Goal: Task Accomplishment & Management: Manage account settings

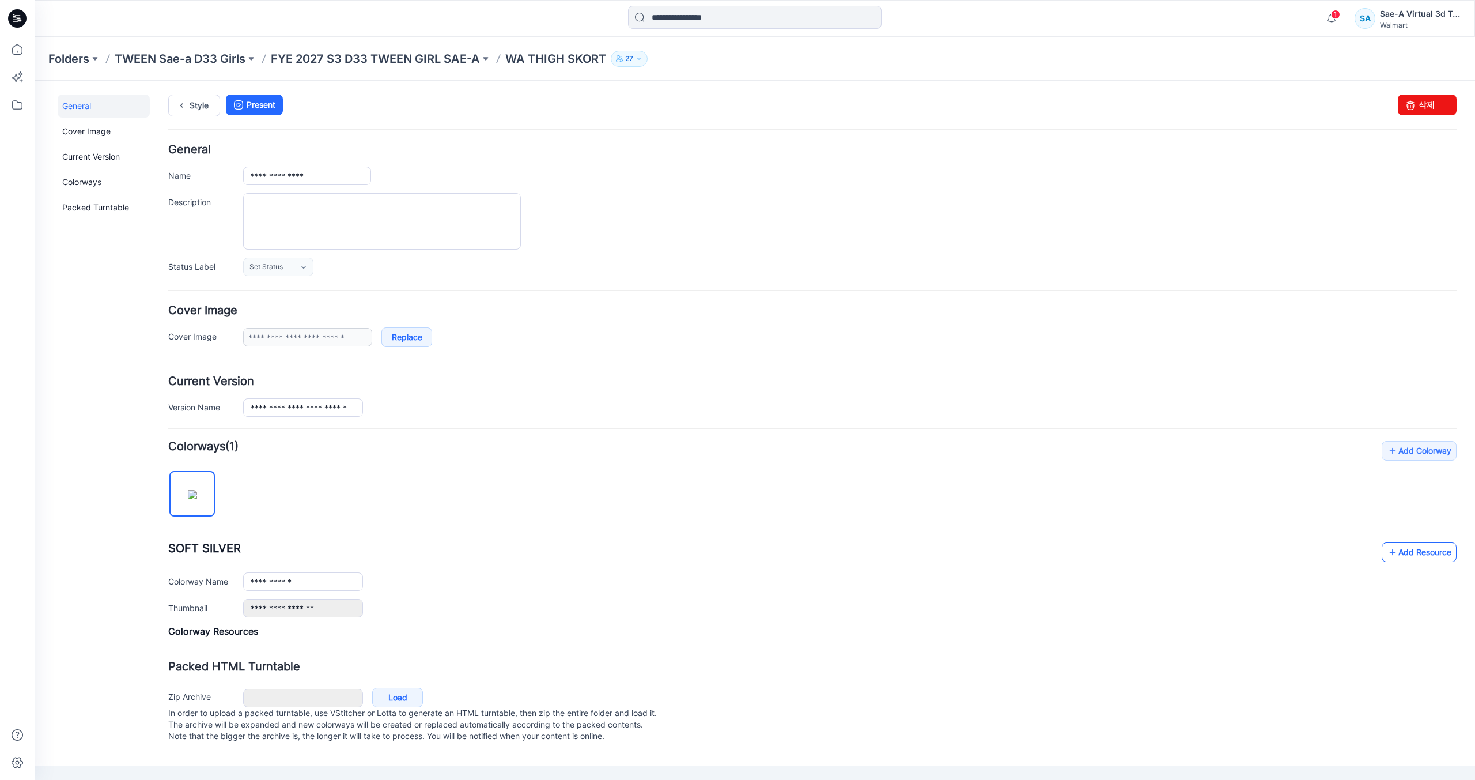
click at [1417, 559] on link "Add Resource" at bounding box center [1419, 552] width 75 height 20
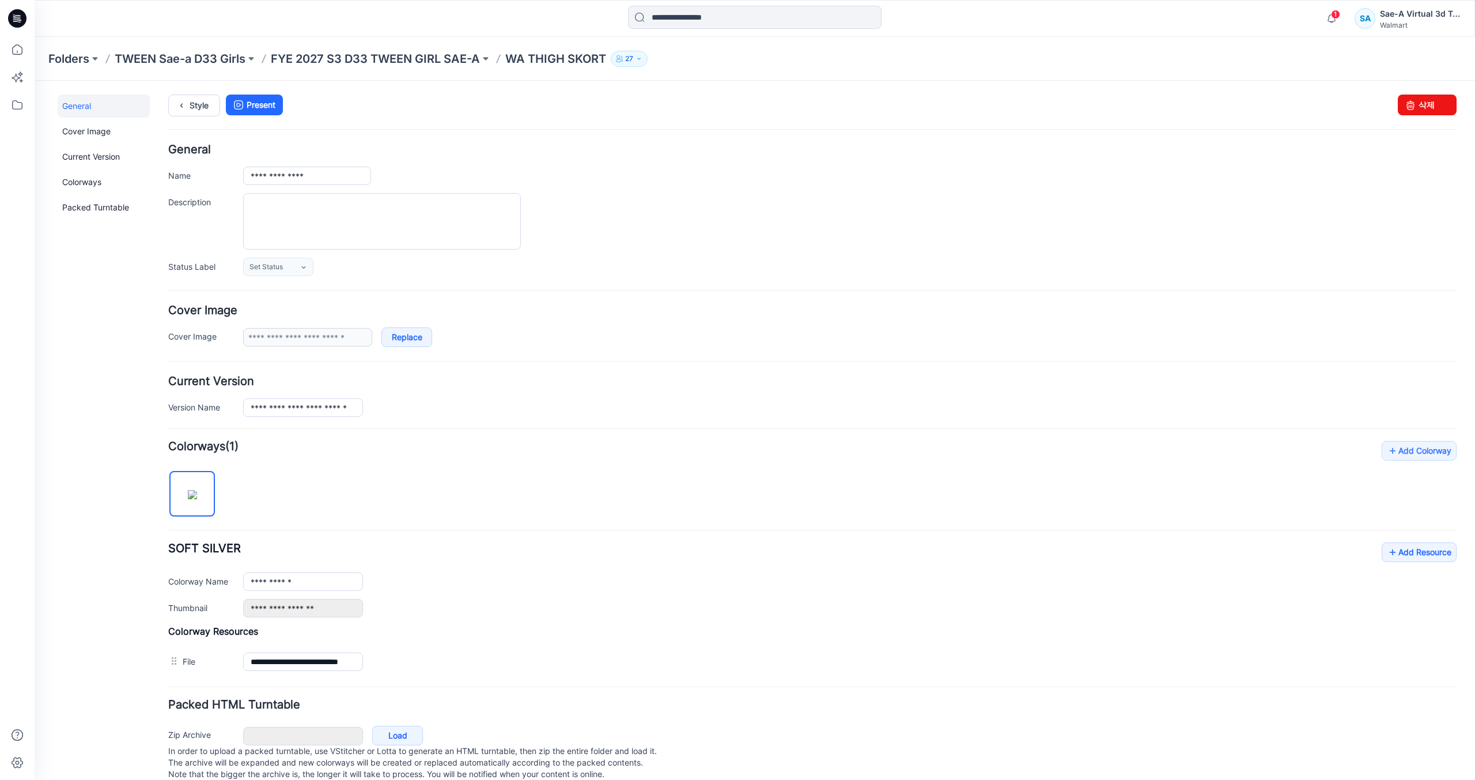
click at [69, 368] on div "General Cover Image Current Version Colorways Packed Turntable" at bounding box center [104, 444] width 92 height 701
click at [198, 115] on link "Style" at bounding box center [194, 105] width 52 height 22
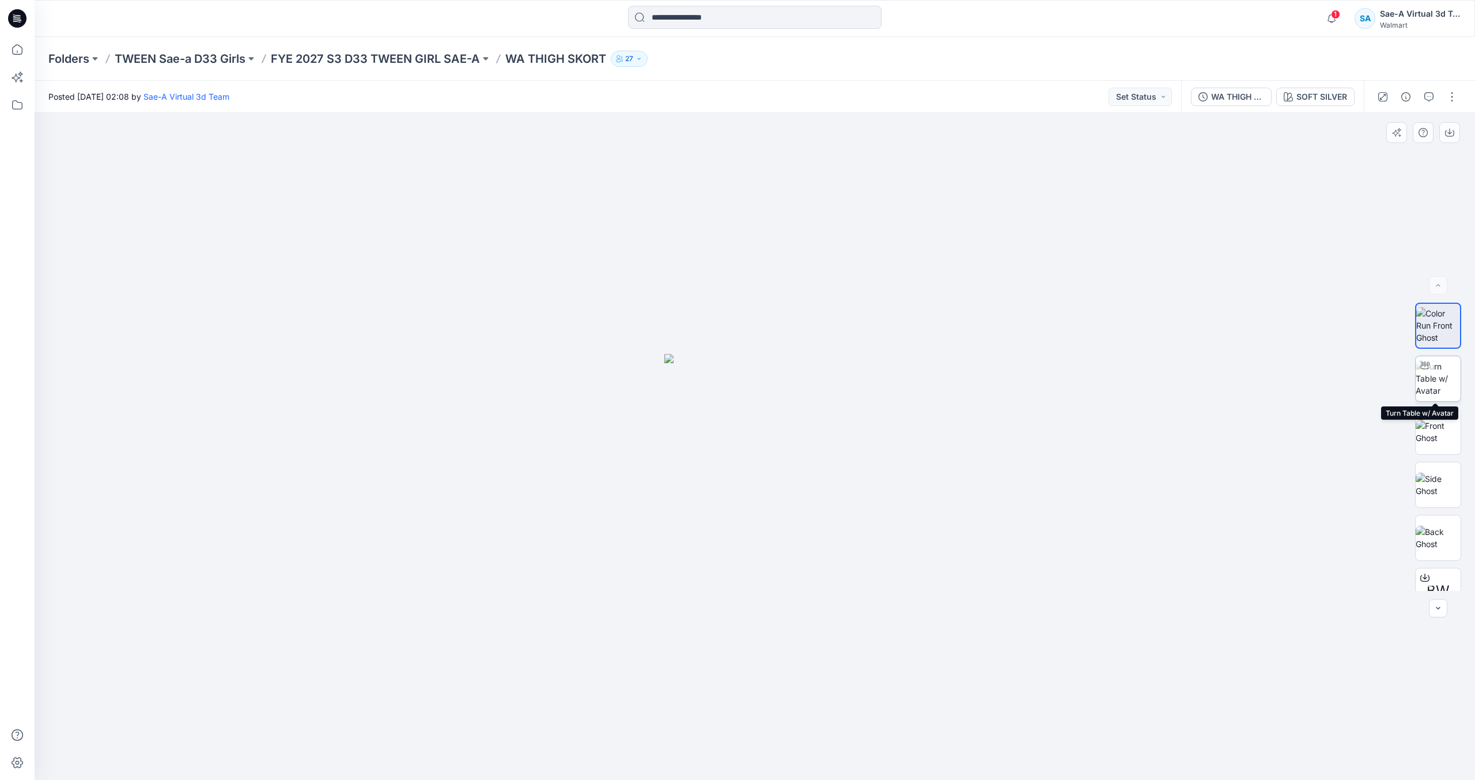
click at [1451, 372] on img at bounding box center [1438, 378] width 45 height 36
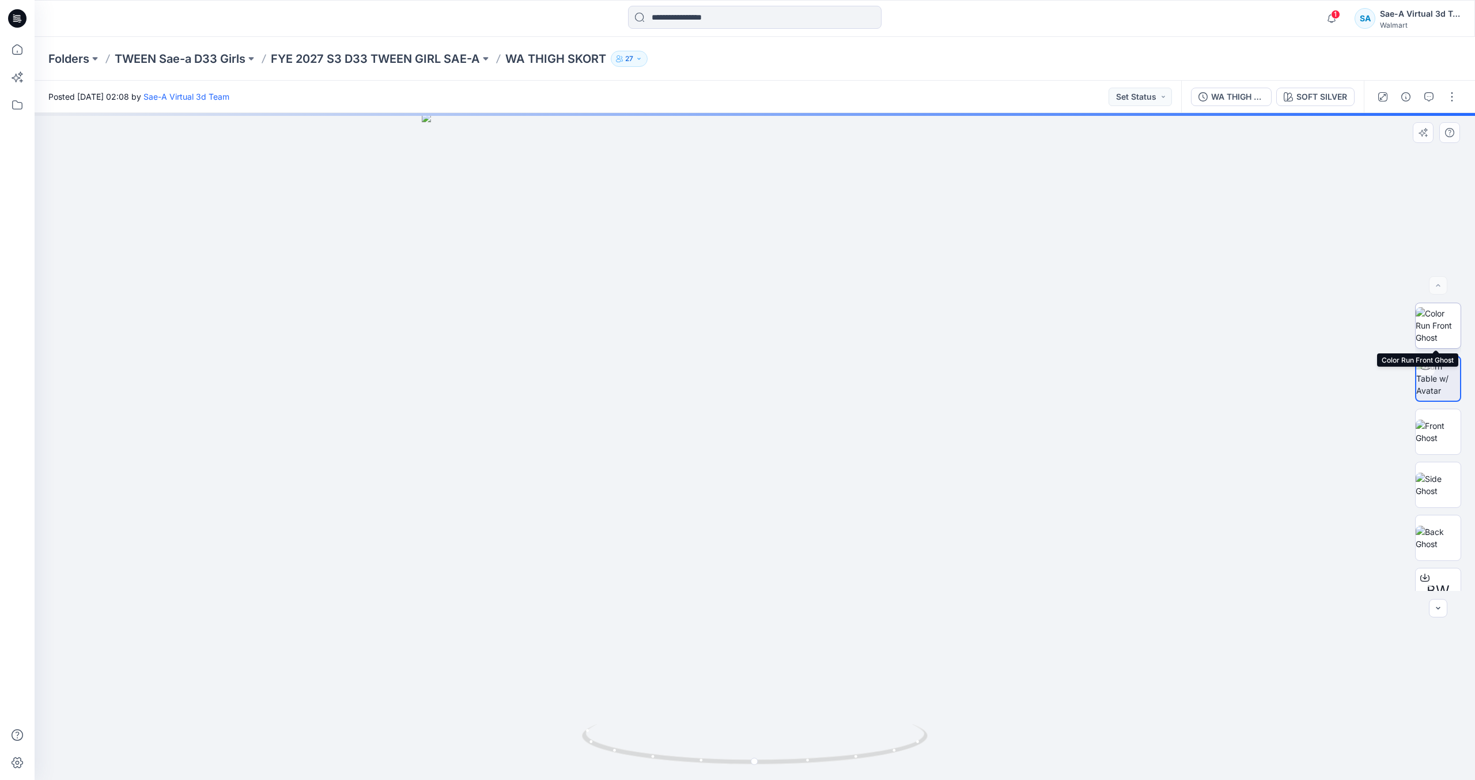
click at [1443, 329] on img at bounding box center [1438, 325] width 45 height 36
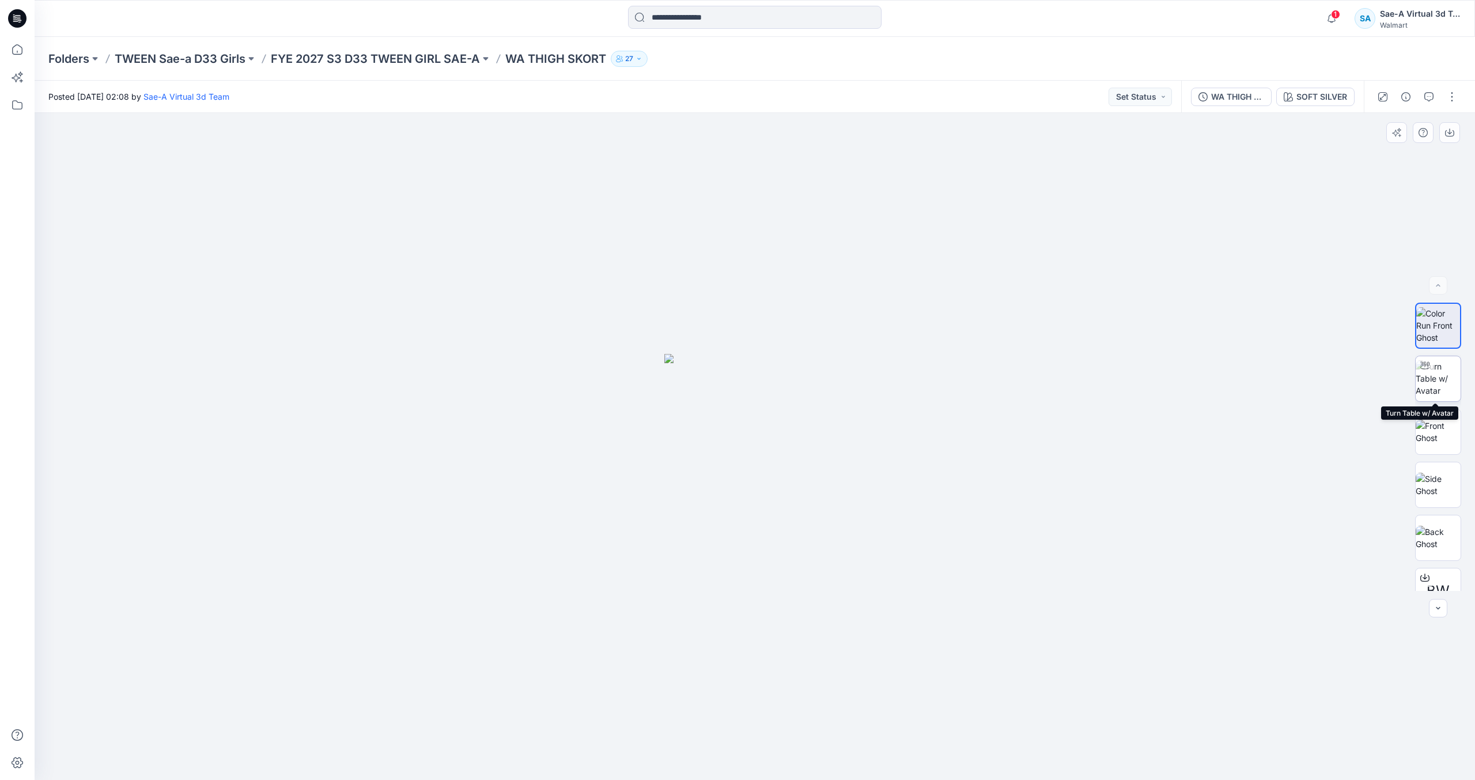
click at [1436, 380] on img at bounding box center [1438, 378] width 45 height 36
click at [1442, 419] on img at bounding box center [1438, 431] width 45 height 24
click at [1437, 396] on img at bounding box center [1438, 378] width 45 height 36
drag, startPoint x: 907, startPoint y: 727, endPoint x: 1020, endPoint y: 713, distance: 114.3
click at [1020, 713] on div at bounding box center [755, 446] width 1440 height 667
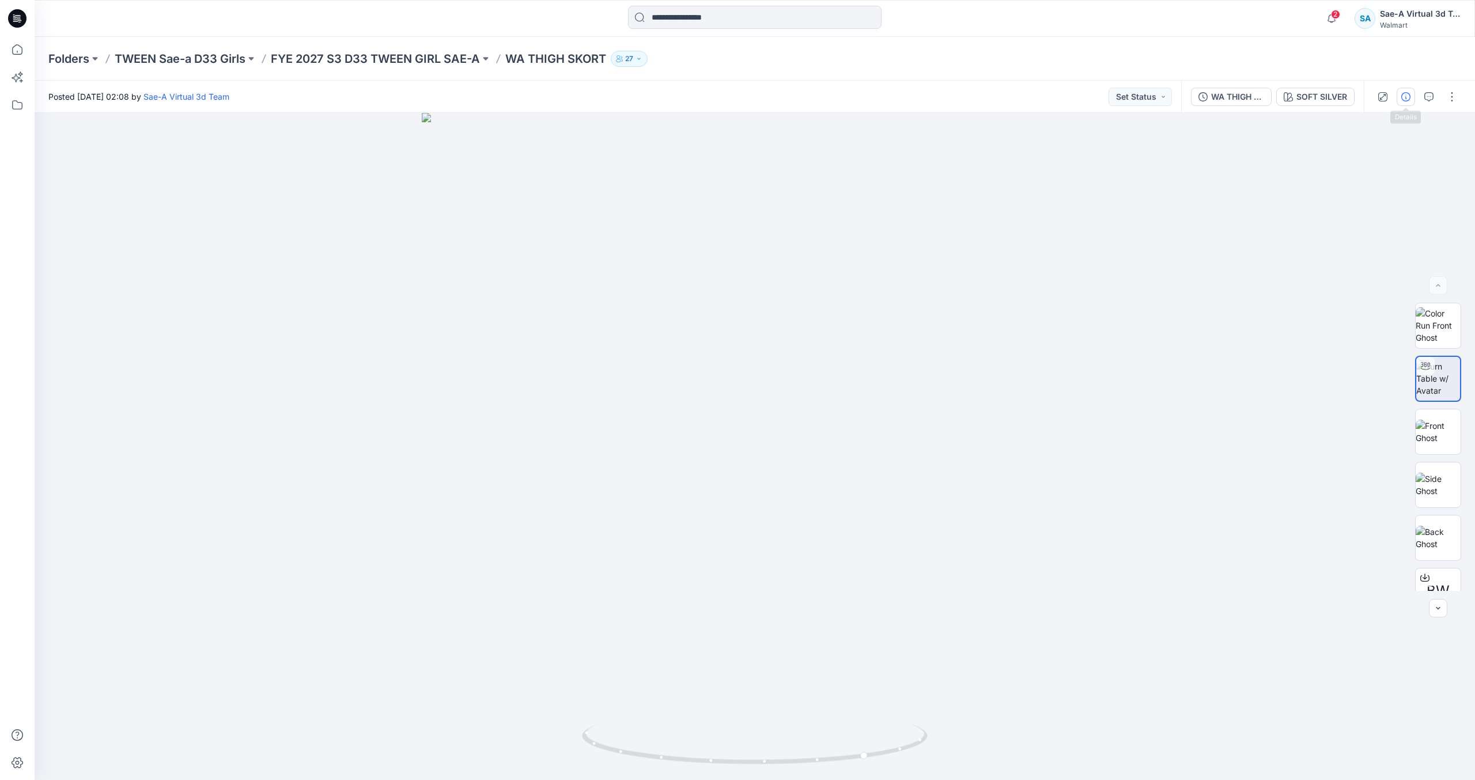
click at [1408, 99] on icon "button" at bounding box center [1405, 96] width 9 height 9
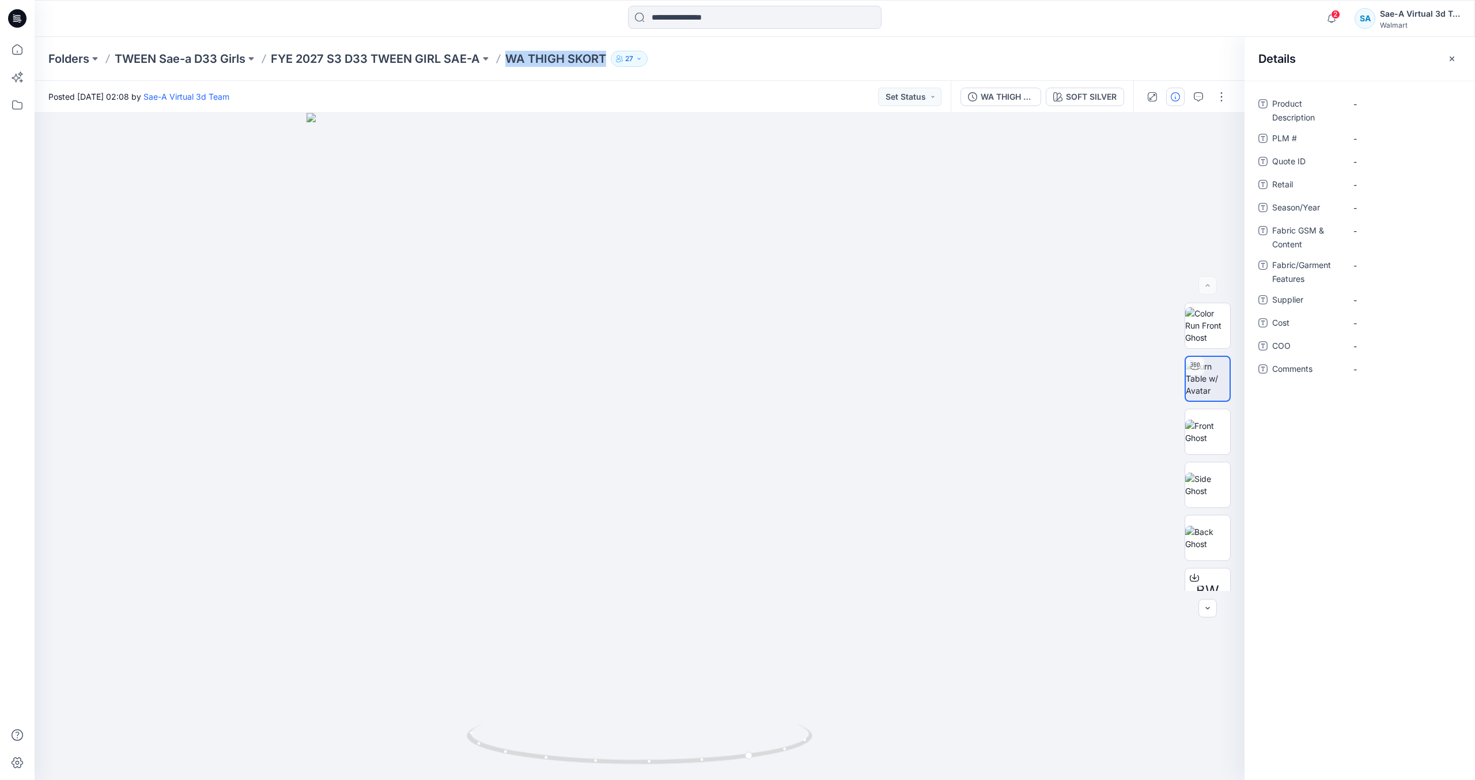
drag, startPoint x: 581, startPoint y: 52, endPoint x: 619, endPoint y: 53, distance: 38.6
click at [619, 53] on div "Folders TWEEN Sae-a D33 Girls FYE 2027 S3 D33 TWEEN GIRL SAE-A WA THIGH SKORT 27" at bounding box center [709, 59] width 1323 height 16
copy div "WA THIGH SKORT 27"
click at [1362, 108] on Description "-" at bounding box center [1403, 104] width 100 height 12
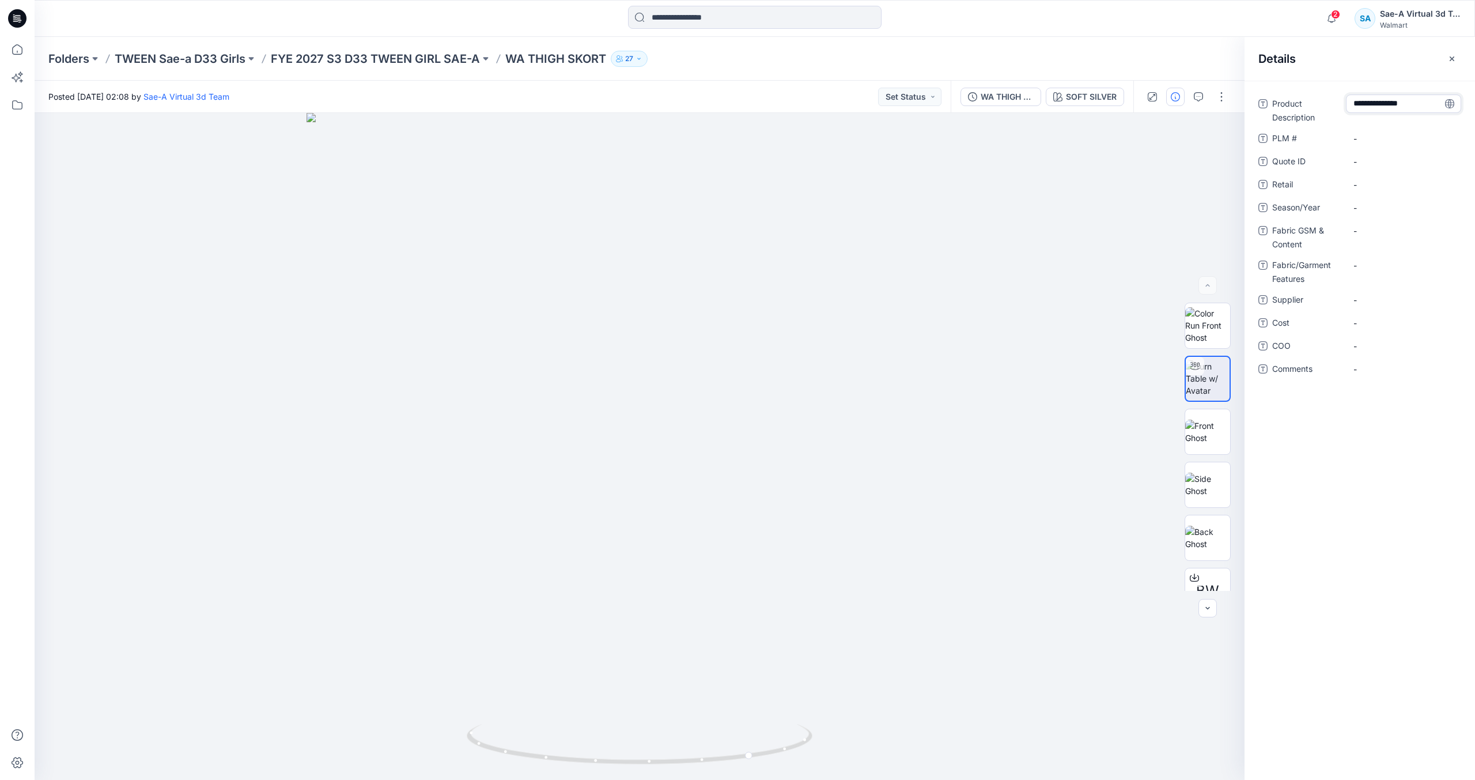
type textarea "**********"
click at [1390, 141] on \ "-" at bounding box center [1403, 139] width 100 height 12
type textarea "*"
type textarea "***"
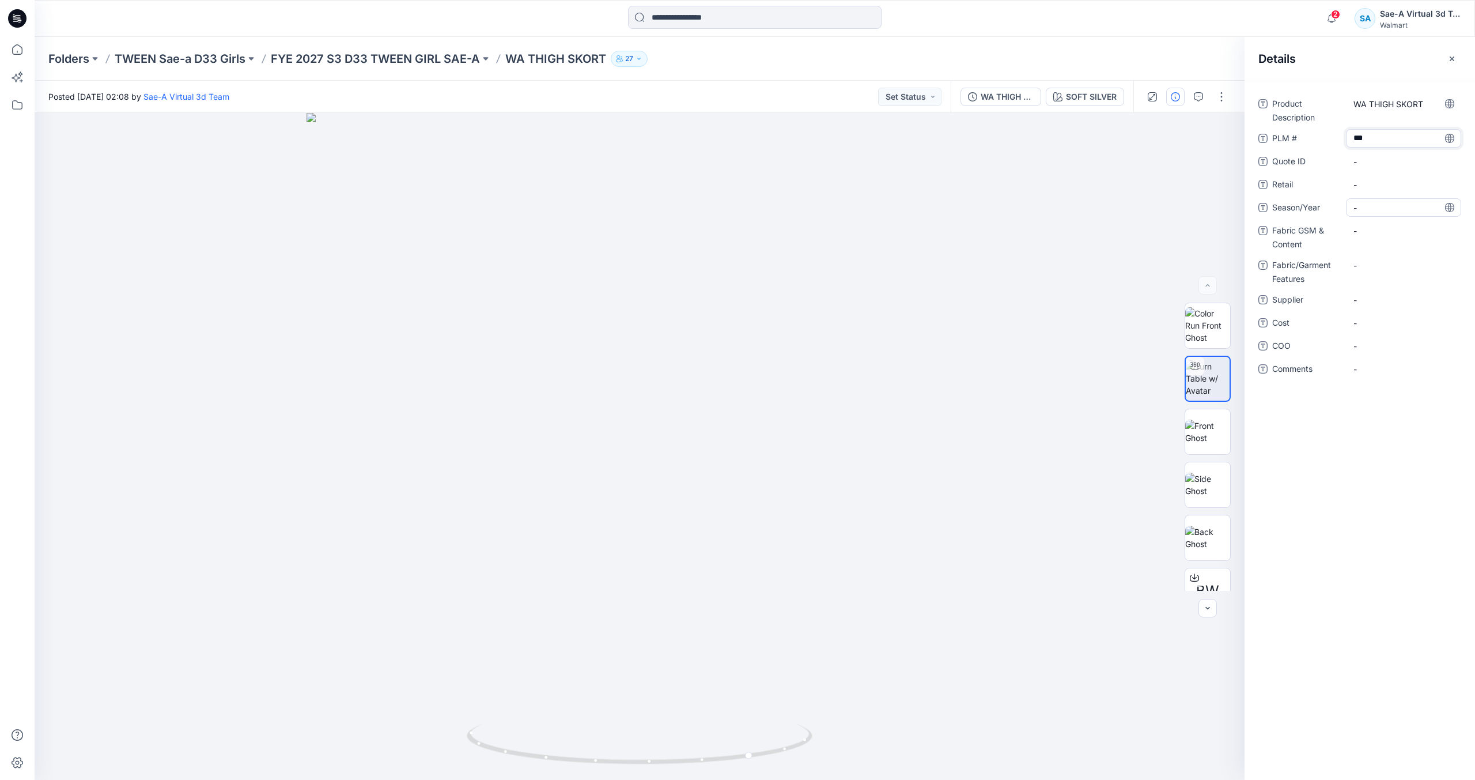
click at [1388, 208] on span "-" at bounding box center [1403, 208] width 100 height 12
type textarea "*****"
click at [1382, 294] on span "-" at bounding box center [1403, 300] width 100 height 12
type textarea "****"
click at [1379, 267] on Features "-" at bounding box center [1403, 265] width 100 height 12
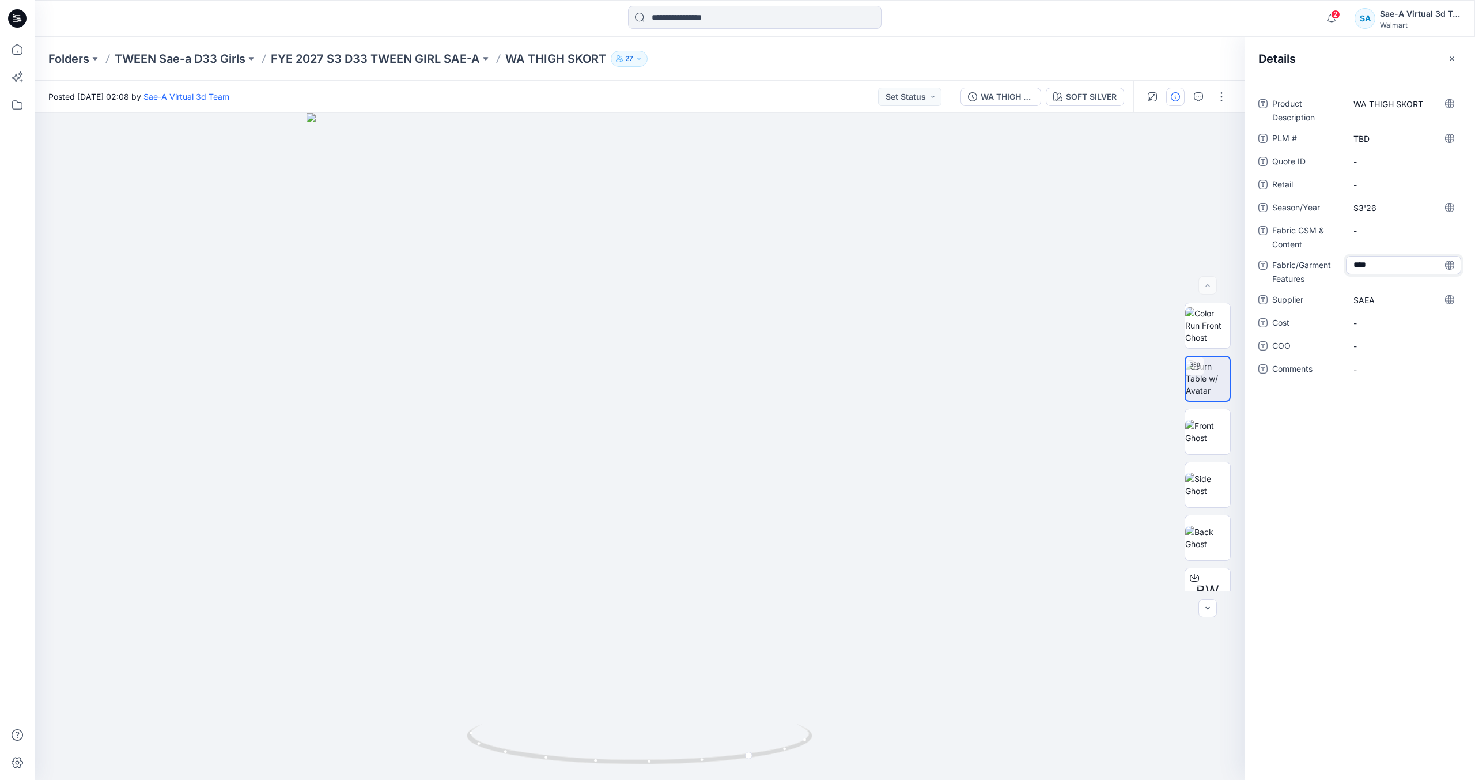
type textarea "*****"
click at [1353, 243] on div "-" at bounding box center [1403, 236] width 115 height 30
drag, startPoint x: 748, startPoint y: 614, endPoint x: 680, endPoint y: 351, distance: 271.5
click at [21, 18] on icon at bounding box center [17, 18] width 18 height 18
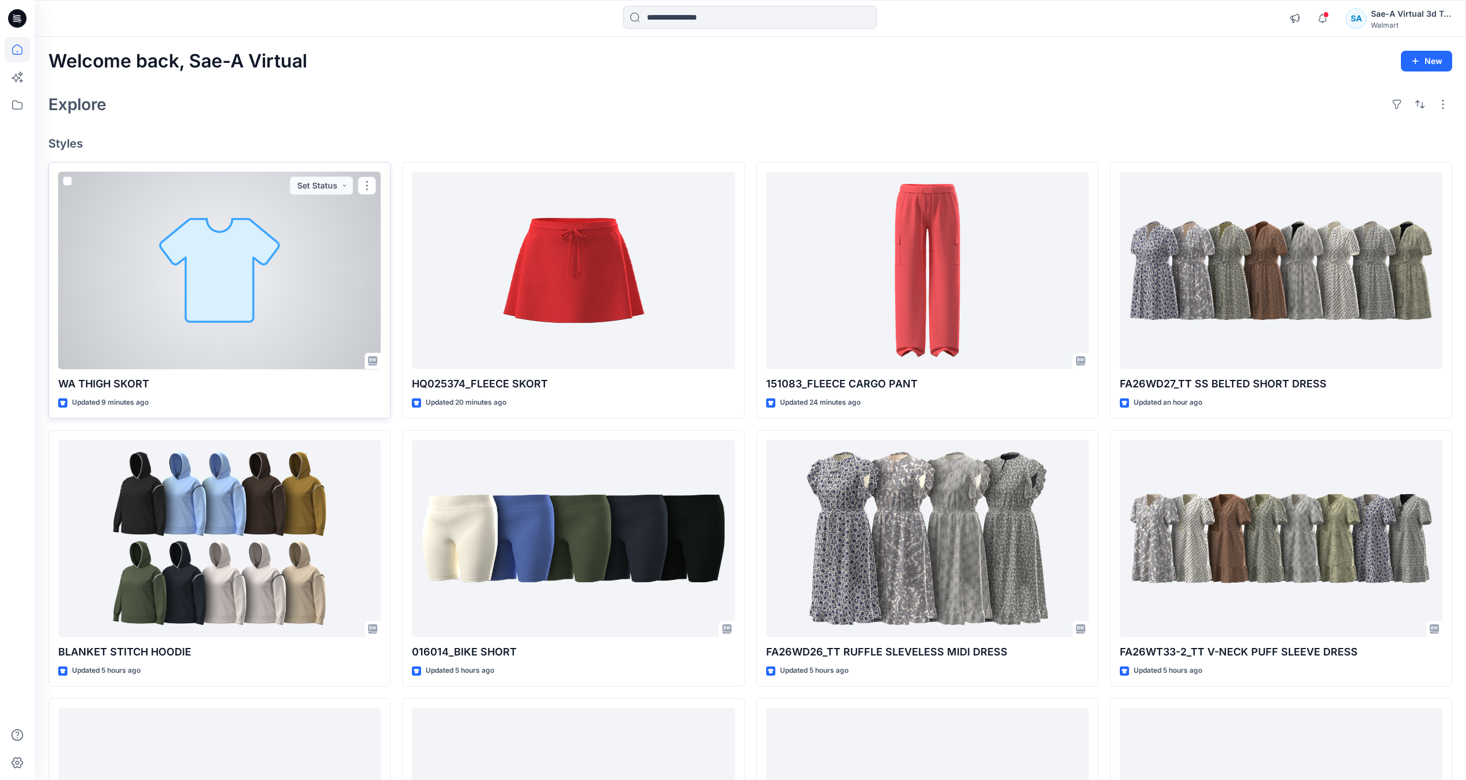
click at [280, 312] on div at bounding box center [219, 271] width 323 height 198
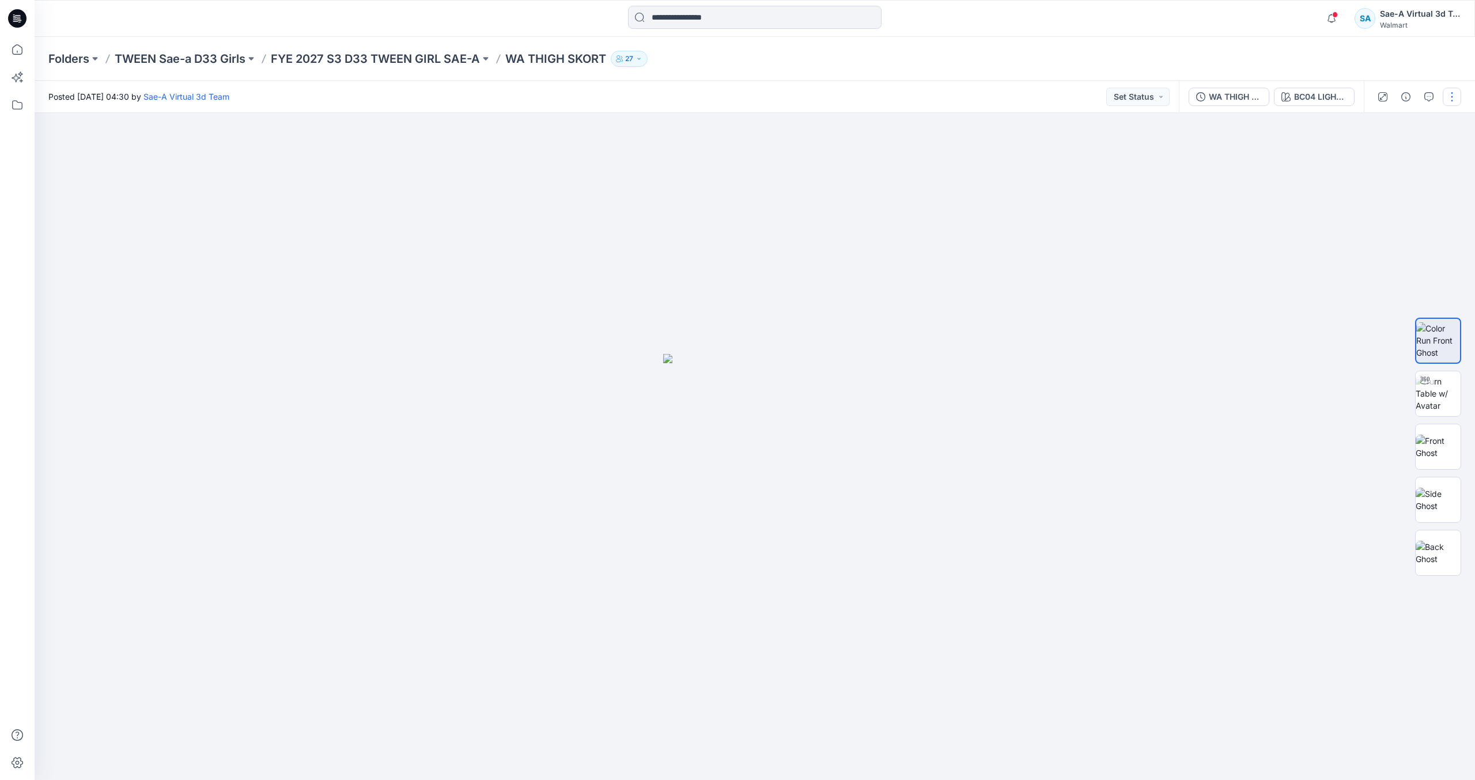
click at [1453, 103] on button "button" at bounding box center [1452, 97] width 18 height 18
click at [1392, 153] on button "Edit" at bounding box center [1404, 155] width 106 height 21
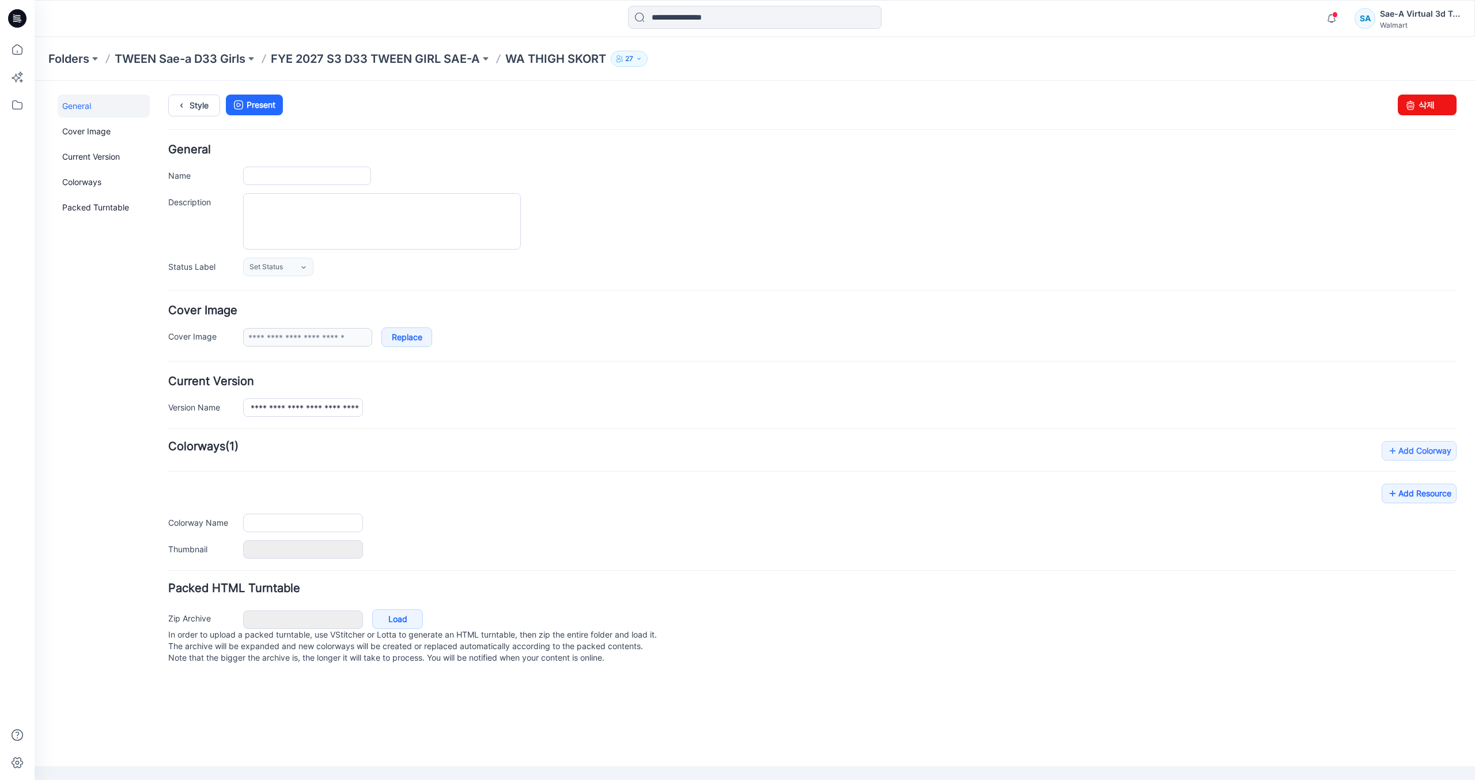
type input "**********"
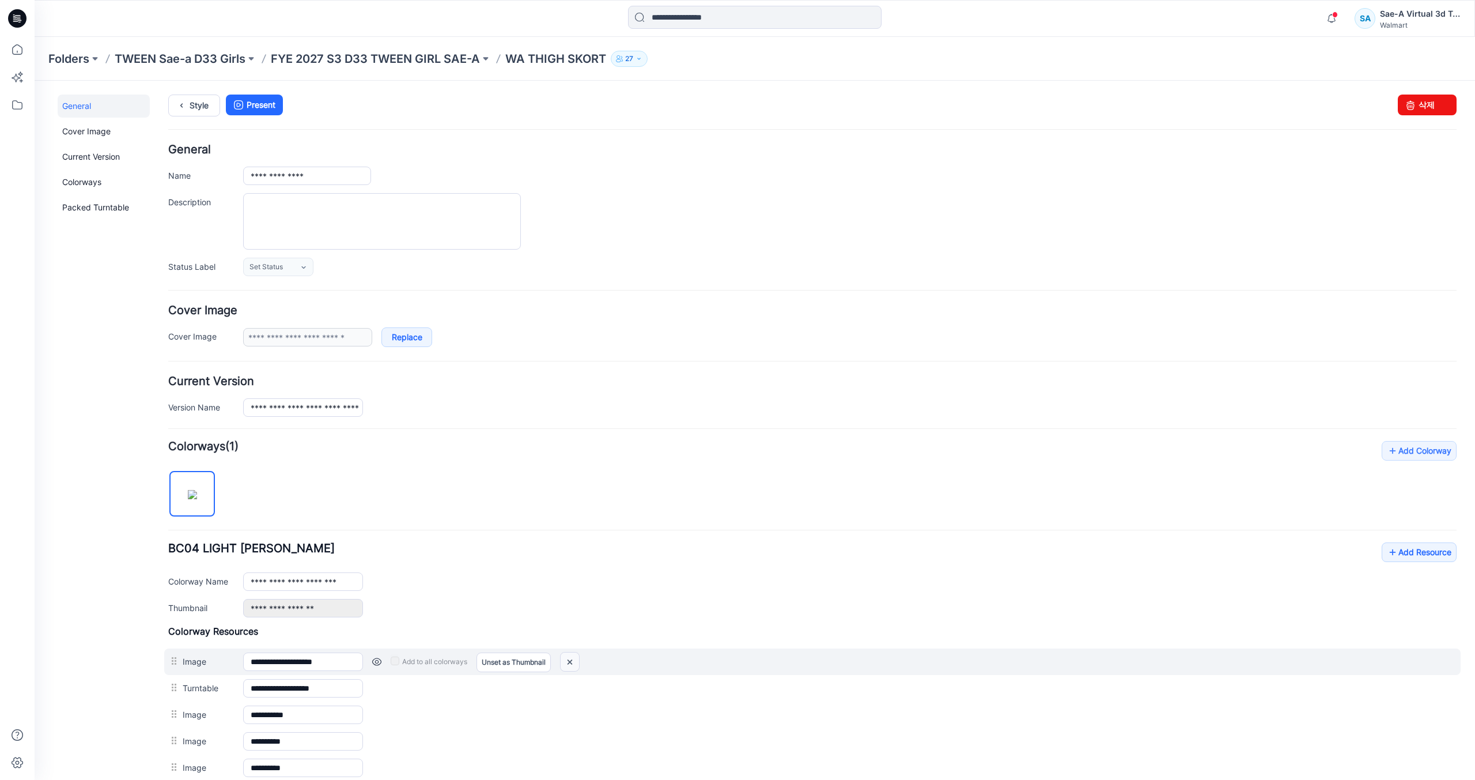
click at [576, 663] on img at bounding box center [570, 661] width 18 height 19
click at [566, 671] on img at bounding box center [562, 661] width 18 height 19
click at [560, 666] on img at bounding box center [562, 661] width 18 height 19
click at [562, 663] on img at bounding box center [562, 661] width 18 height 19
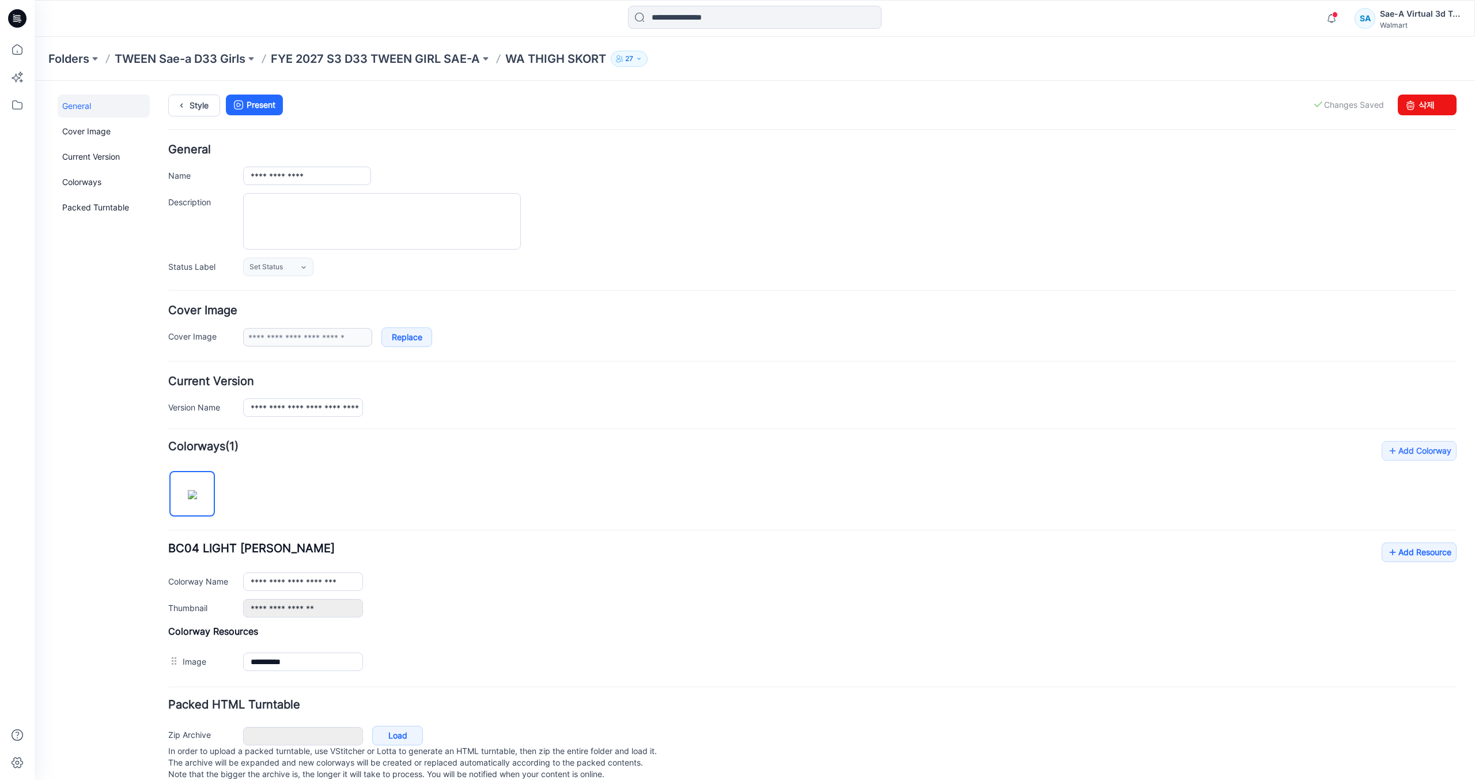
click at [35, 81] on img at bounding box center [35, 81] width 0 height 0
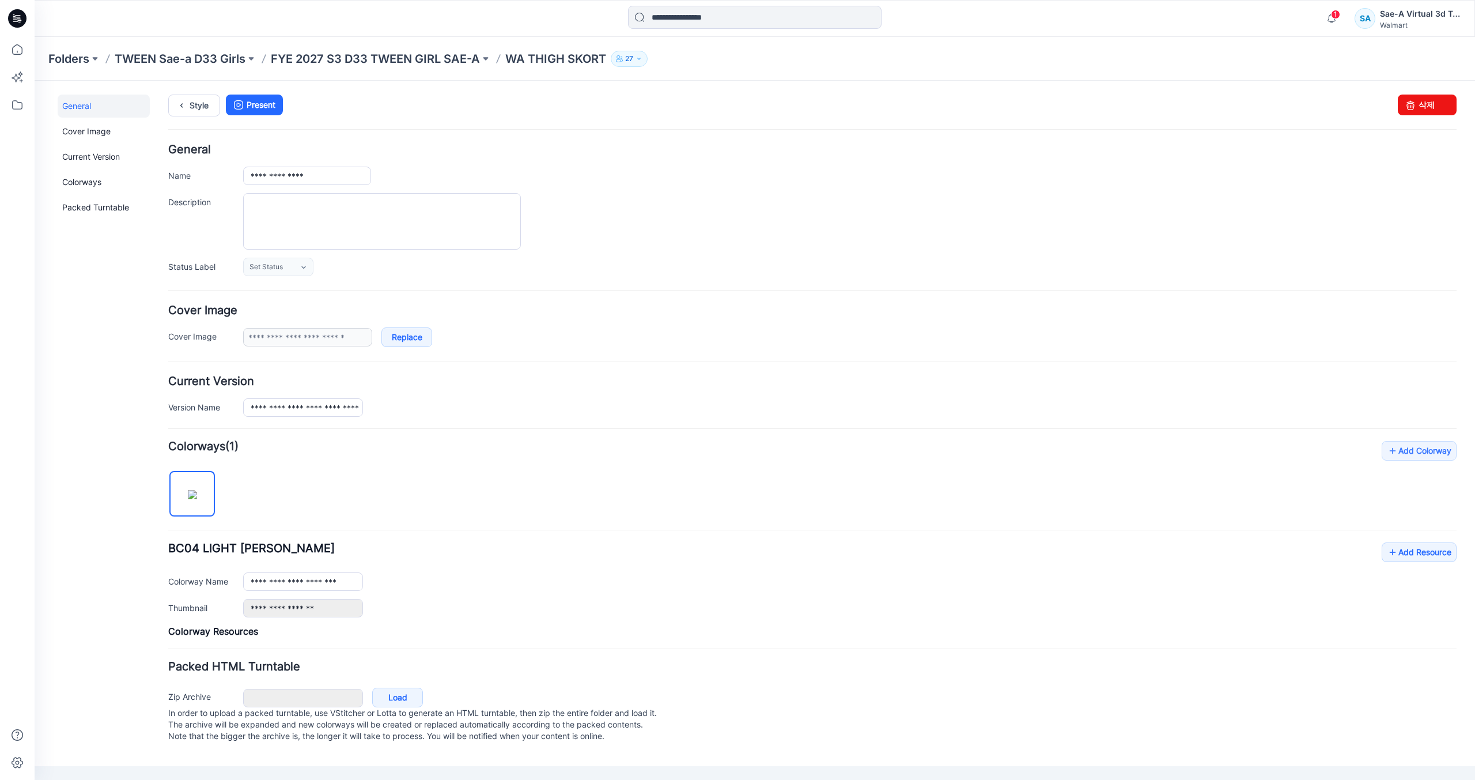
drag, startPoint x: 19, startPoint y: 13, endPoint x: 2, endPoint y: 17, distance: 17.8
click at [19, 13] on icon at bounding box center [17, 18] width 18 height 18
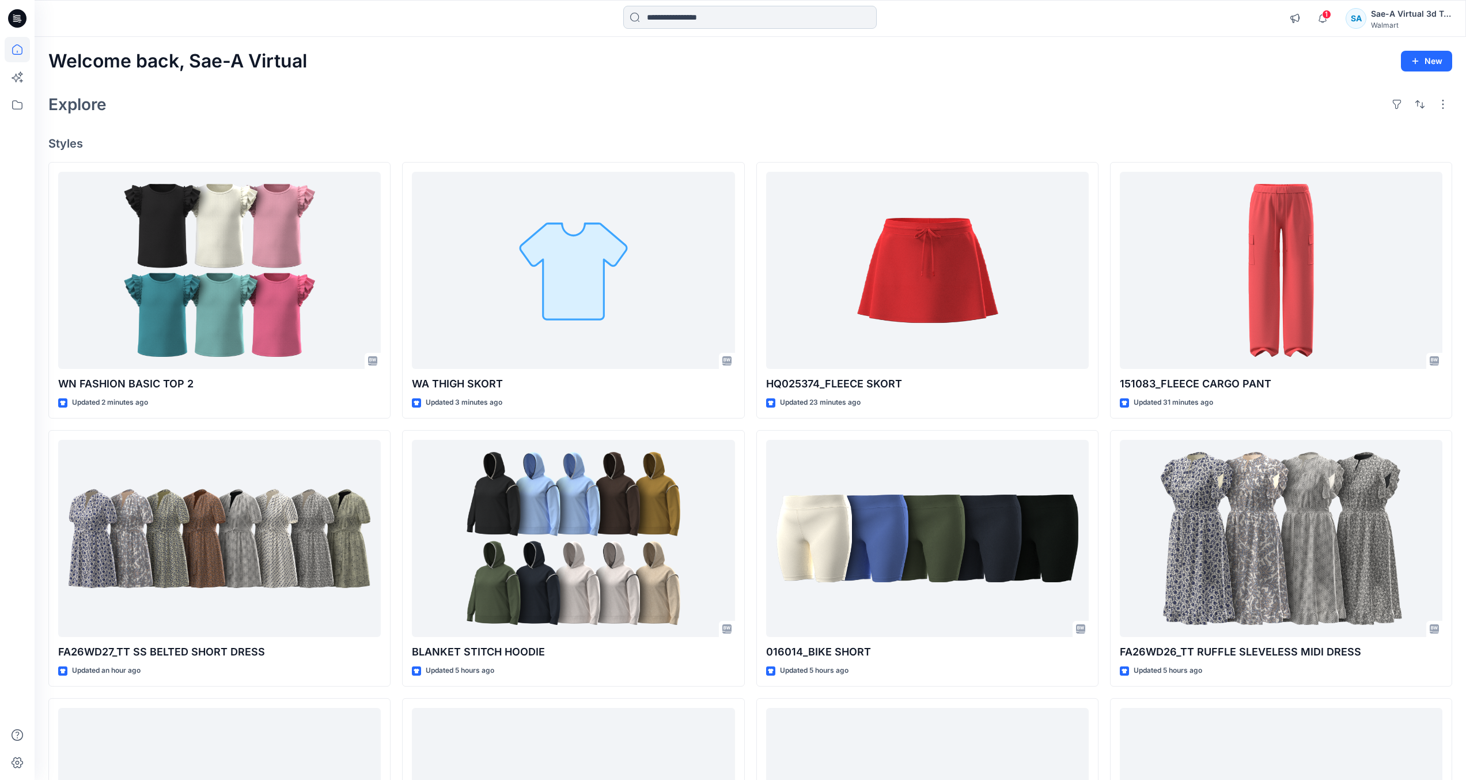
click at [719, 6] on input at bounding box center [750, 17] width 254 height 23
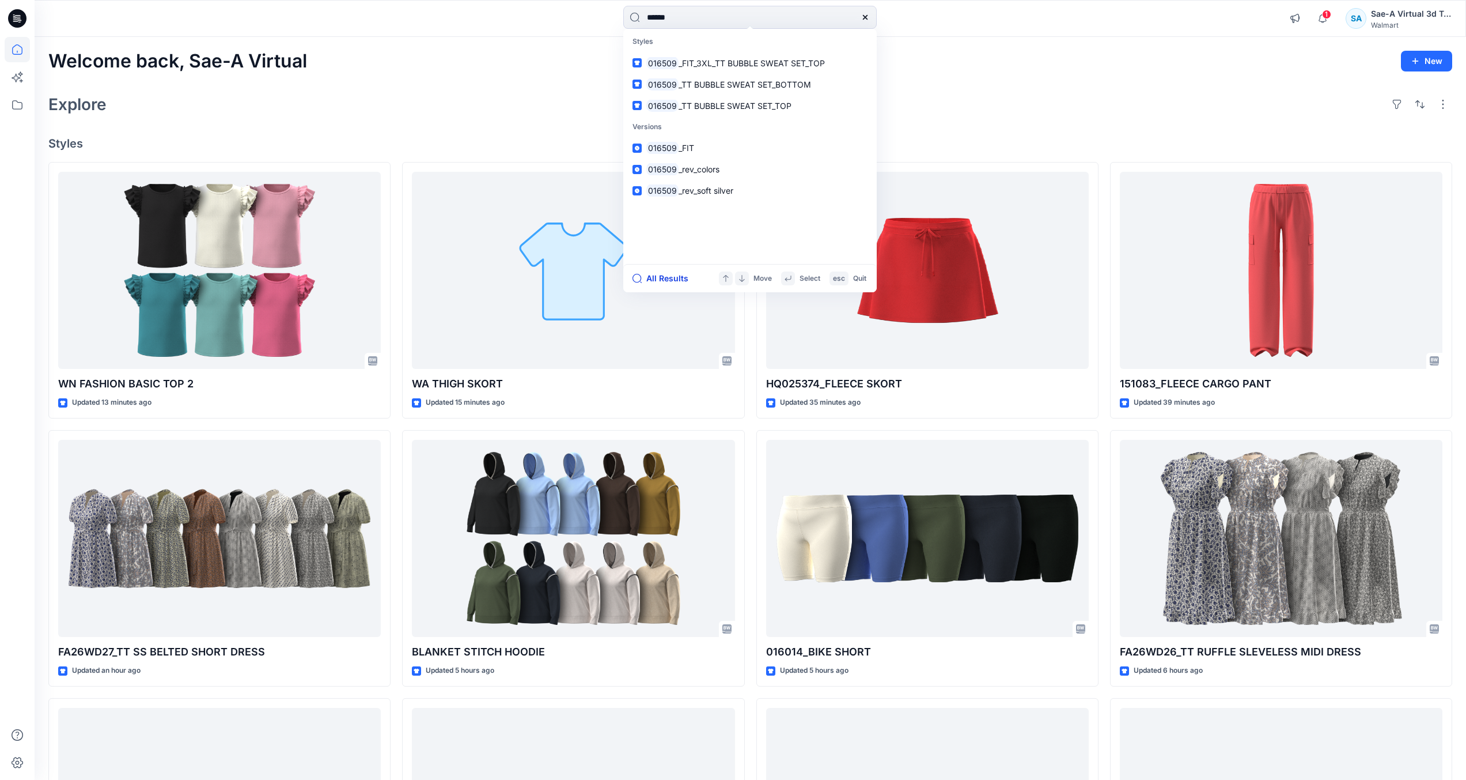
type input "******"
click at [660, 274] on button "All Results" at bounding box center [664, 278] width 63 height 14
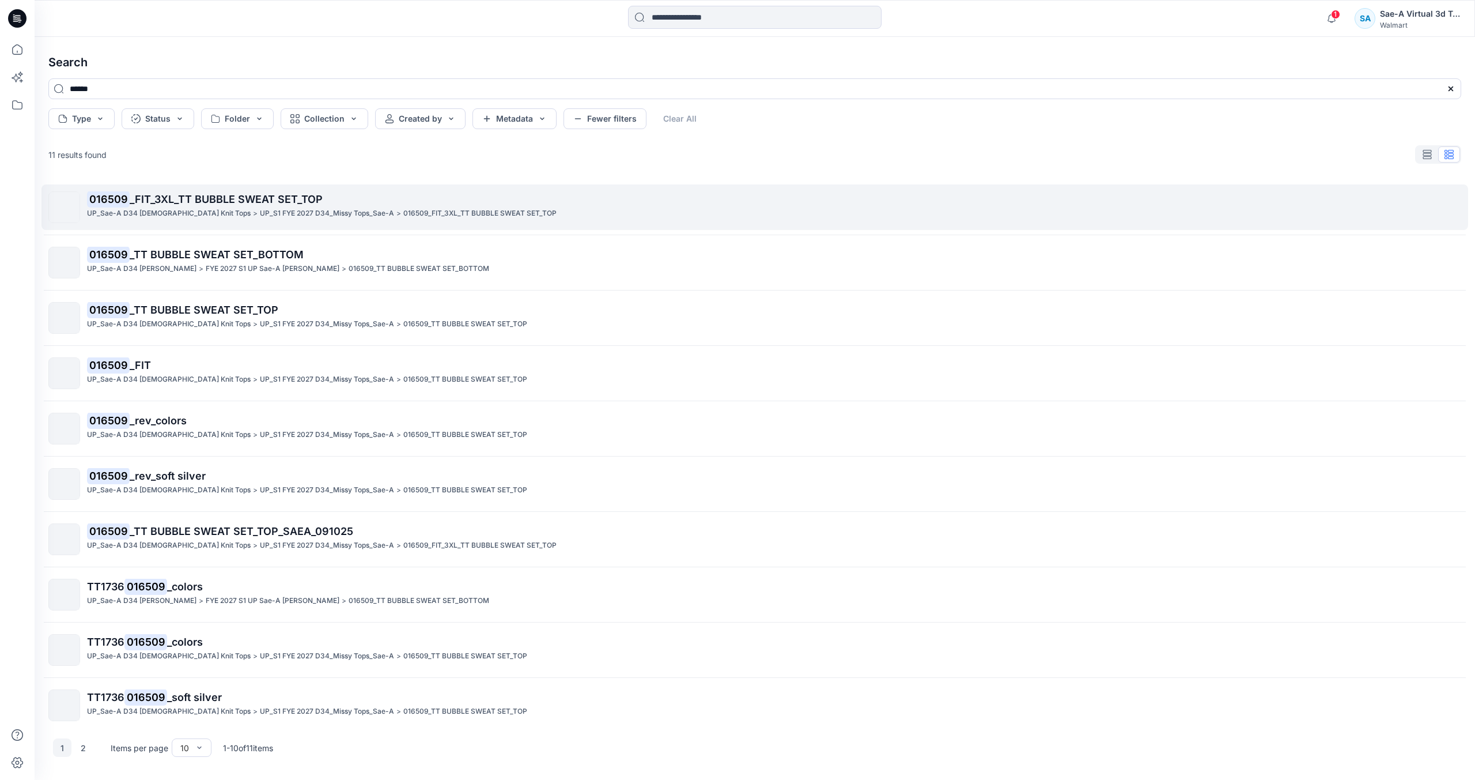
click at [247, 200] on span "_FIT_3XL_TT BUBBLE SWEAT SET_TOP" at bounding box center [226, 199] width 193 height 12
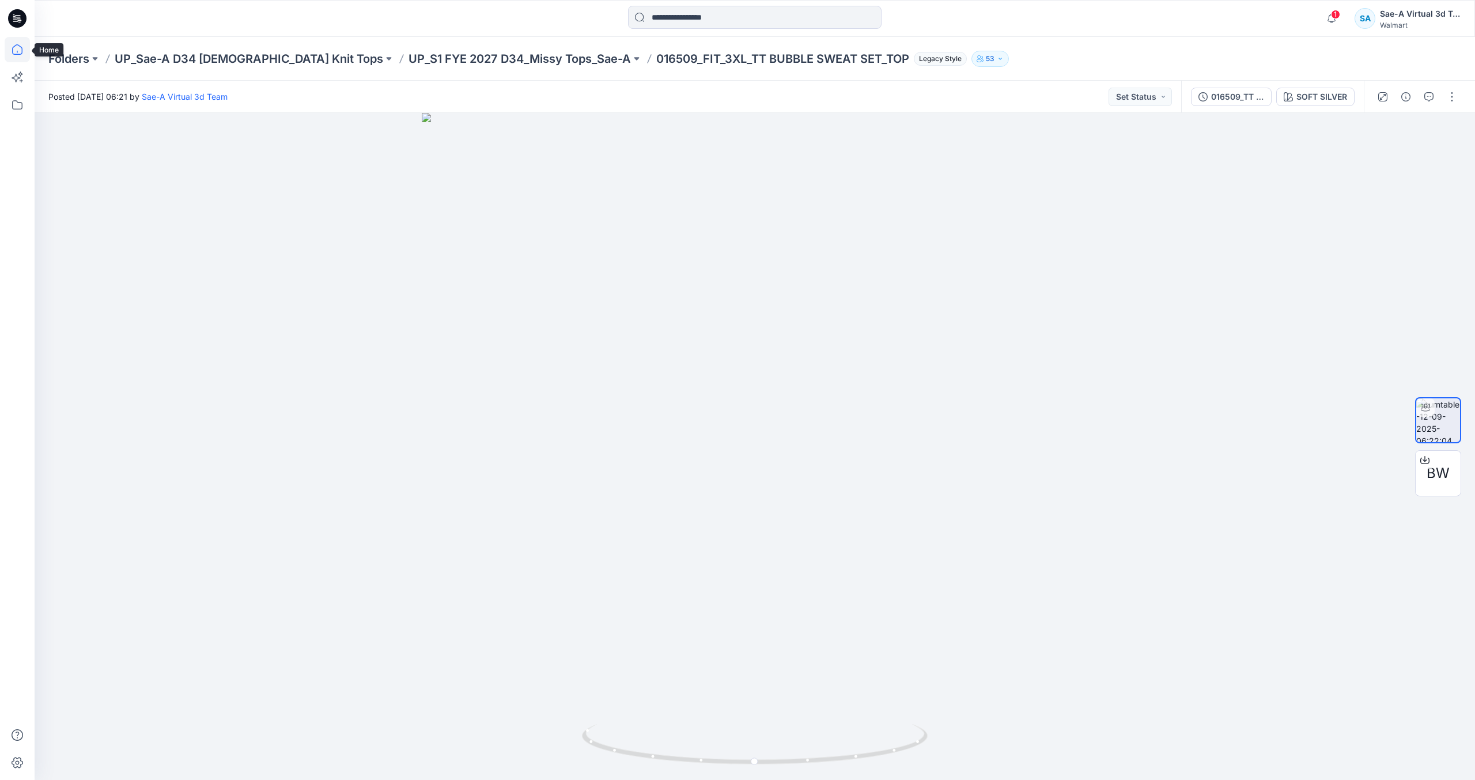
click at [13, 46] on icon at bounding box center [17, 49] width 25 height 25
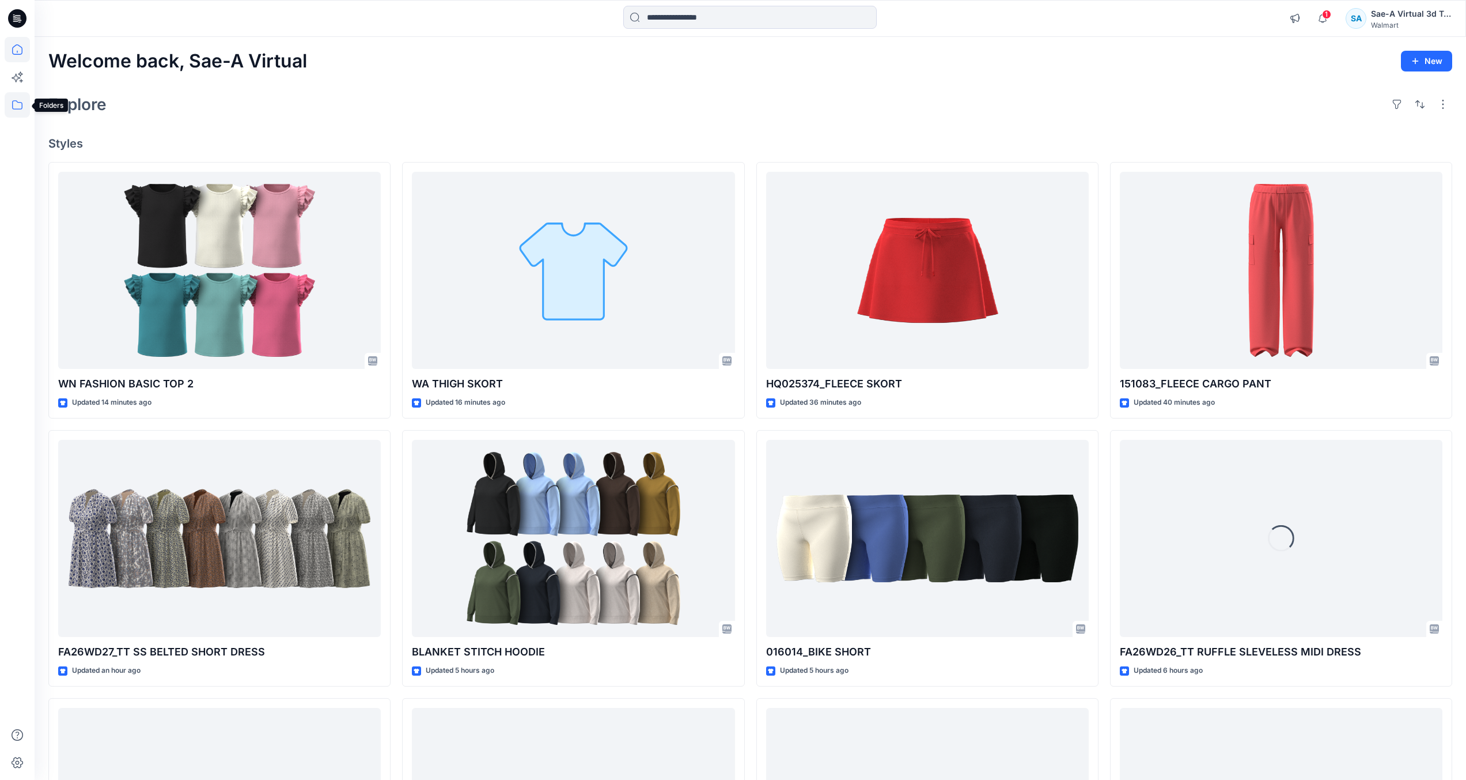
click at [22, 109] on icon at bounding box center [17, 104] width 25 height 25
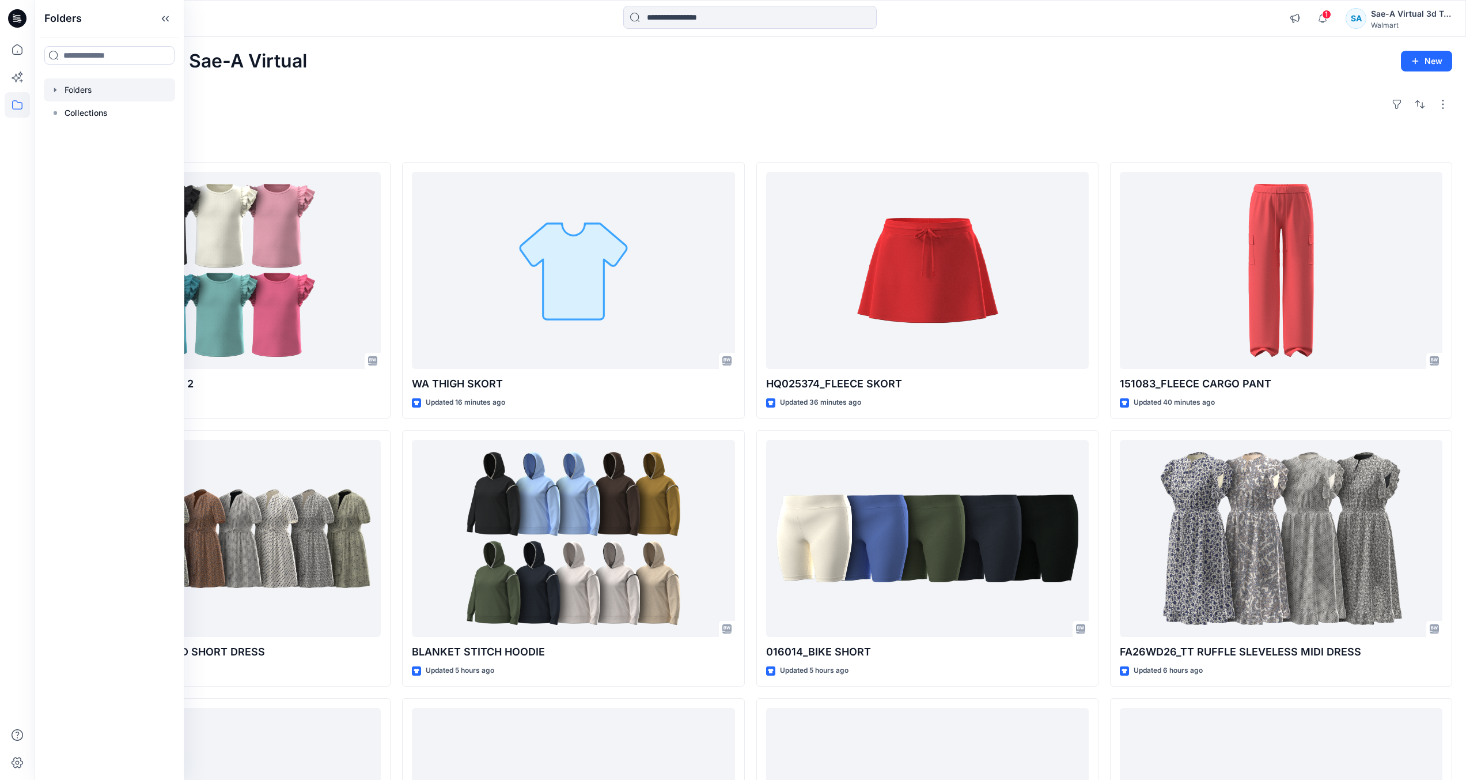
click at [145, 93] on div at bounding box center [109, 89] width 131 height 23
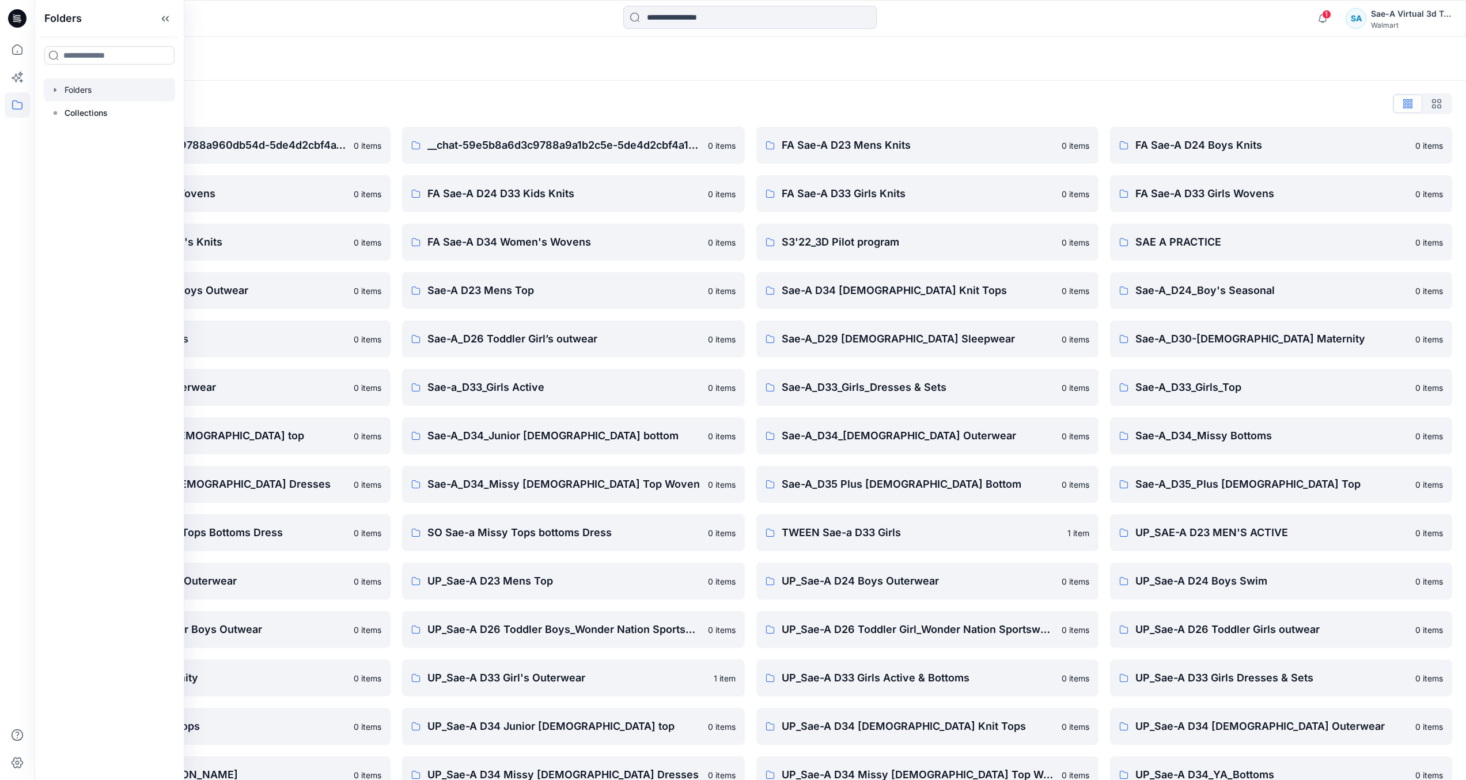
click at [1001, 91] on div "Folders List __chat-59a04e34d3c9788a960db54d-5de4d2cbf4a15c049b303e7a 0 items F…" at bounding box center [751, 468] width 1432 height 774
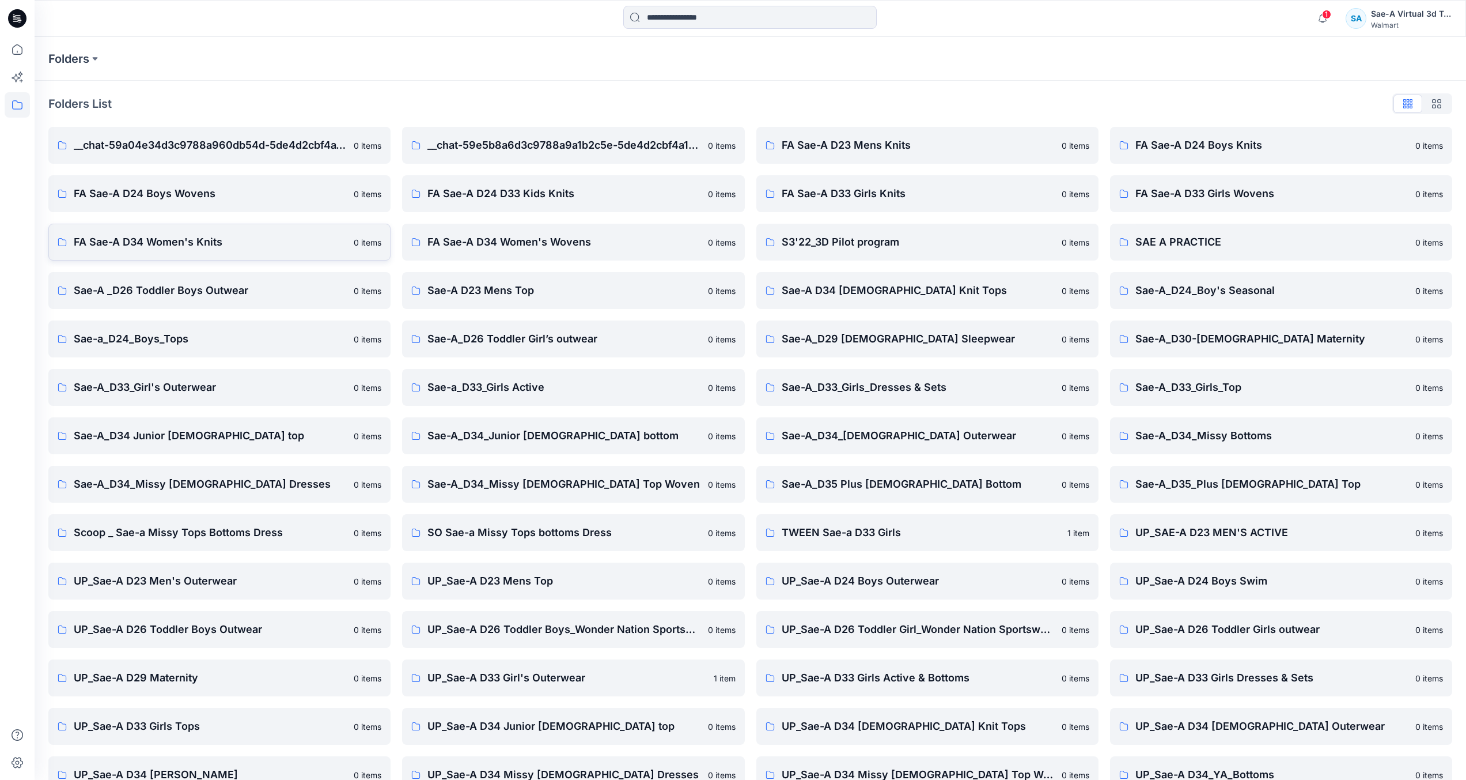
click at [176, 244] on p "FA Sae-A D34 Women's Knits" at bounding box center [210, 242] width 273 height 16
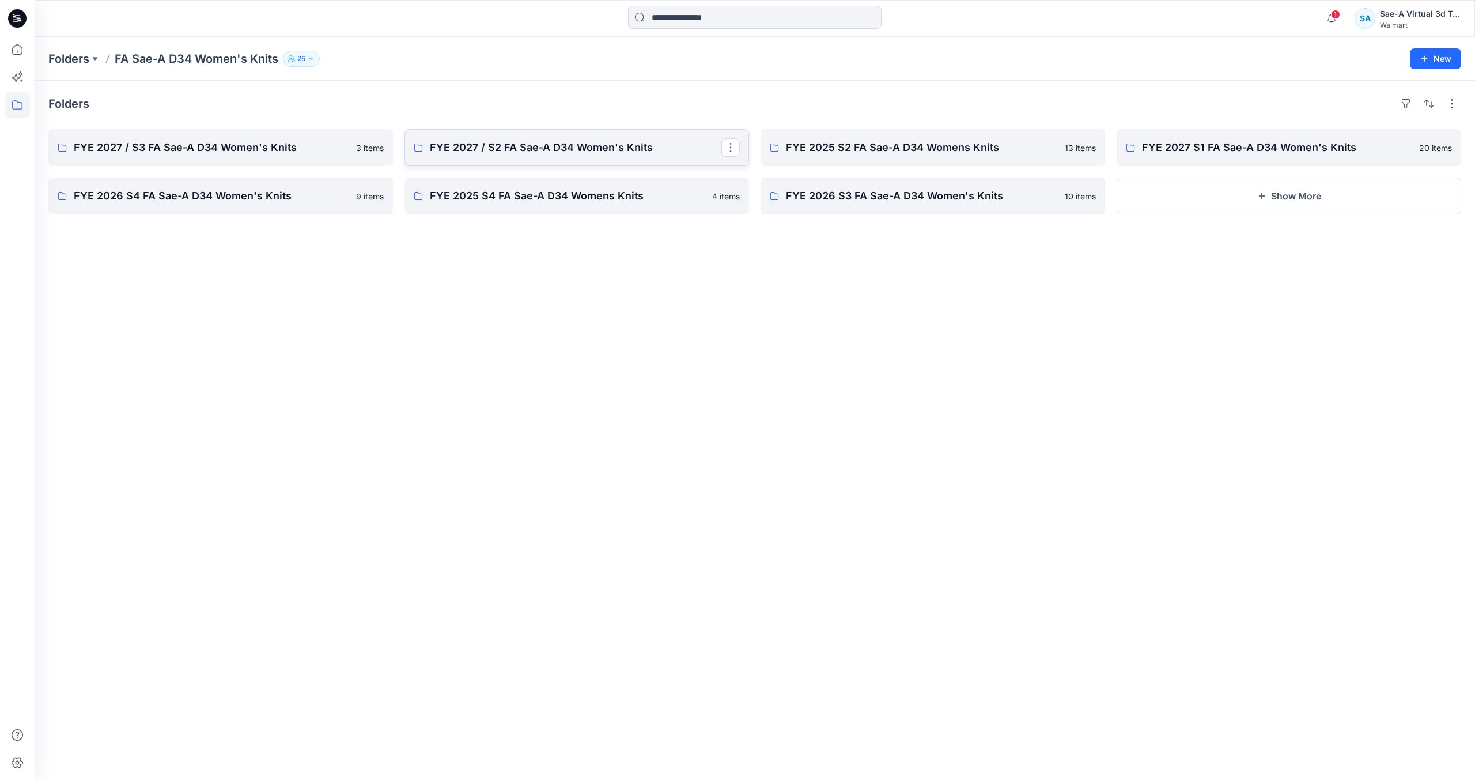
click at [502, 156] on link "FYE 2027 / S2 FA Sae-A D34 Women's Knits" at bounding box center [576, 147] width 345 height 37
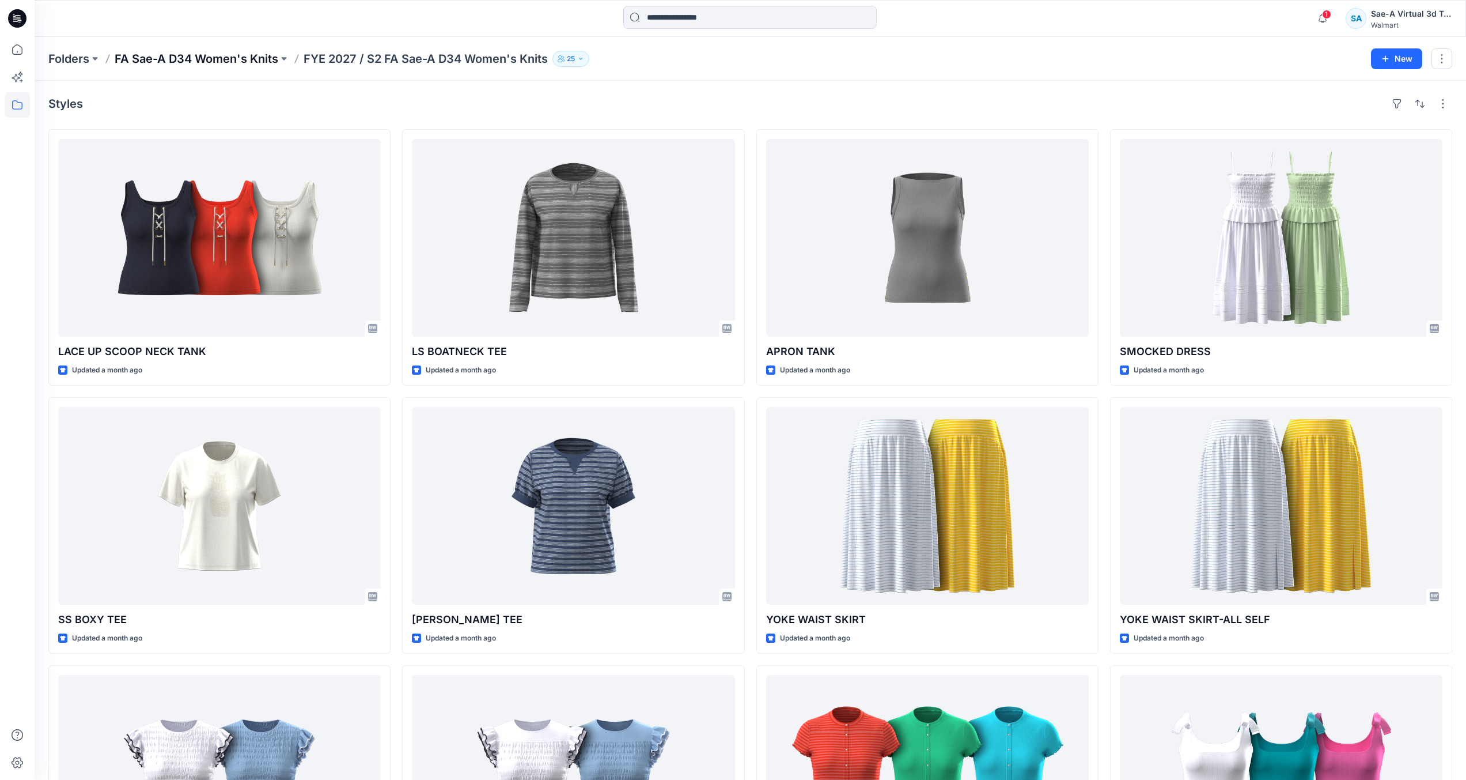
click at [241, 61] on p "FA Sae-A D34 Women's Knits" at bounding box center [197, 59] width 164 height 16
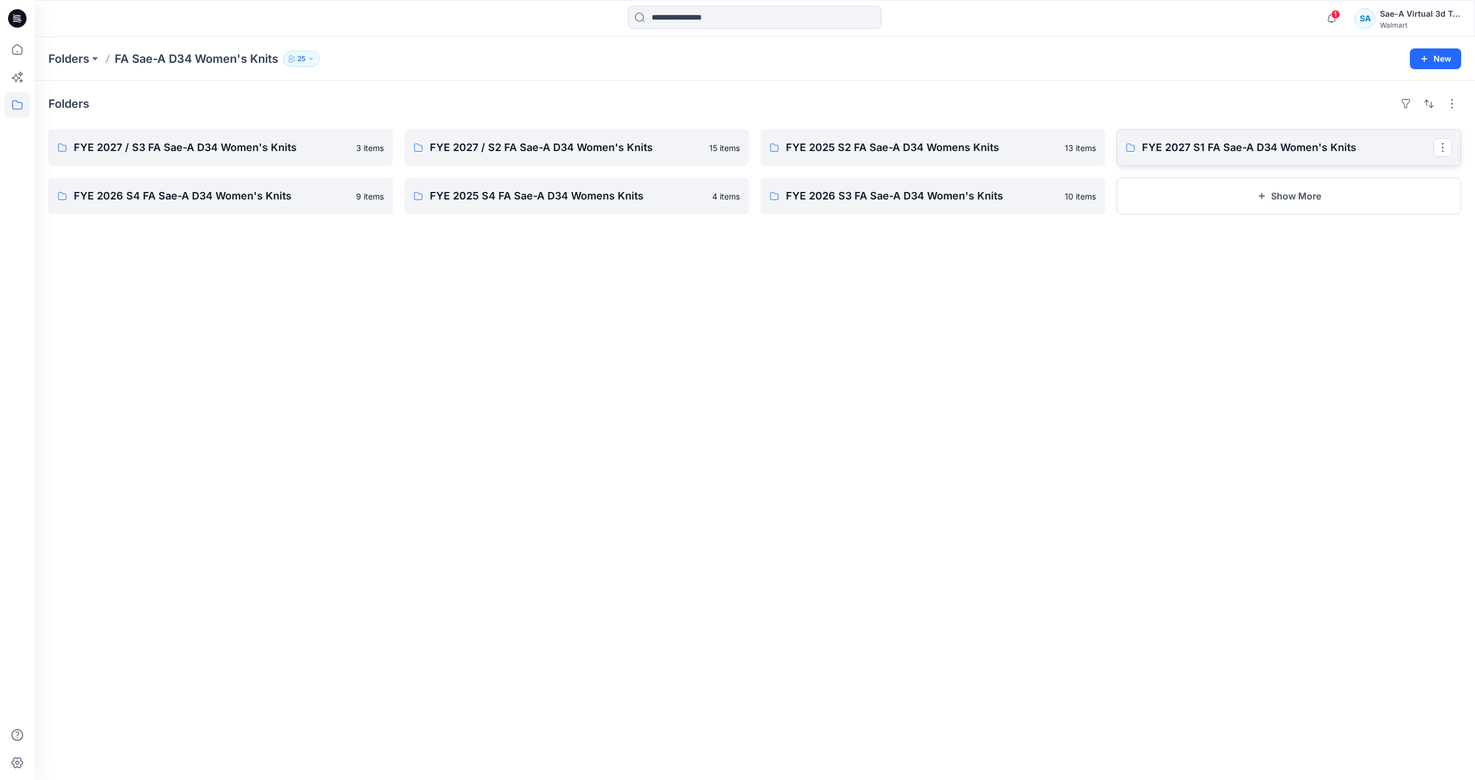
click at [1224, 140] on p "FYE 2027 S1 FA Sae-A D34 Women's Knits" at bounding box center [1288, 147] width 292 height 16
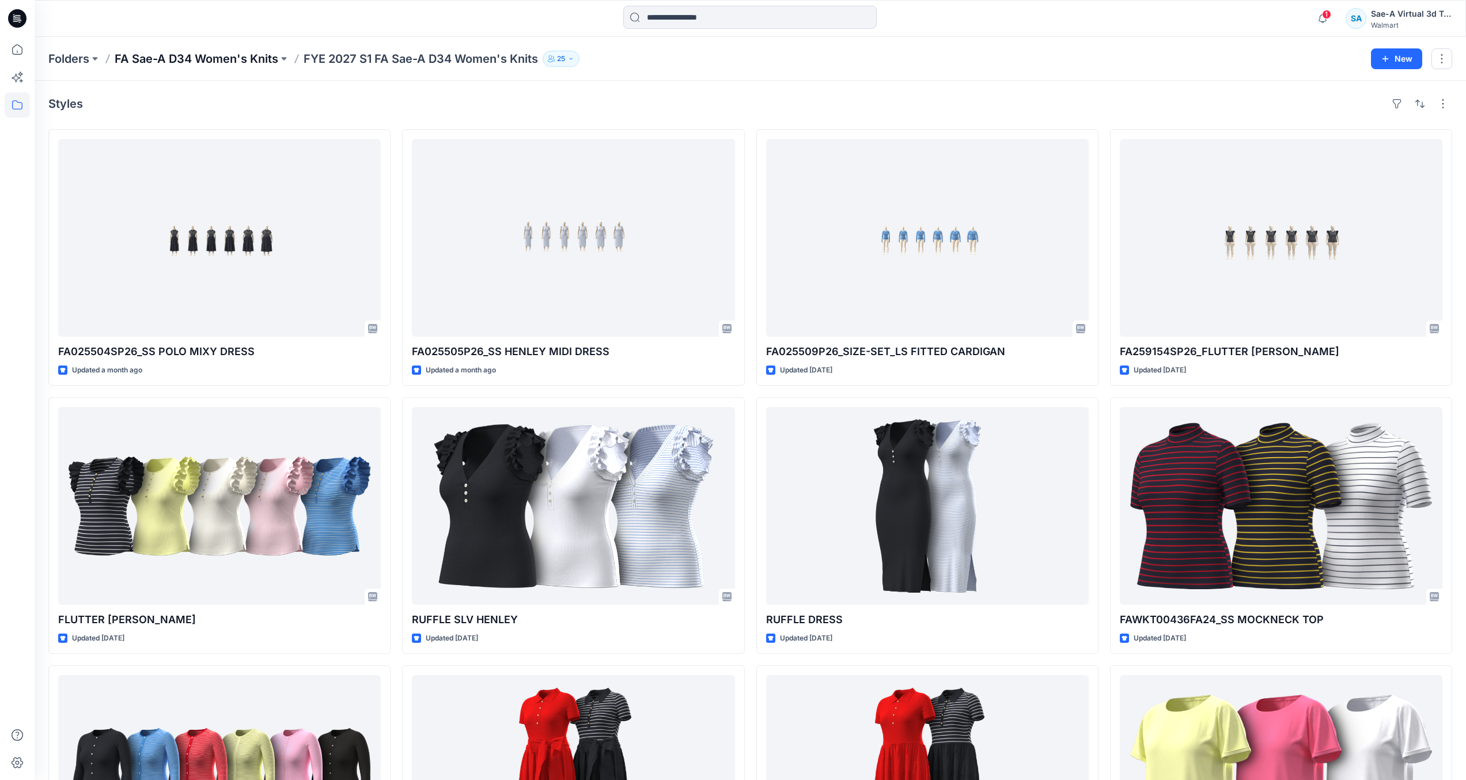
click at [262, 63] on p "FA Sae-A D34 Women's Knits" at bounding box center [197, 59] width 164 height 16
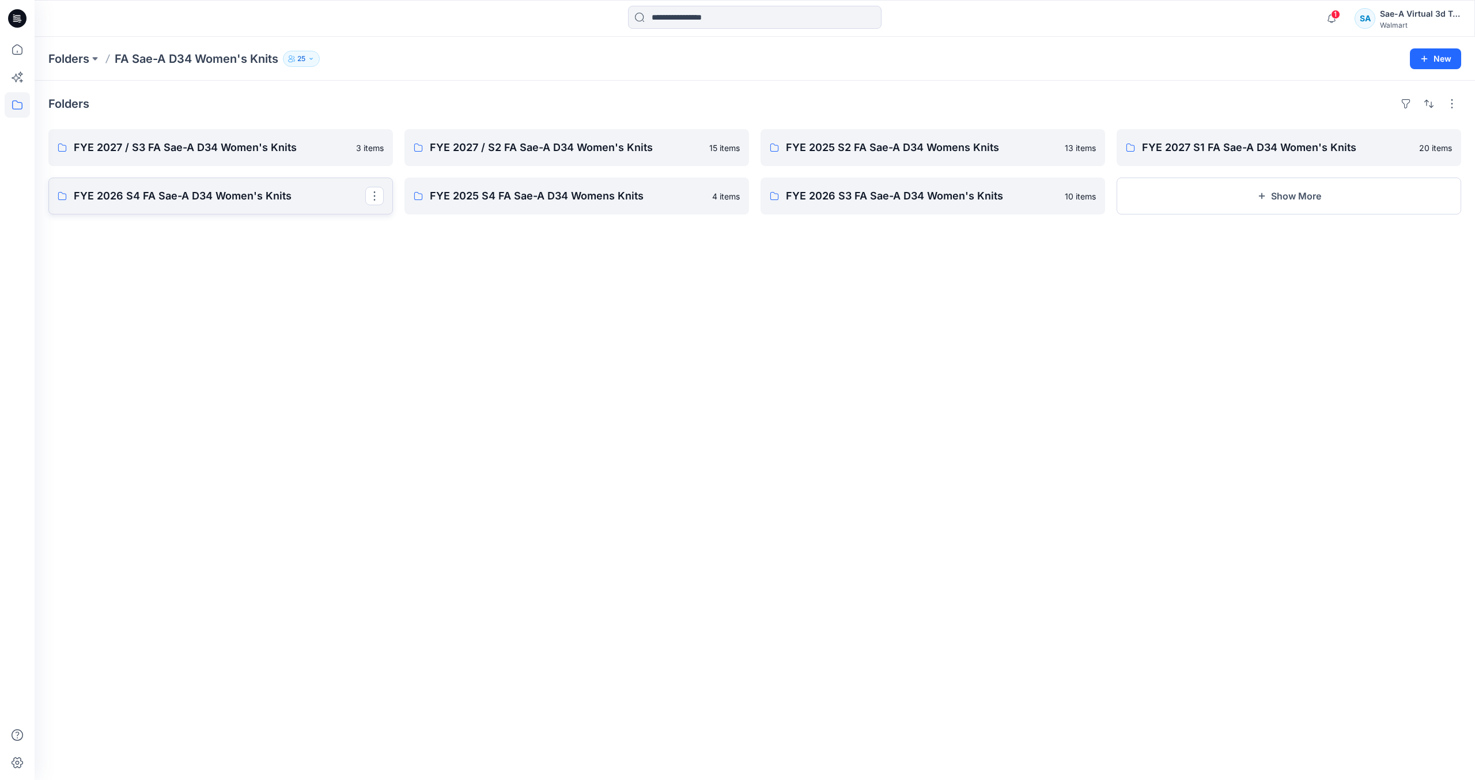
click at [196, 195] on p "FYE 2026 S4 FA Sae-A D34 Women's Knits" at bounding box center [220, 196] width 292 height 16
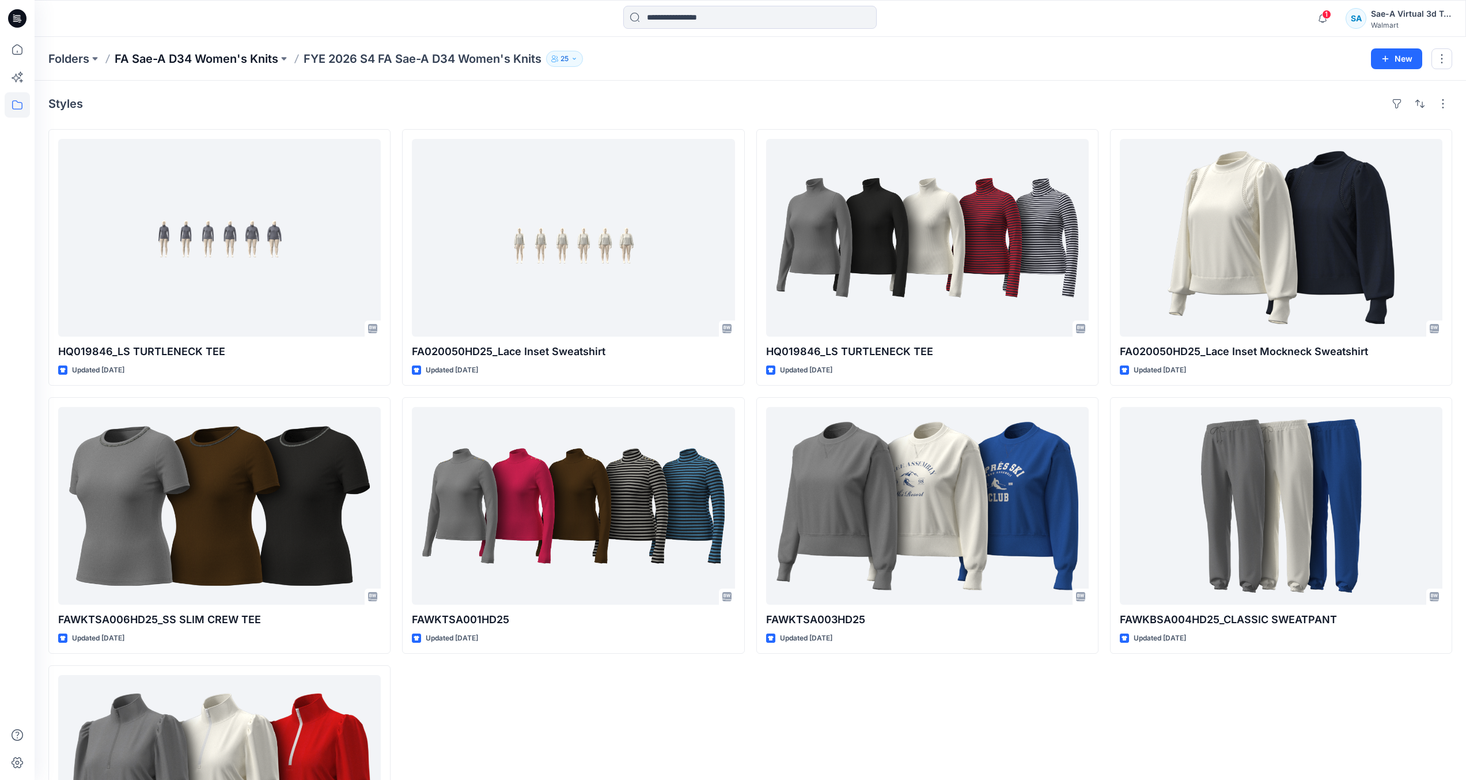
click at [204, 58] on p "FA Sae-A D34 Women's Knits" at bounding box center [197, 59] width 164 height 16
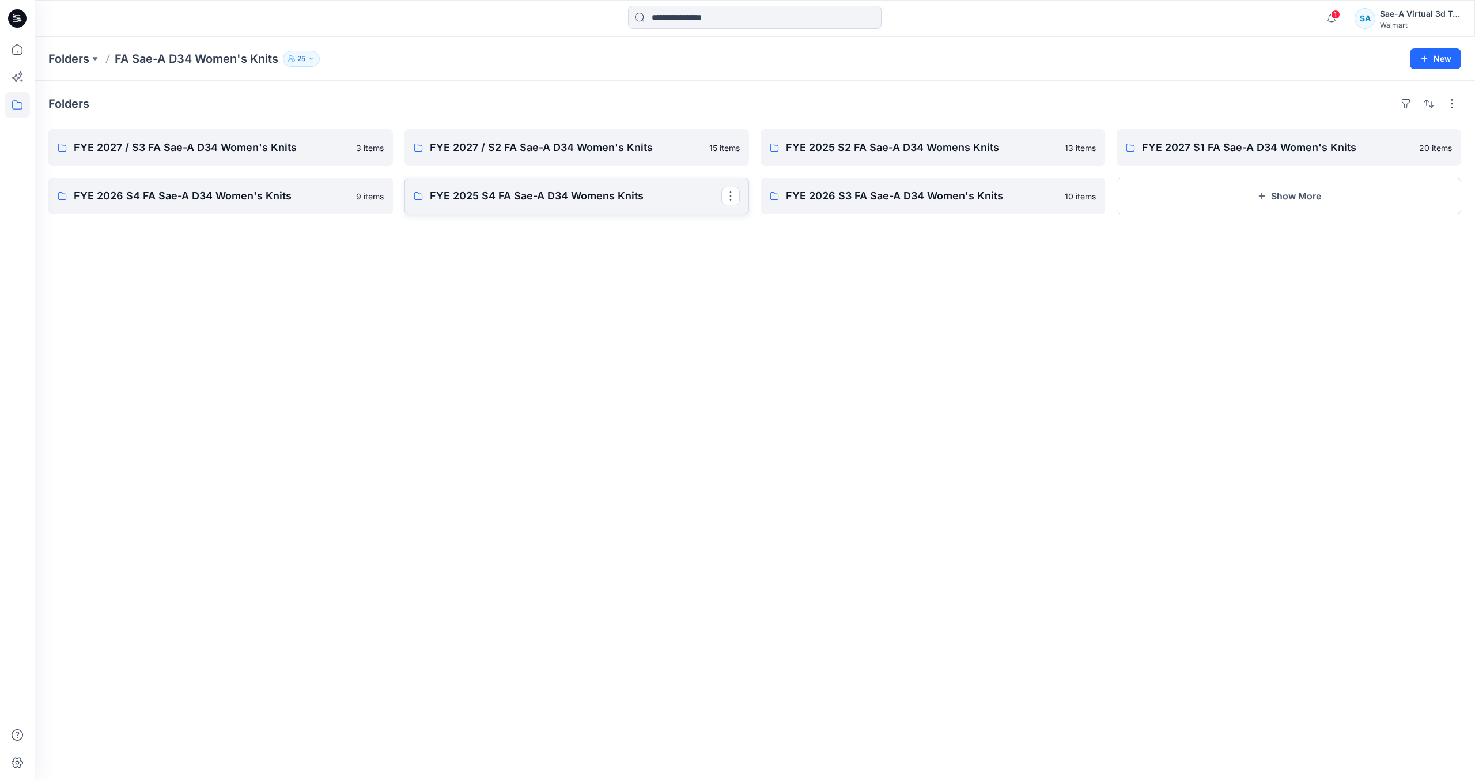
click at [544, 196] on p "FYE 2025 S4 FA Sae-A D34 Womens Knits" at bounding box center [576, 196] width 292 height 16
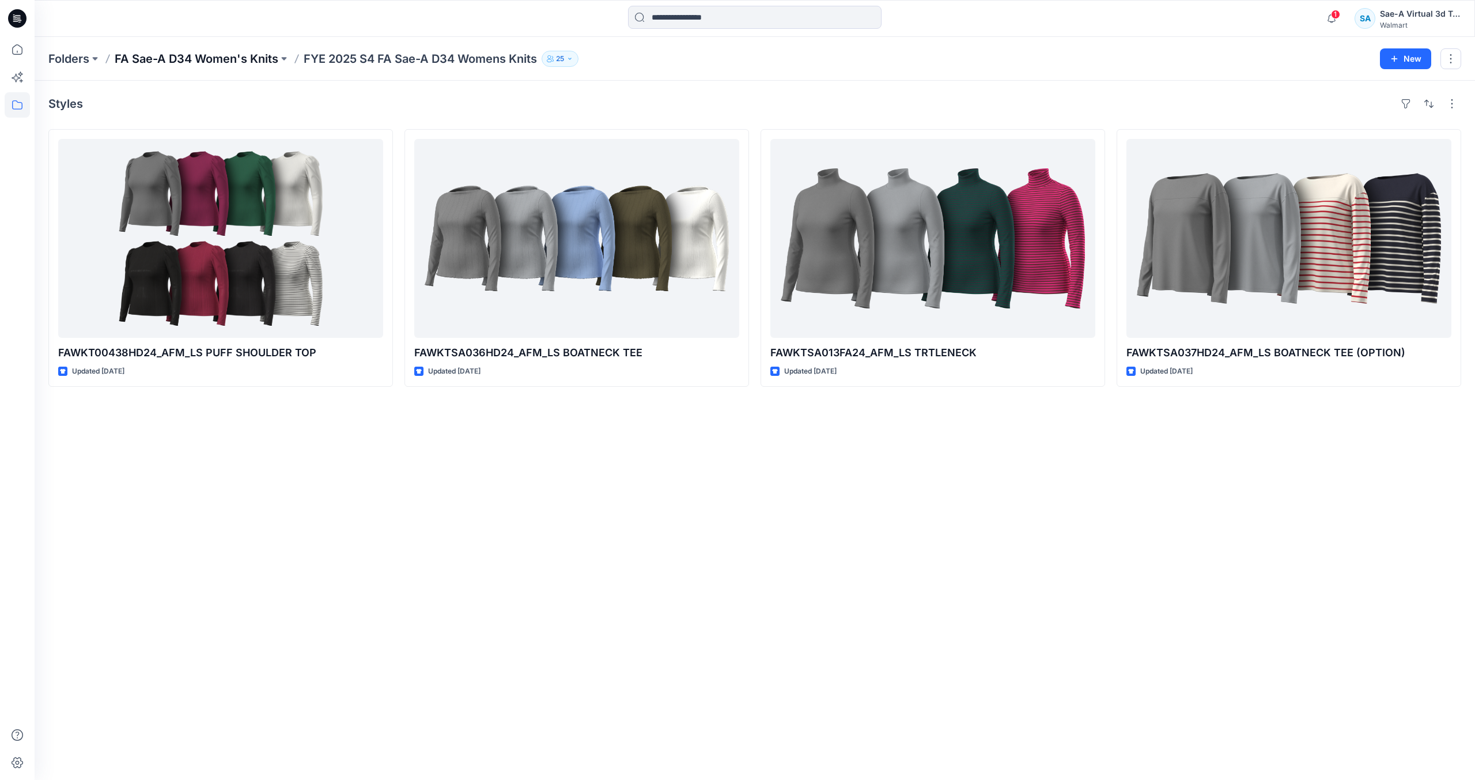
click at [249, 54] on p "FA Sae-A D34 Women's Knits" at bounding box center [197, 59] width 164 height 16
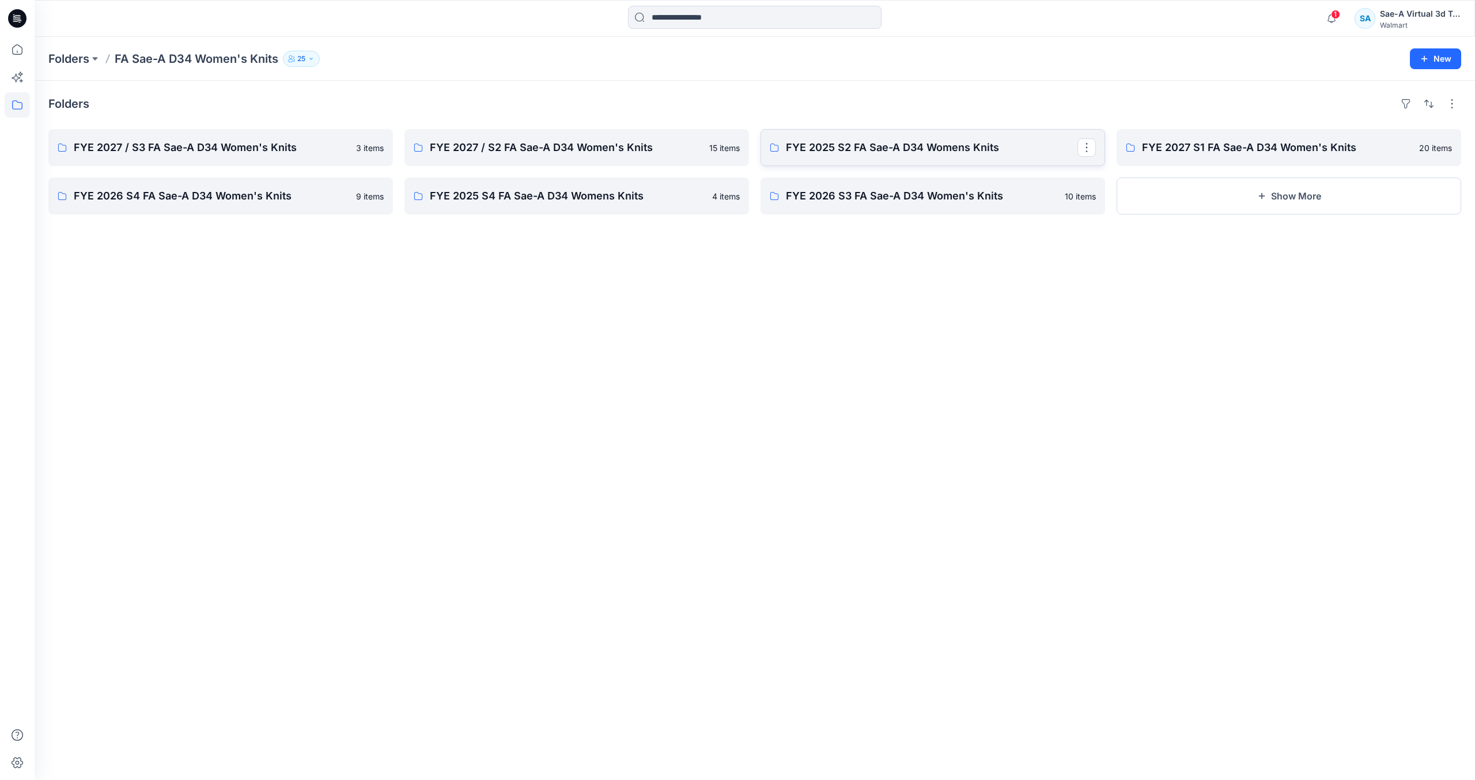
click at [941, 152] on p "FYE 2025 S2 FA Sae-A D34 Womens Knits" at bounding box center [932, 147] width 292 height 16
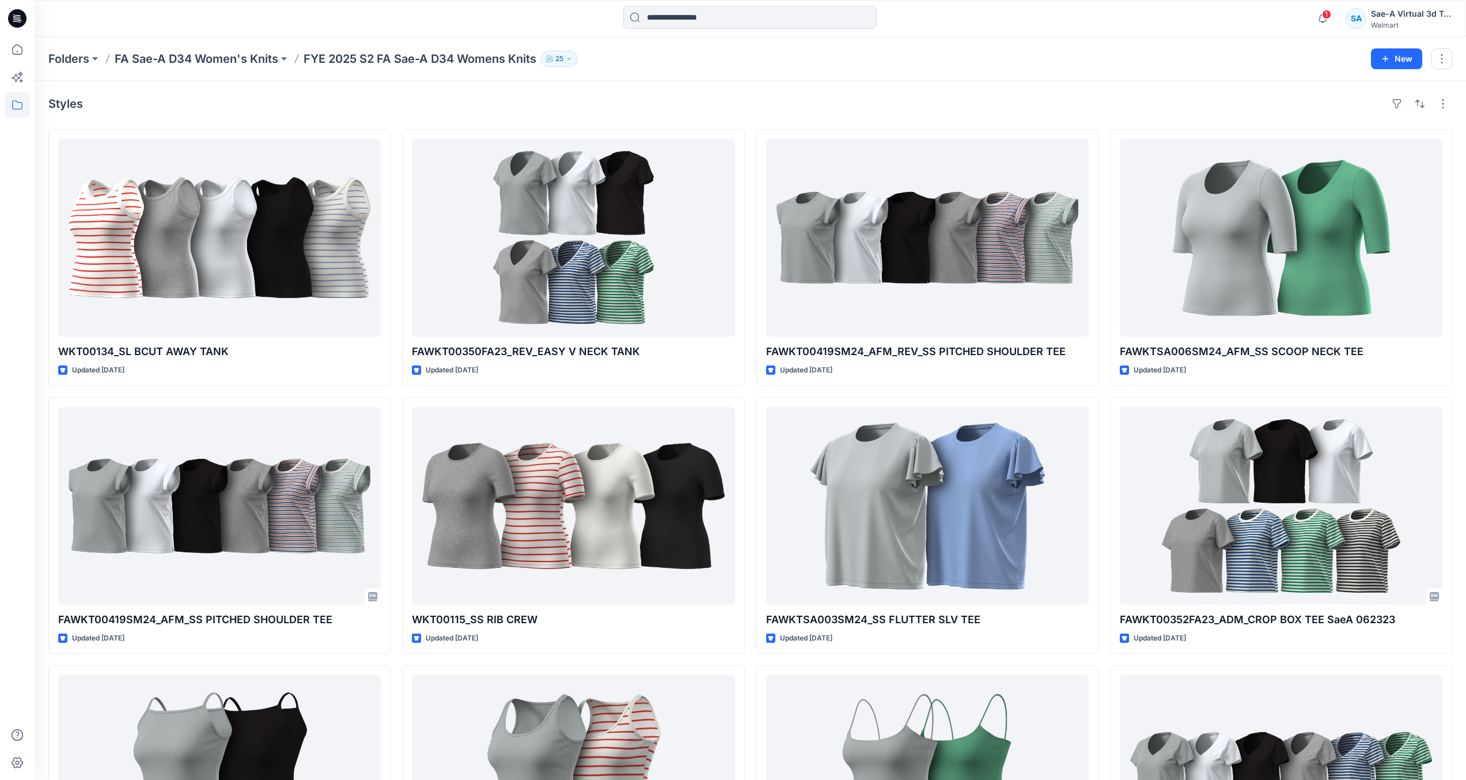
click at [237, 49] on div "Folders FA Sae-A D34 Women's Knits FYE 2025 S2 FA Sae-A D34 Womens Knits 25 New" at bounding box center [751, 59] width 1432 height 44
click at [229, 62] on p "FA Sae-A D34 Women's Knits" at bounding box center [197, 59] width 164 height 16
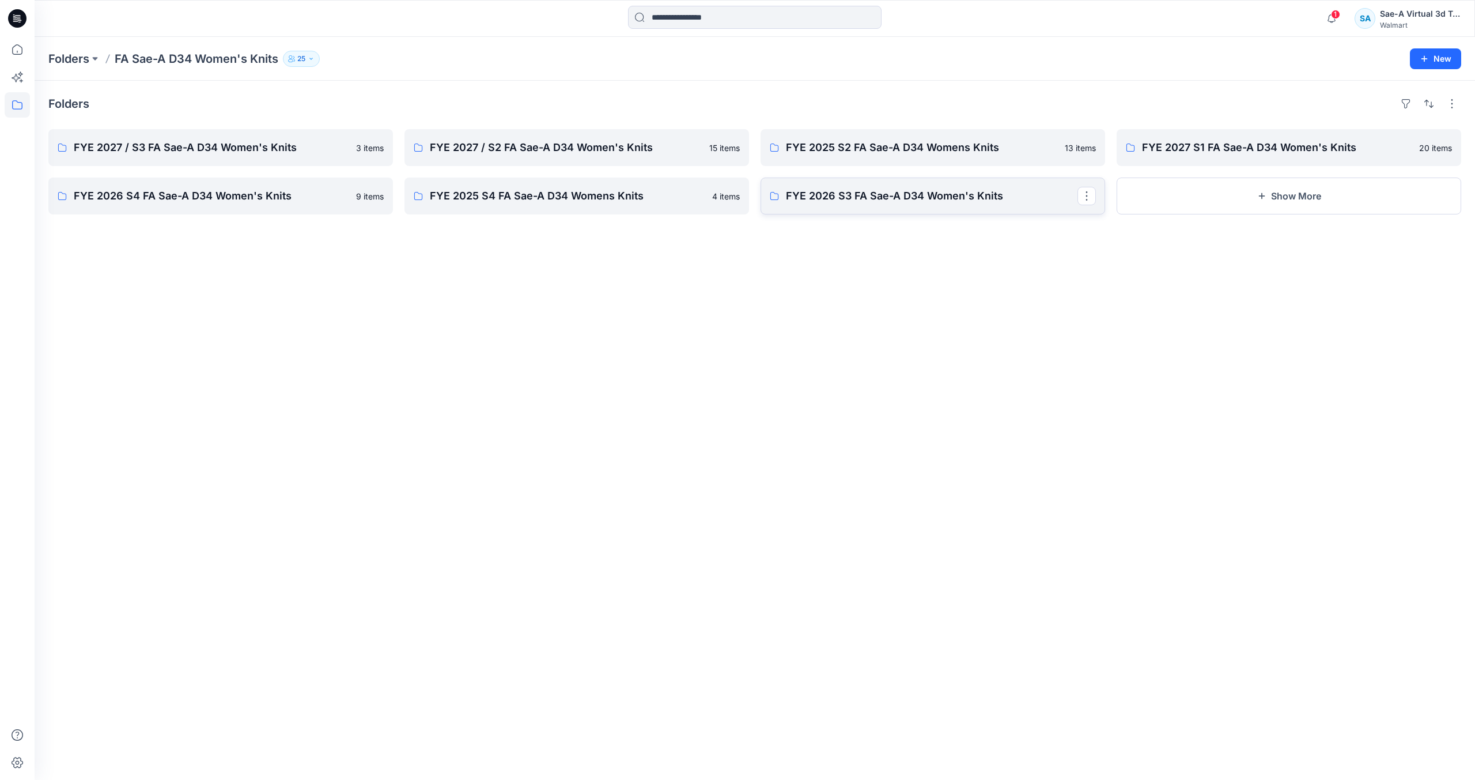
click at [833, 188] on p "FYE 2026 S3 FA Sae-A D34 Women's Knits" at bounding box center [932, 196] width 292 height 16
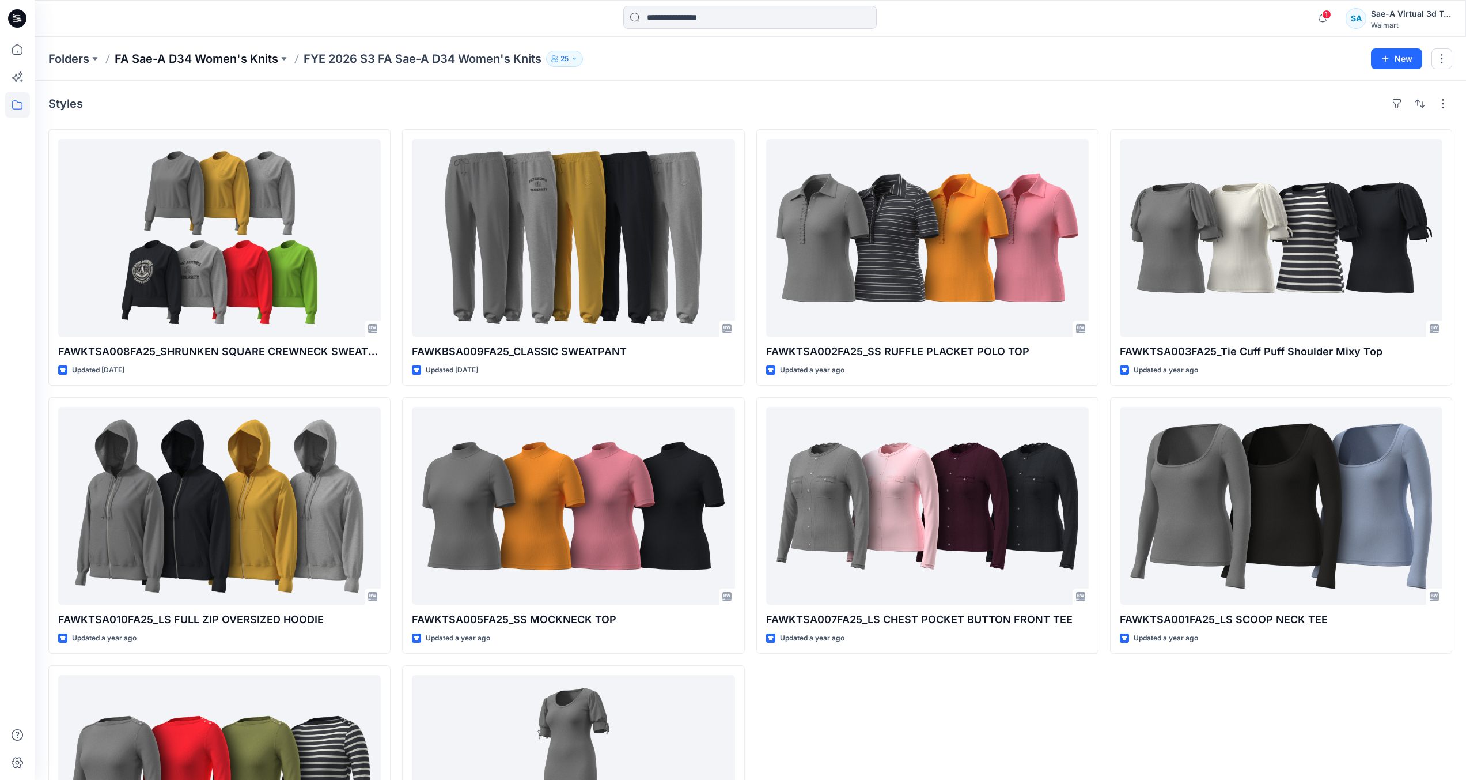
click at [252, 55] on p "FA Sae-A D34 Women's Knits" at bounding box center [197, 59] width 164 height 16
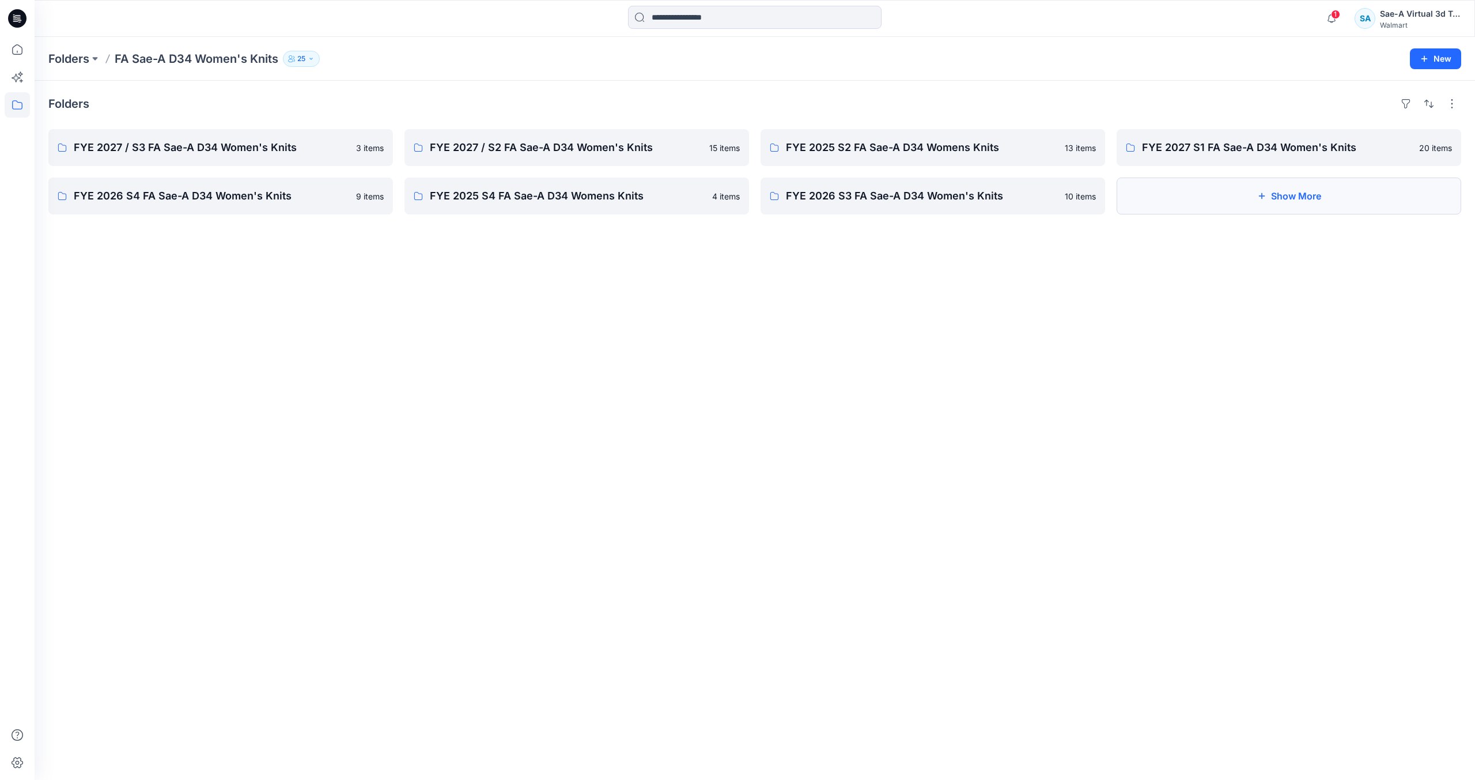
click at [1211, 197] on button "Show More" at bounding box center [1289, 195] width 345 height 37
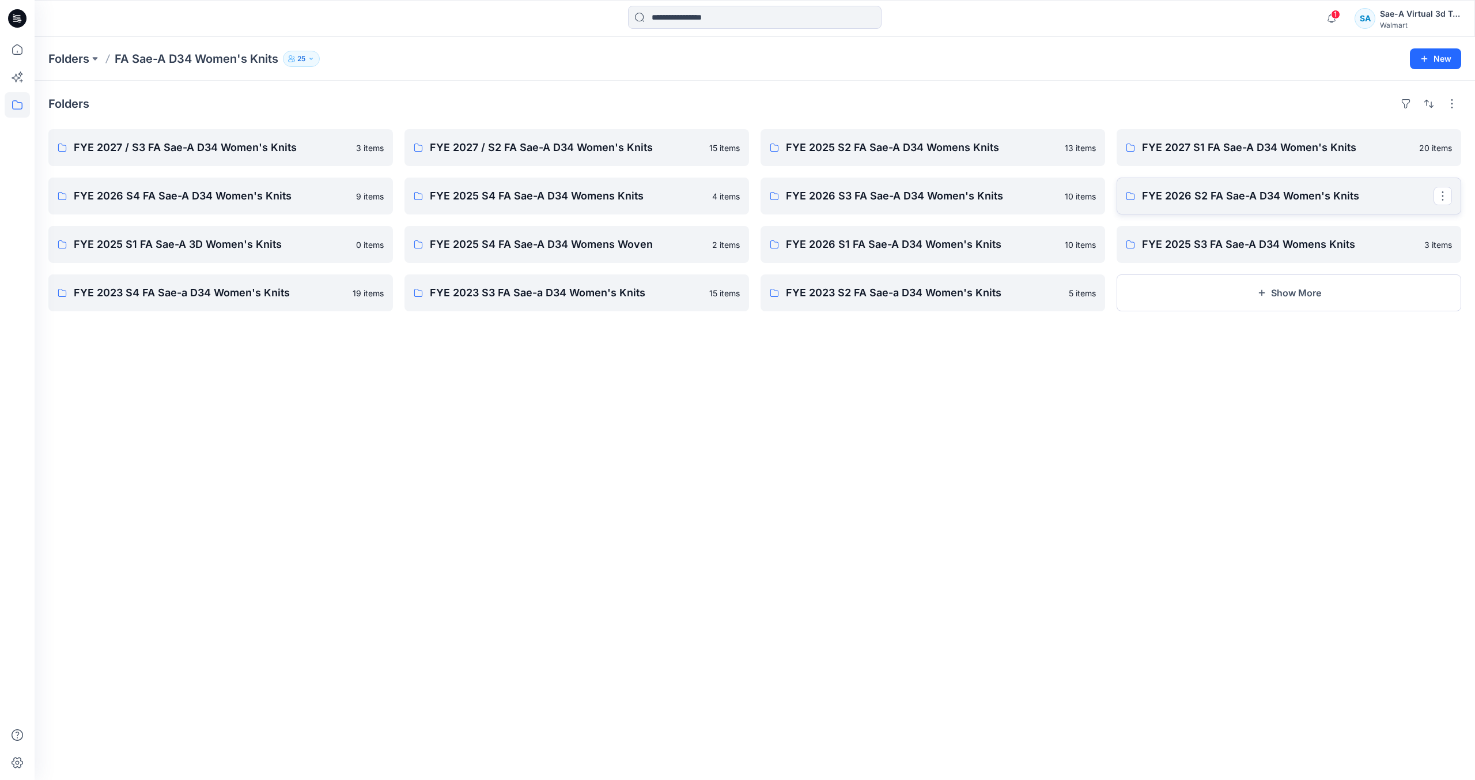
click at [1193, 202] on p "FYE 2026 S2 FA Sae-A D34 Women's Knits" at bounding box center [1288, 196] width 292 height 16
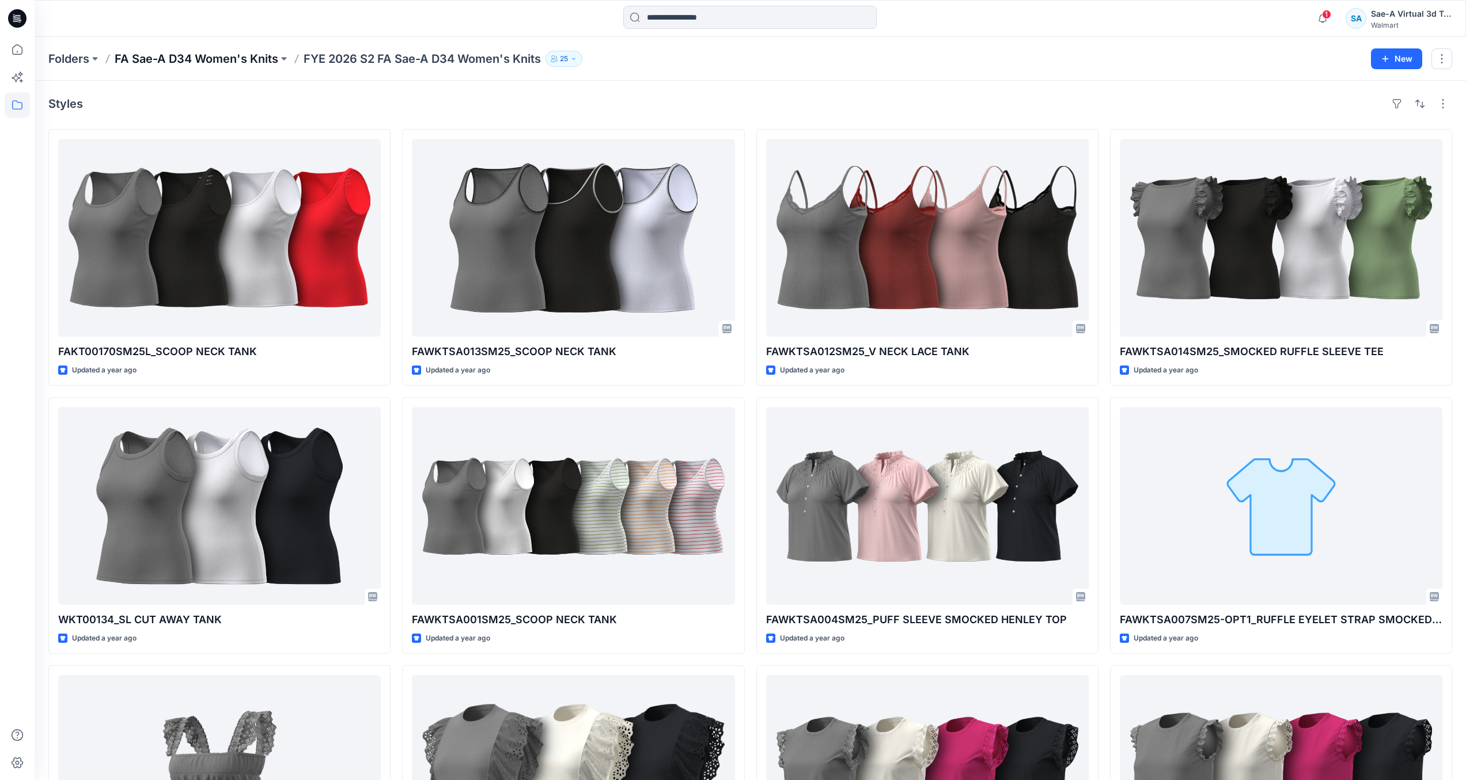
click at [259, 56] on p "FA Sae-A D34 Women's Knits" at bounding box center [197, 59] width 164 height 16
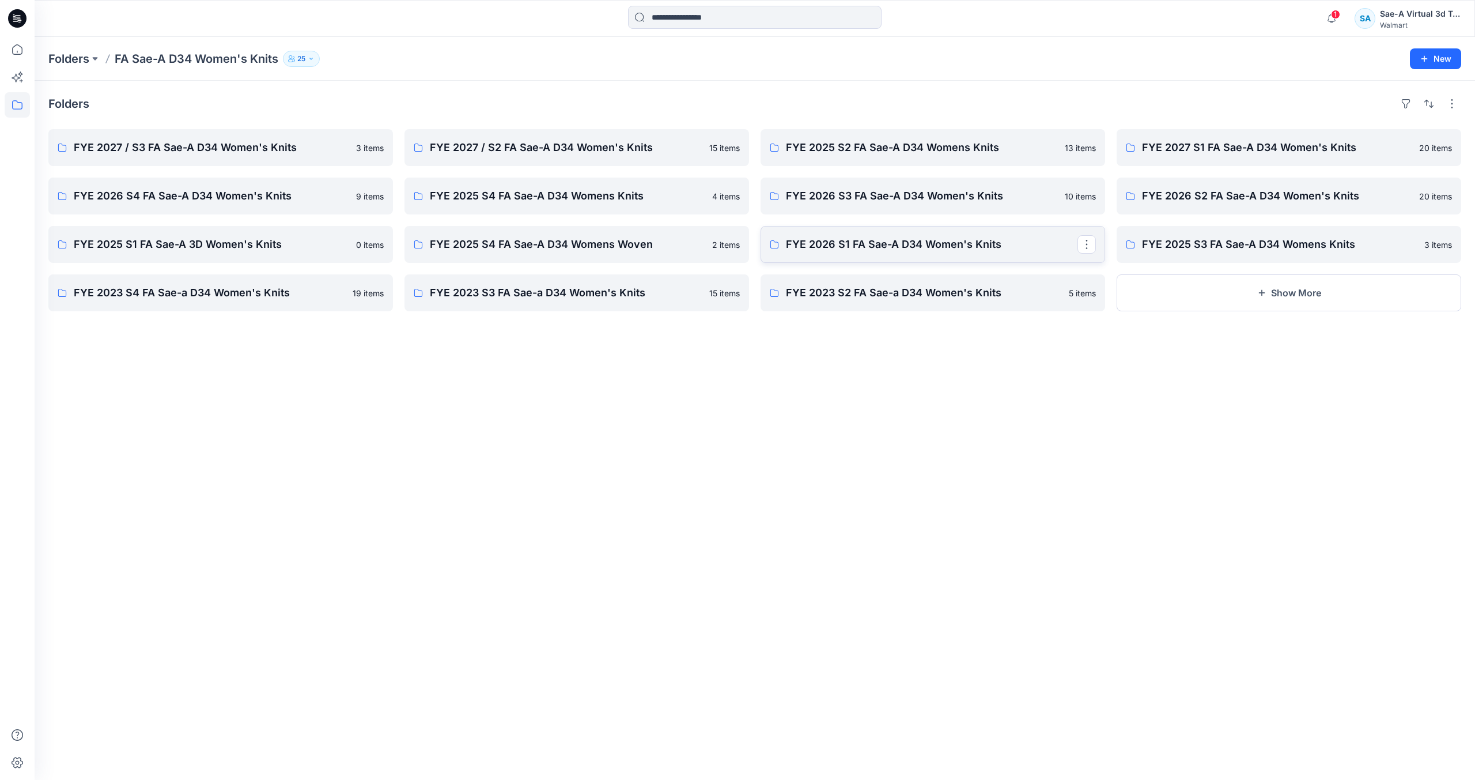
click at [901, 230] on link "FYE 2026 S1 FA Sae-A D34 Women's Knits" at bounding box center [933, 244] width 345 height 37
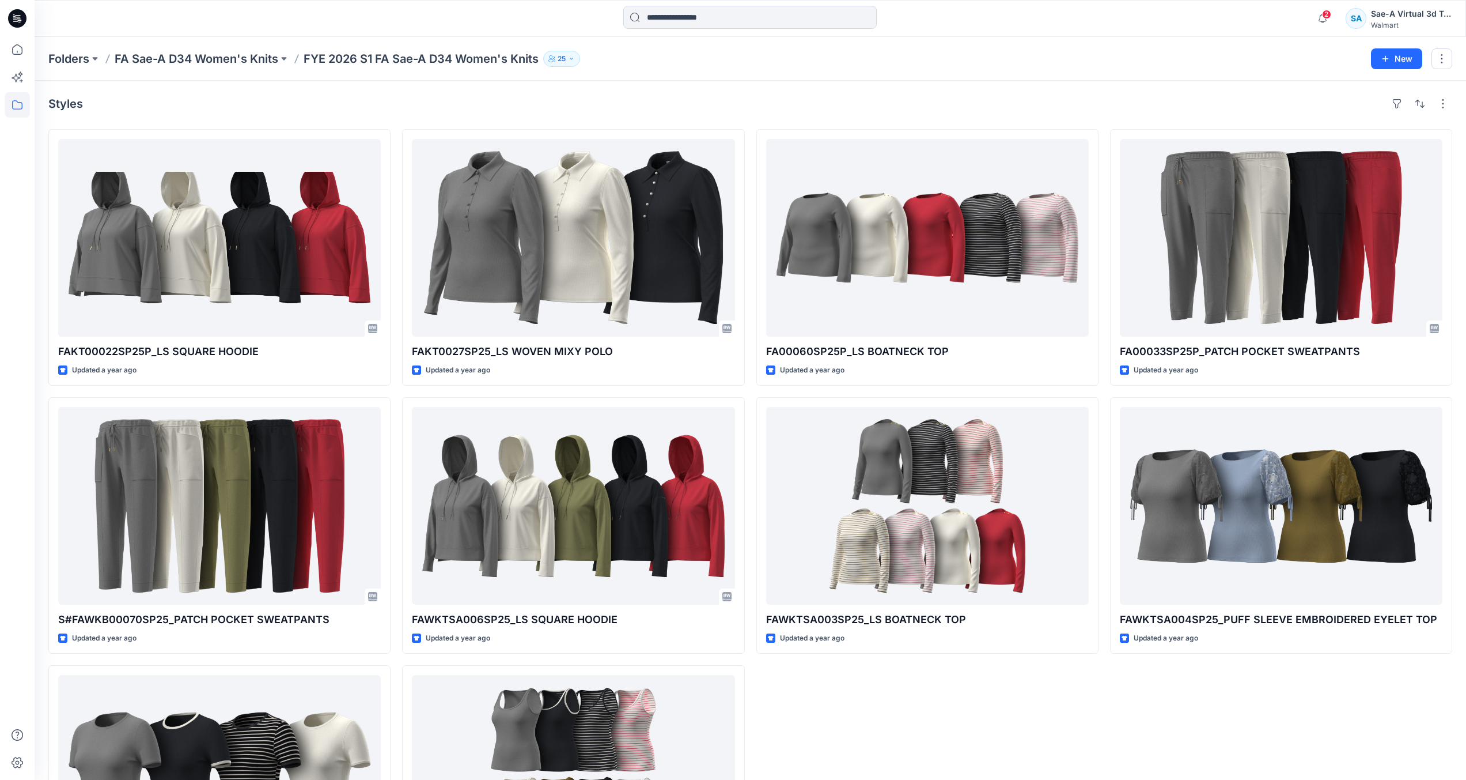
click at [20, 28] on icon at bounding box center [17, 18] width 18 height 37
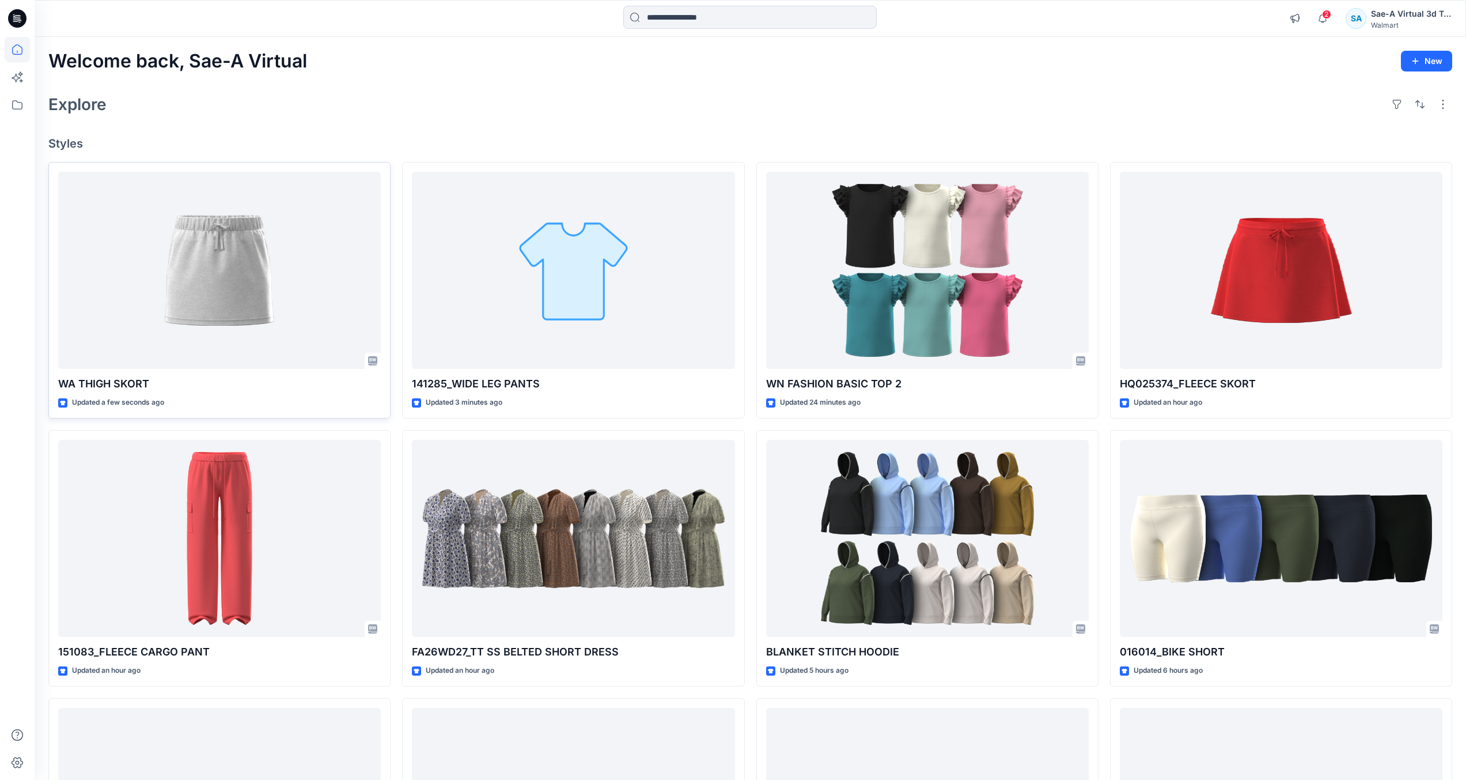
click at [181, 262] on div at bounding box center [219, 271] width 323 height 198
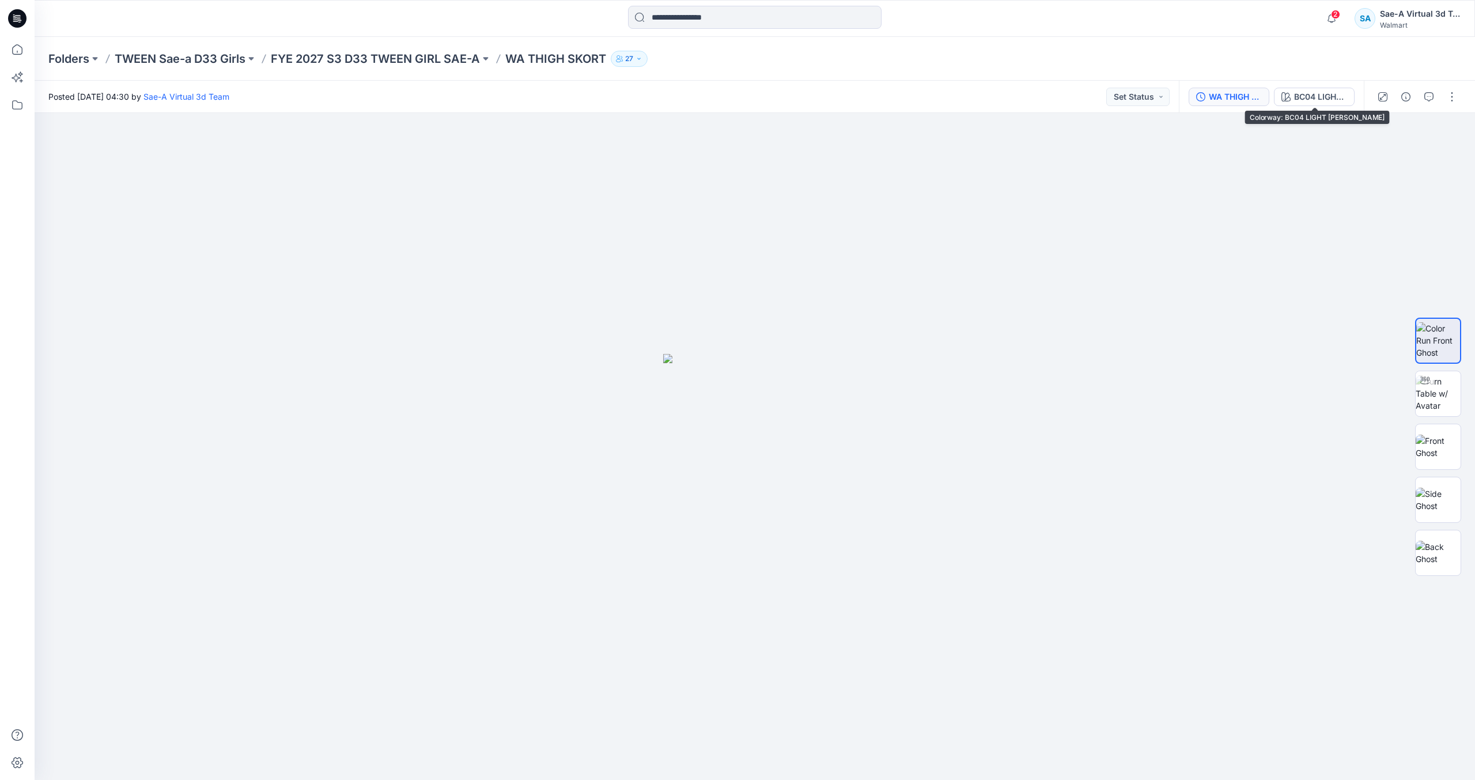
click at [1268, 96] on button "WA THIGH SKORT_FULL COLORWAYS" at bounding box center [1229, 97] width 81 height 18
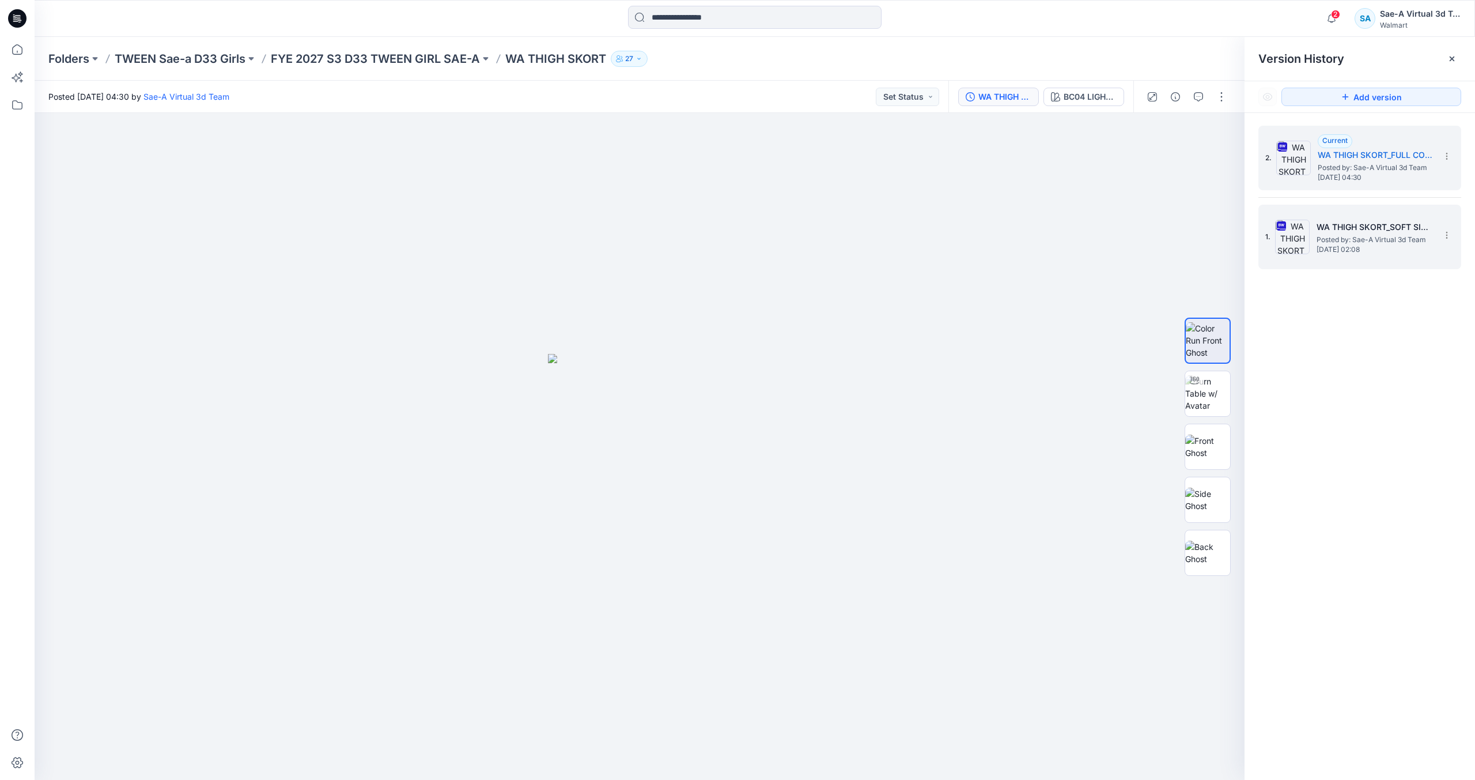
click at [1353, 237] on span "Posted by: Sae-A Virtual 3d Team" at bounding box center [1374, 240] width 115 height 12
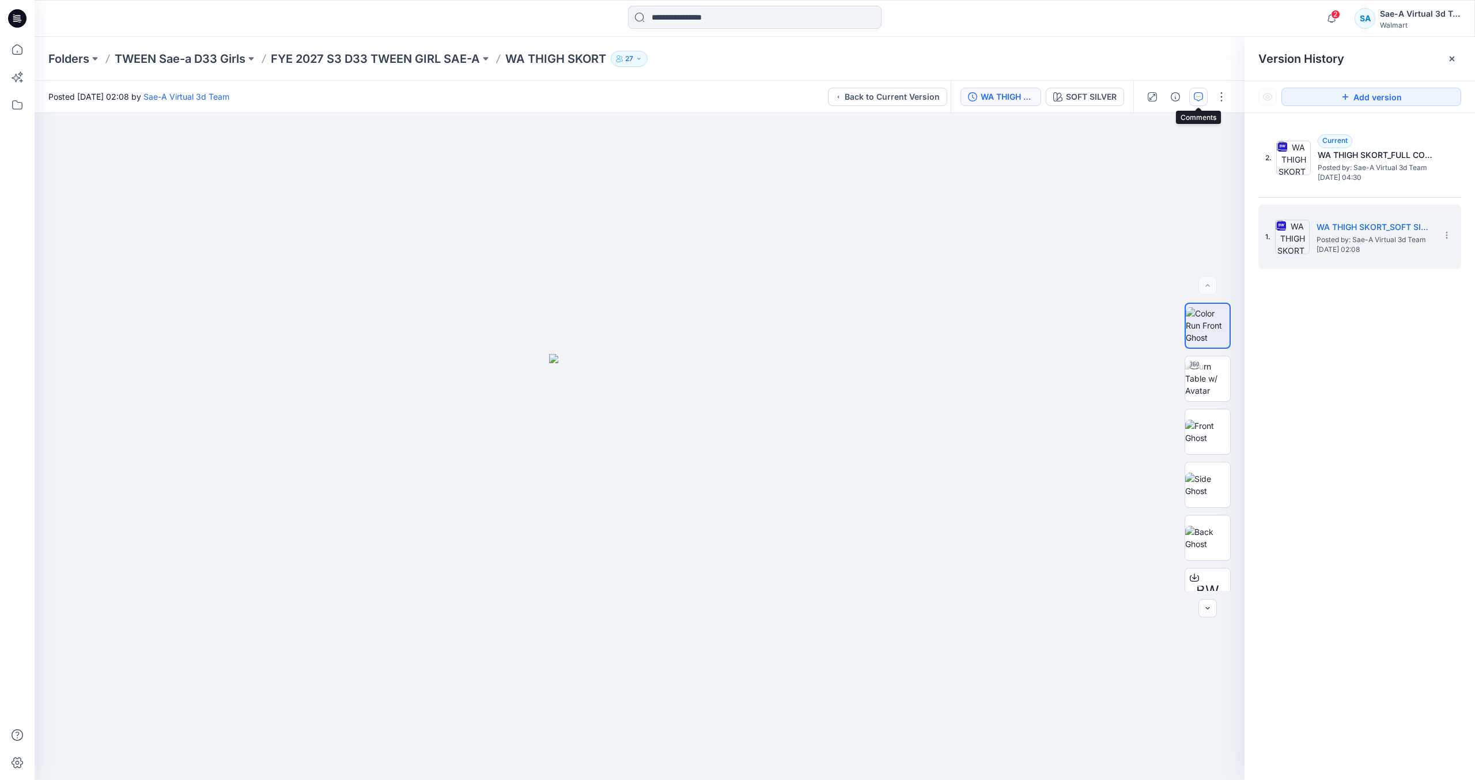
click at [1192, 96] on button "button" at bounding box center [1198, 97] width 18 height 18
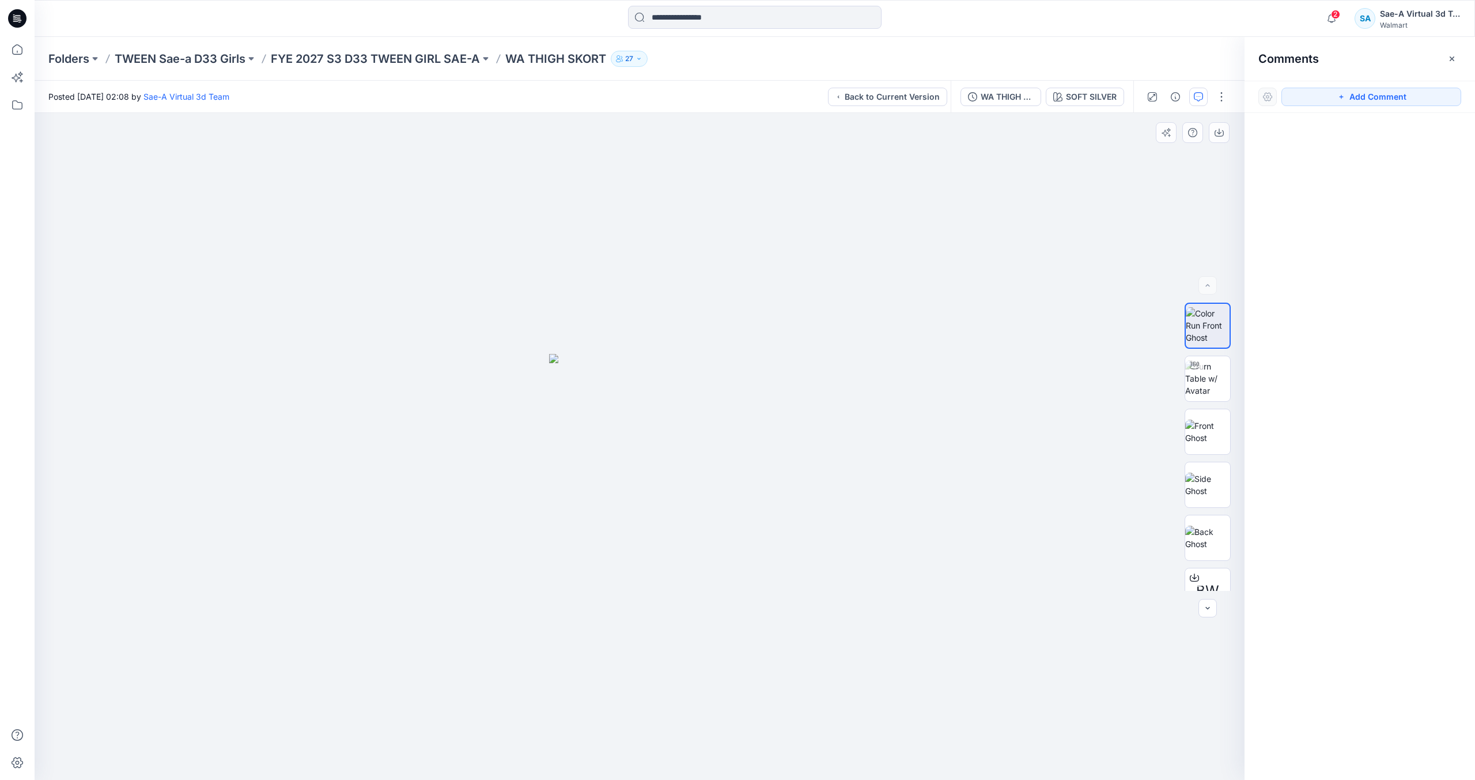
click at [1344, 98] on icon "button" at bounding box center [1341, 96] width 9 height 9
click at [814, 249] on div "1" at bounding box center [640, 446] width 1210 height 667
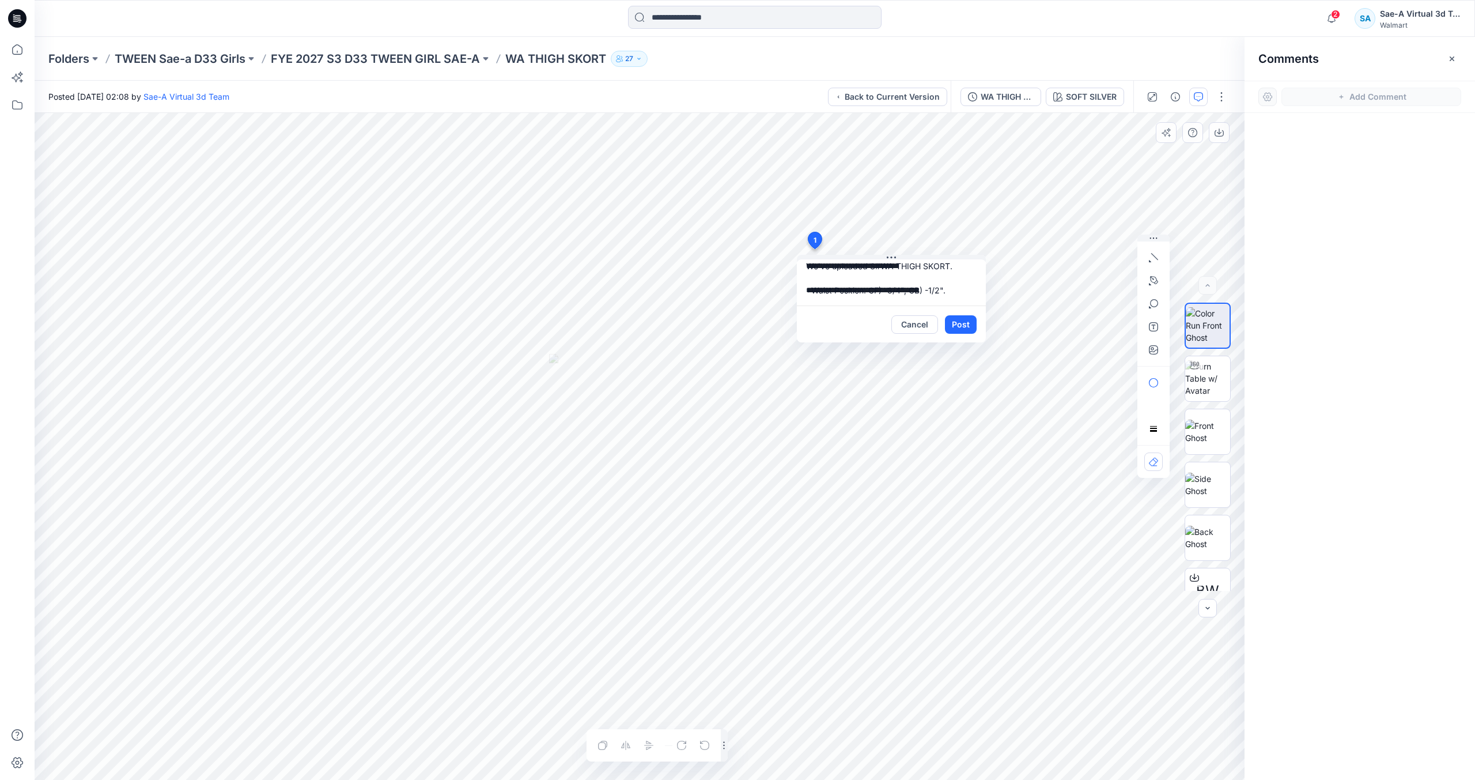
click at [833, 303] on textarea "**********" at bounding box center [891, 282] width 189 height 46
paste textarea "**********"
click at [958, 278] on textarea "**********" at bounding box center [891, 282] width 189 height 46
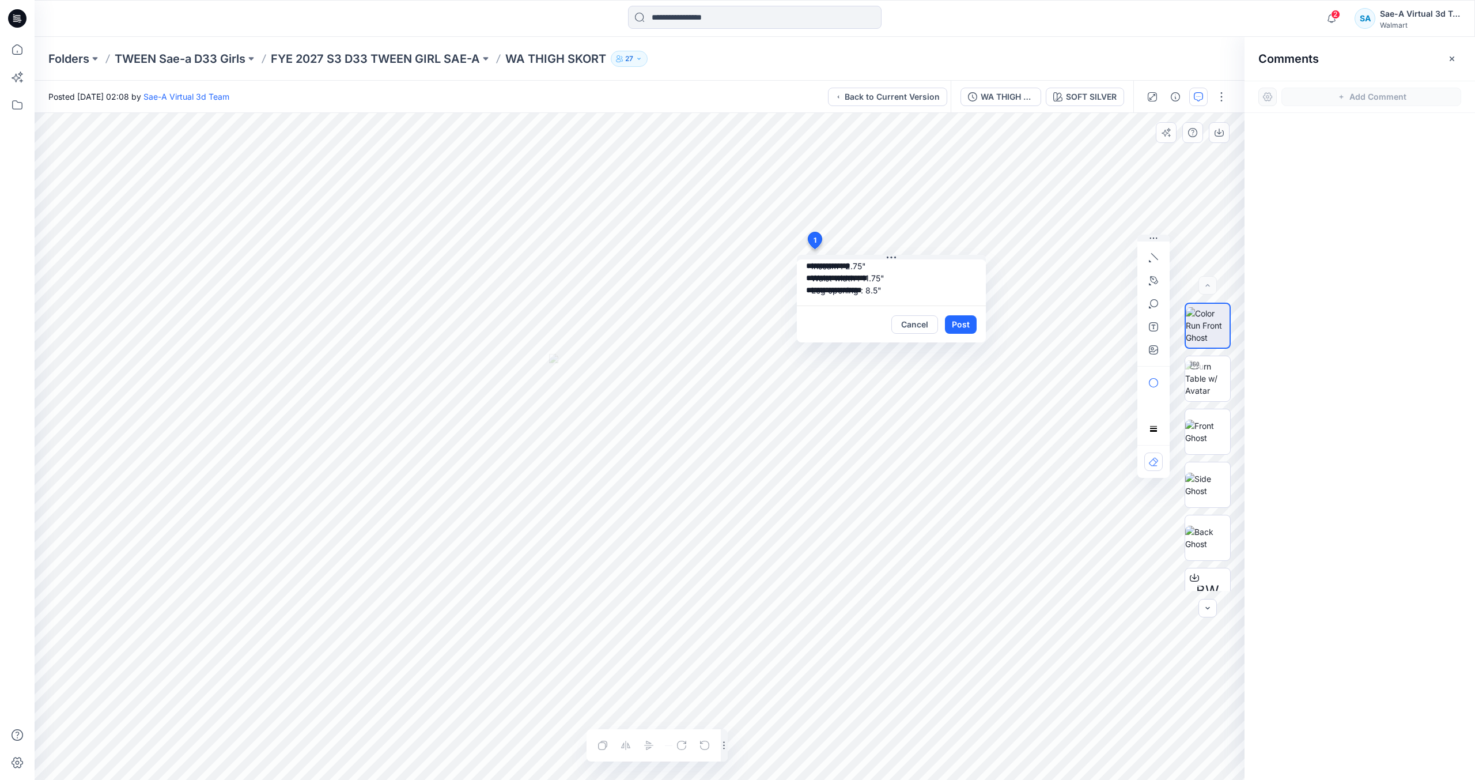
drag, startPoint x: 927, startPoint y: 293, endPoint x: 882, endPoint y: 330, distance: 57.3
click at [927, 293] on textarea "**********" at bounding box center [891, 282] width 189 height 46
type textarea "**********"
click at [951, 324] on button "Post" at bounding box center [961, 324] width 32 height 18
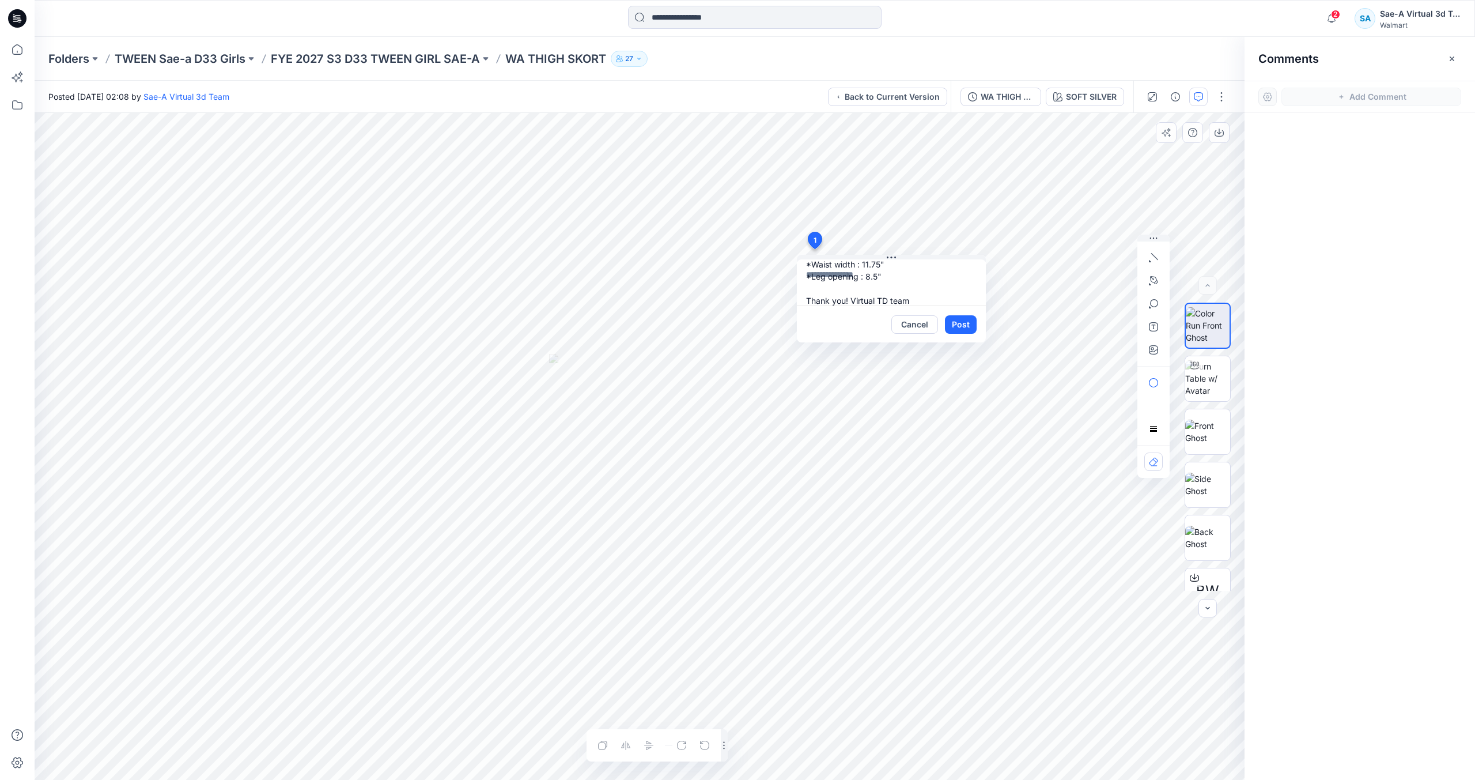
scroll to position [0, 0]
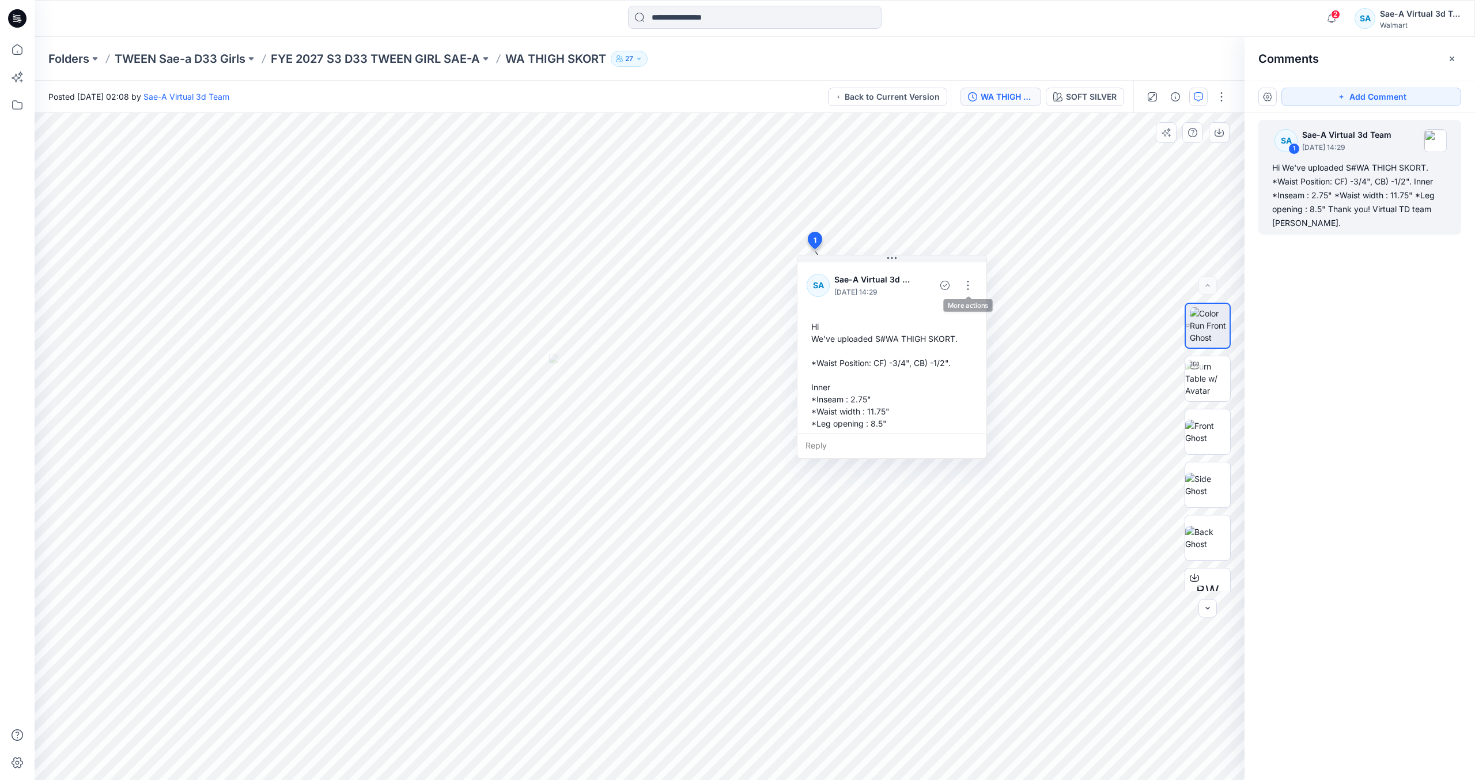
click at [1001, 94] on div "WA THIGH SKORT_SOFT SILVER" at bounding box center [1007, 96] width 53 height 13
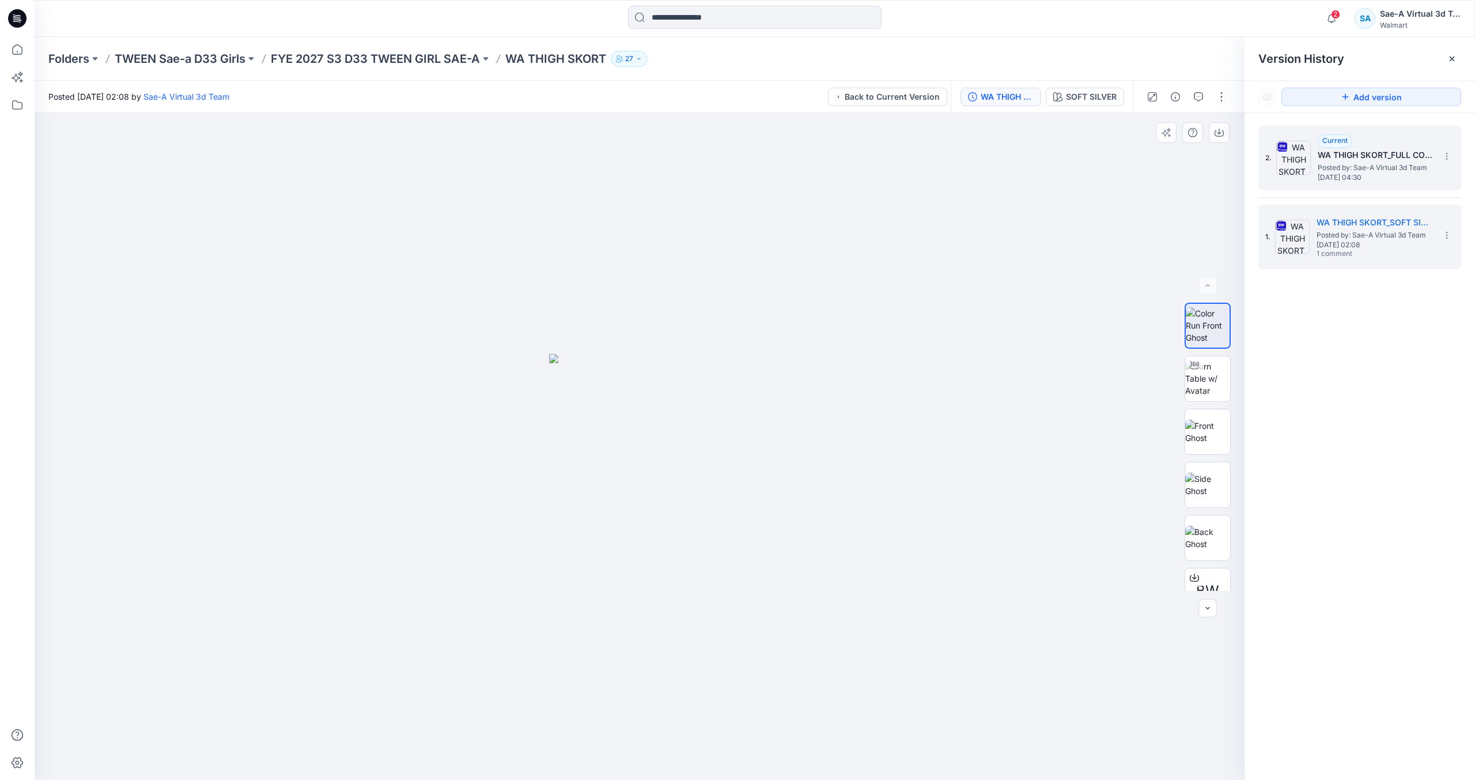
click at [1389, 177] on span "[DATE] 04:30" at bounding box center [1375, 177] width 115 height 8
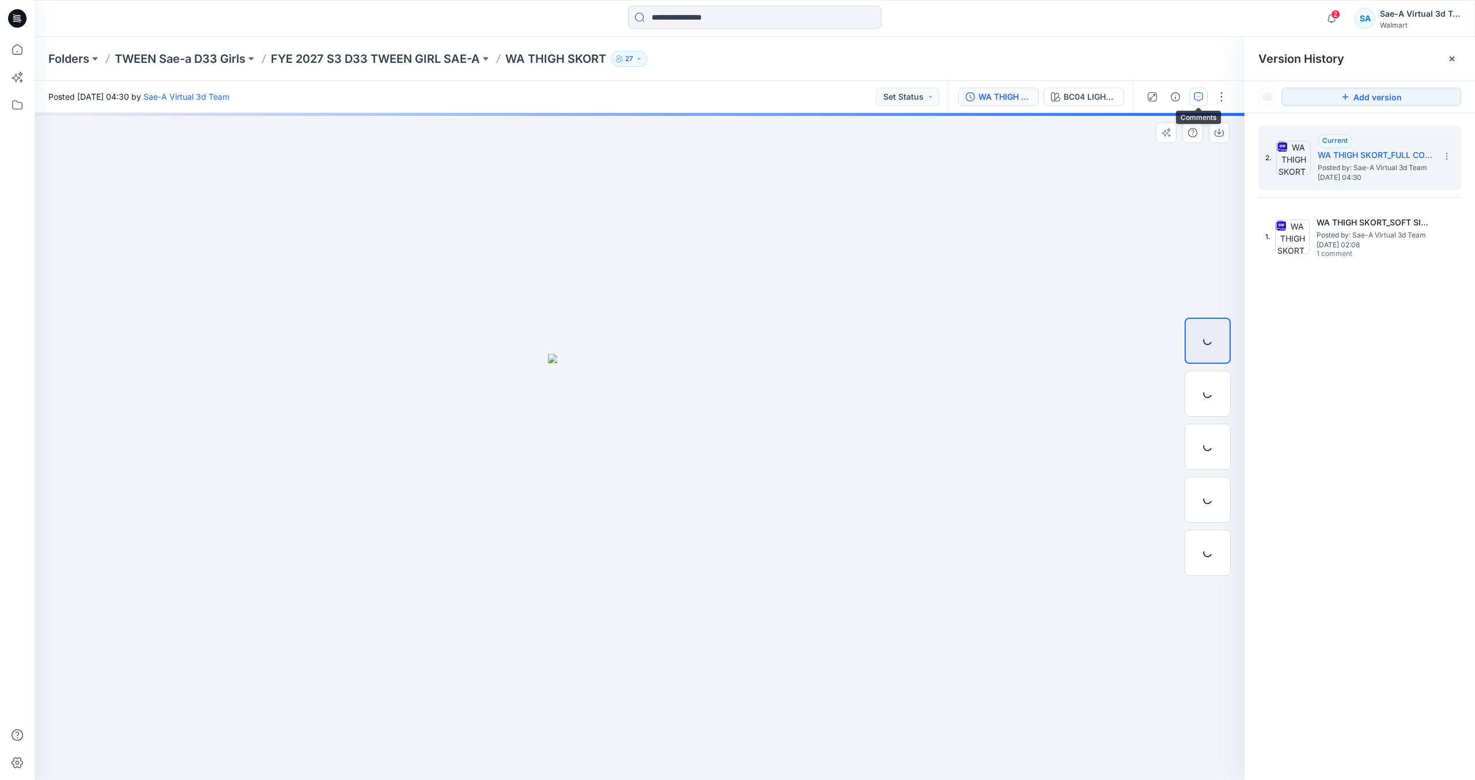
click at [1201, 96] on icon "button" at bounding box center [1198, 96] width 9 height 9
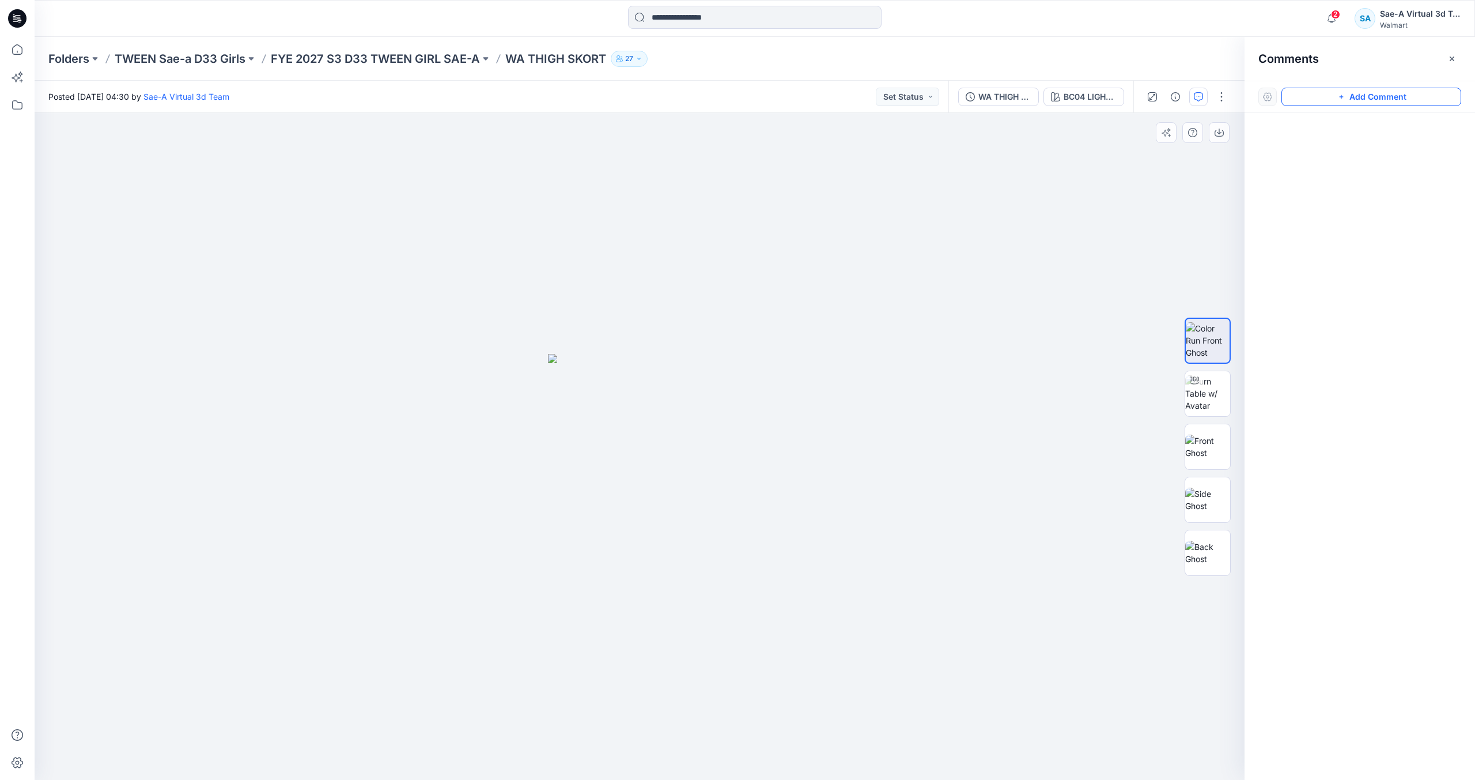
click at [1345, 99] on icon "button" at bounding box center [1341, 96] width 9 height 9
click at [774, 249] on div "1" at bounding box center [640, 446] width 1210 height 667
type textarea "**********"
click at [932, 328] on button "Post" at bounding box center [921, 324] width 32 height 18
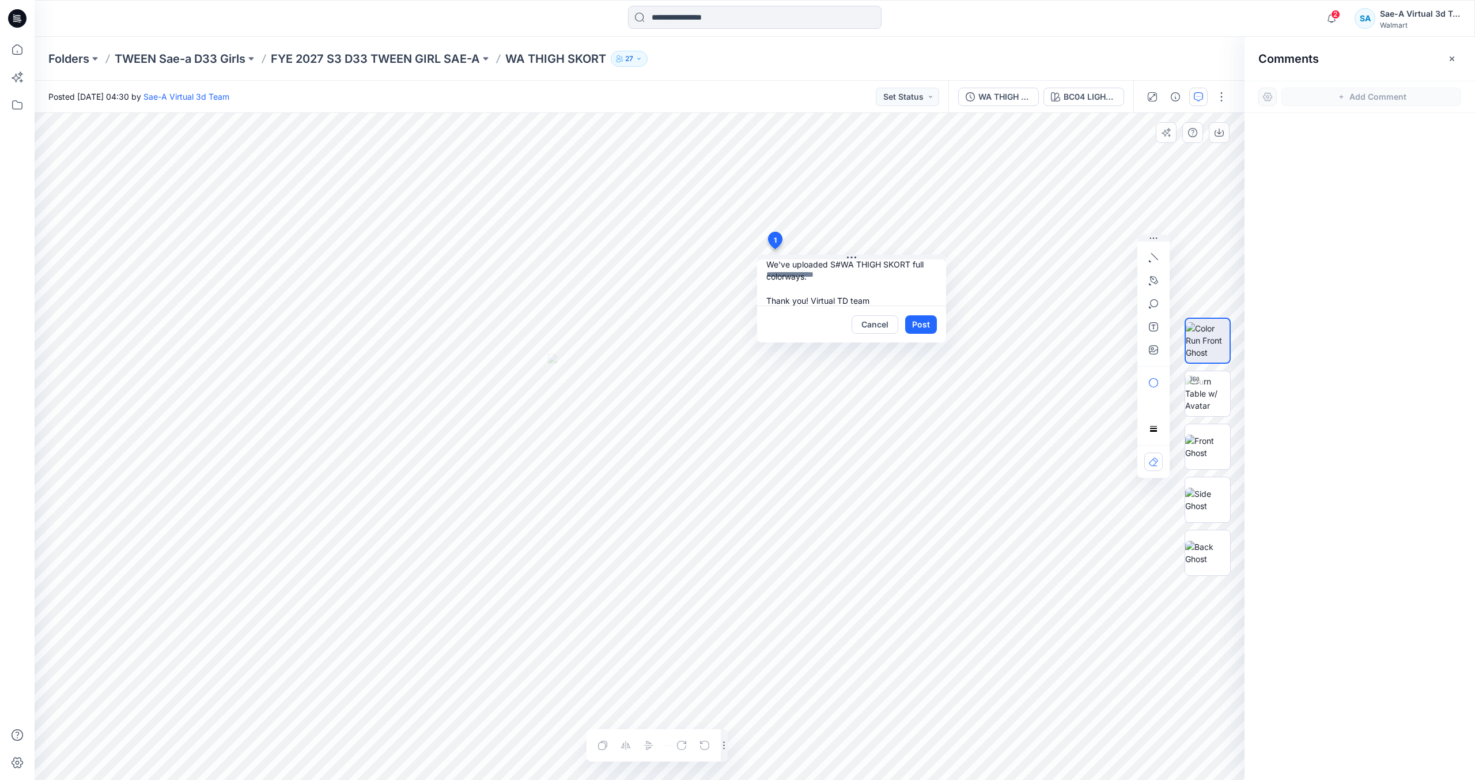
scroll to position [0, 0]
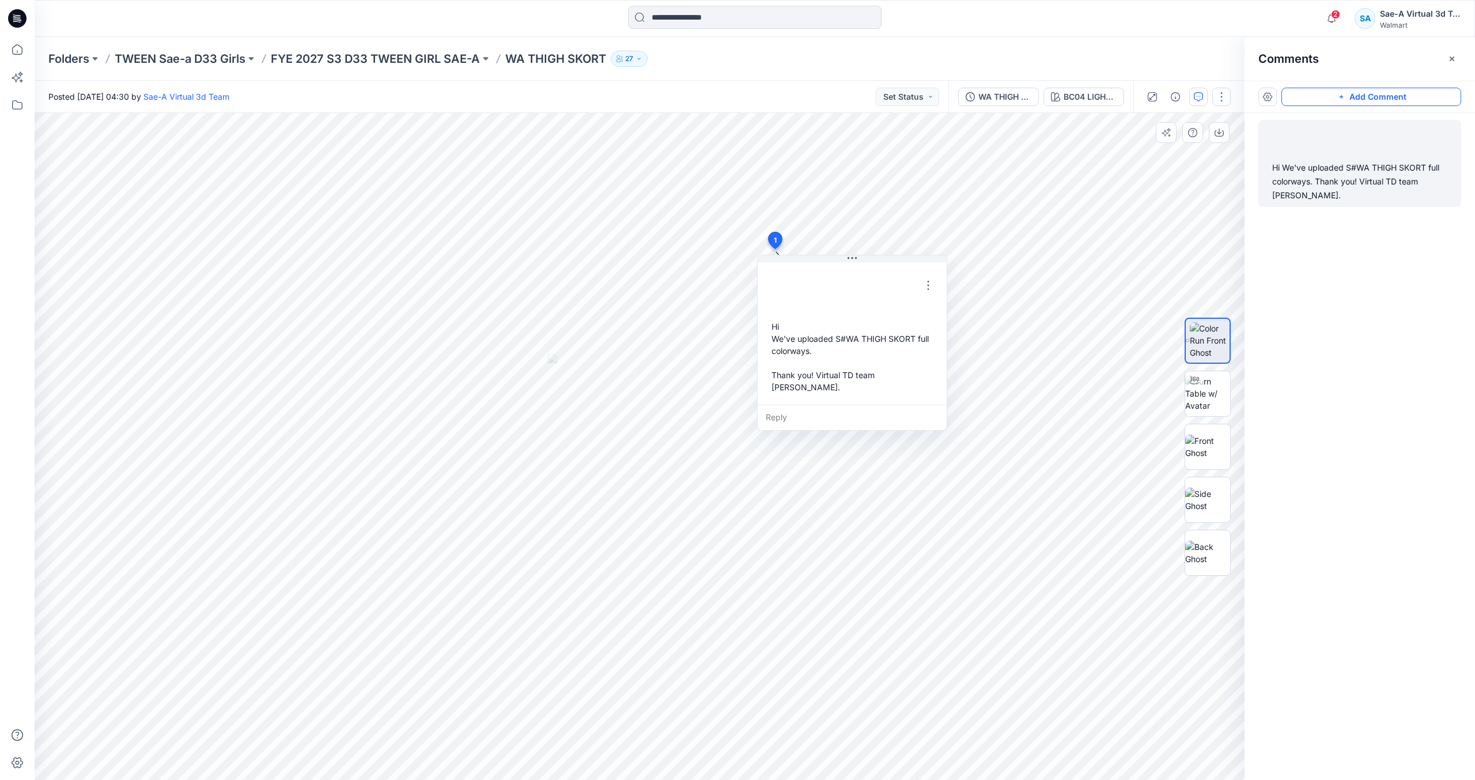
click at [1222, 93] on button "button" at bounding box center [1221, 97] width 18 height 18
click at [1186, 153] on button "Edit" at bounding box center [1173, 155] width 106 height 21
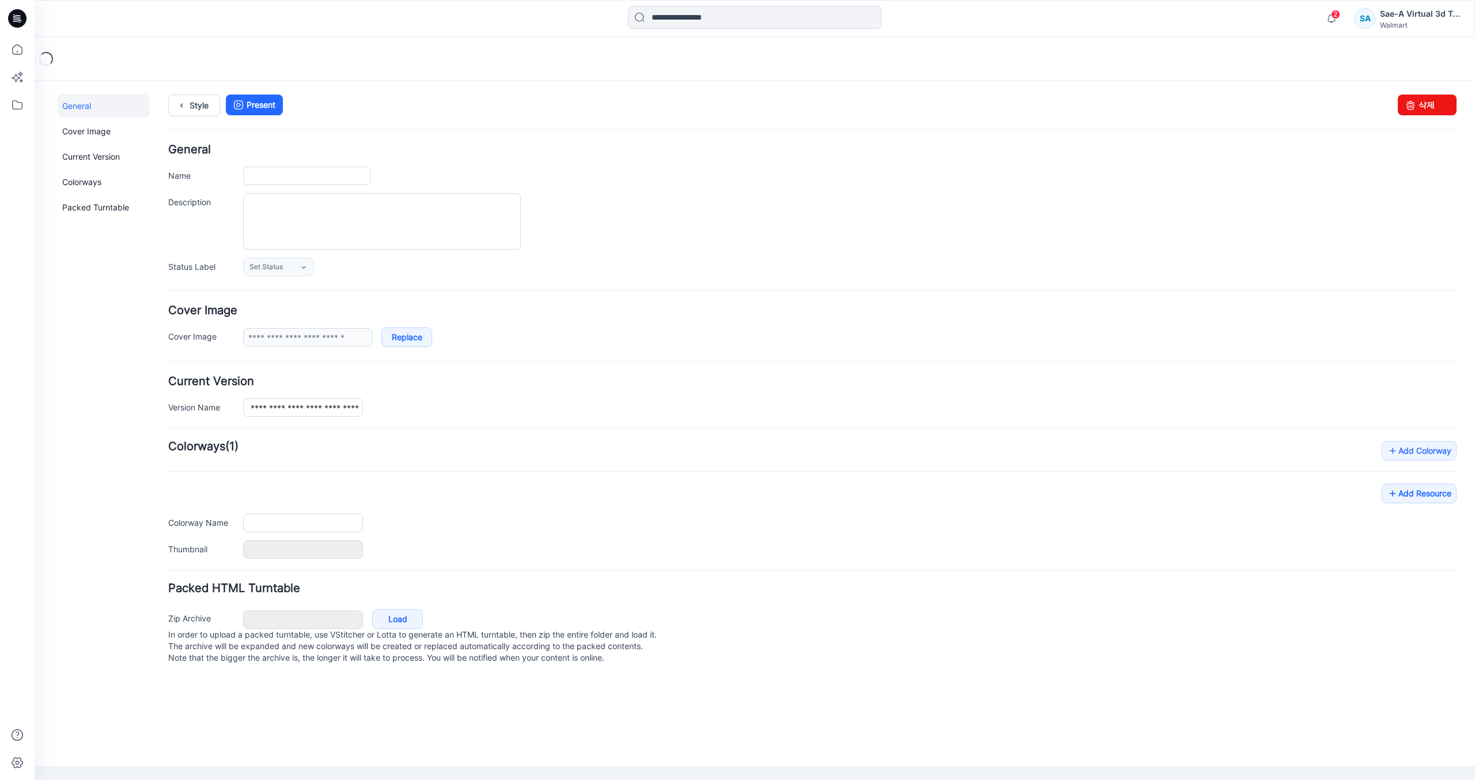
type input "**********"
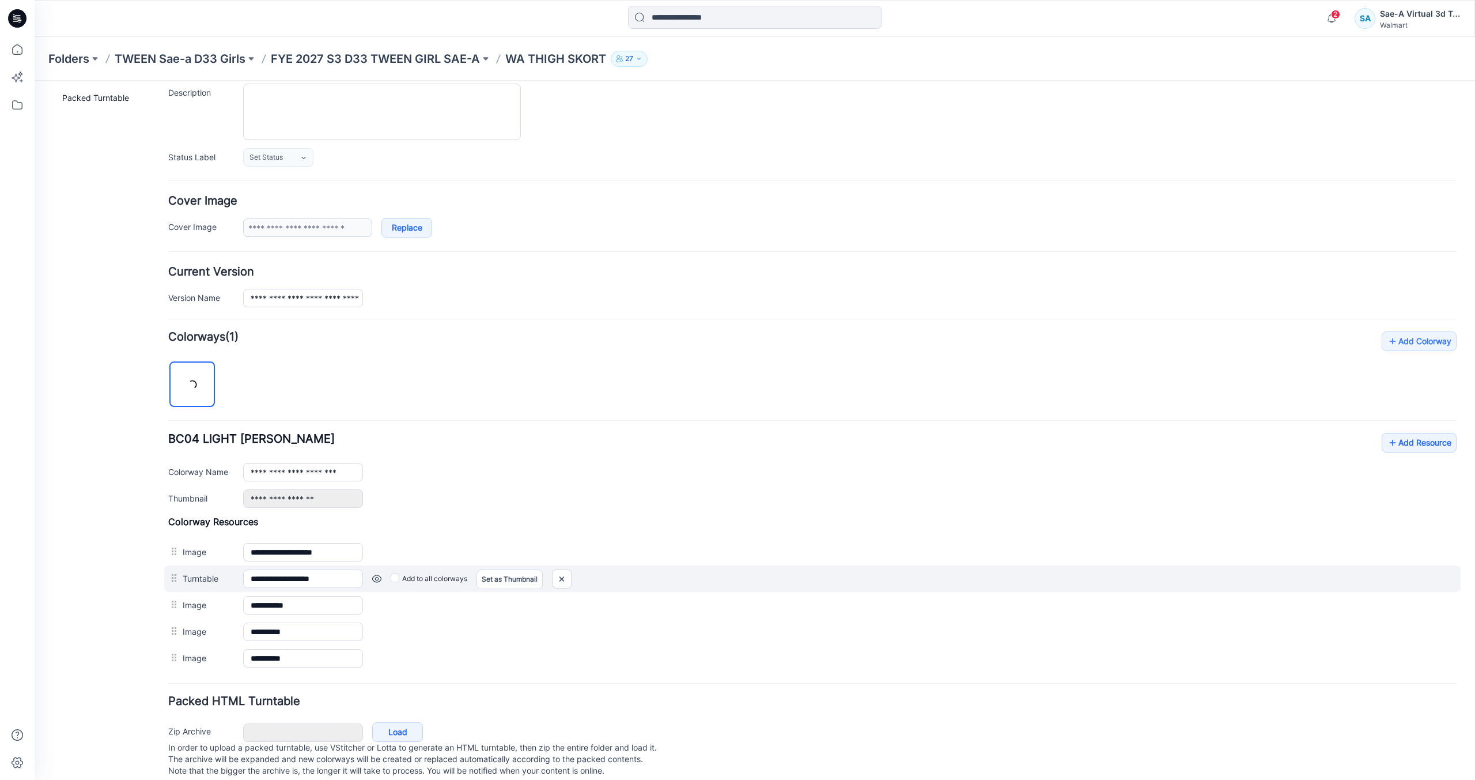
scroll to position [133, 0]
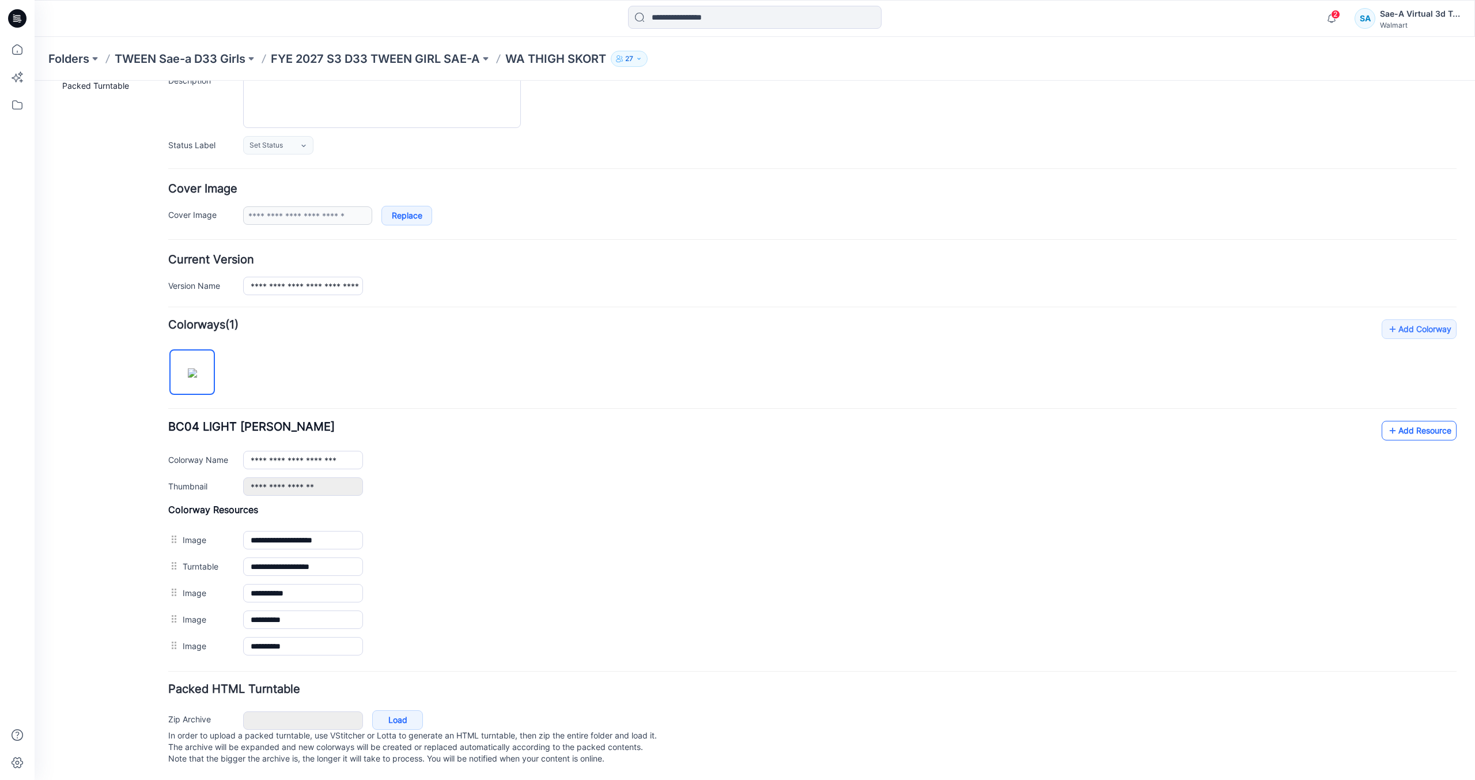
click at [1398, 421] on link "Add Resource" at bounding box center [1419, 431] width 75 height 20
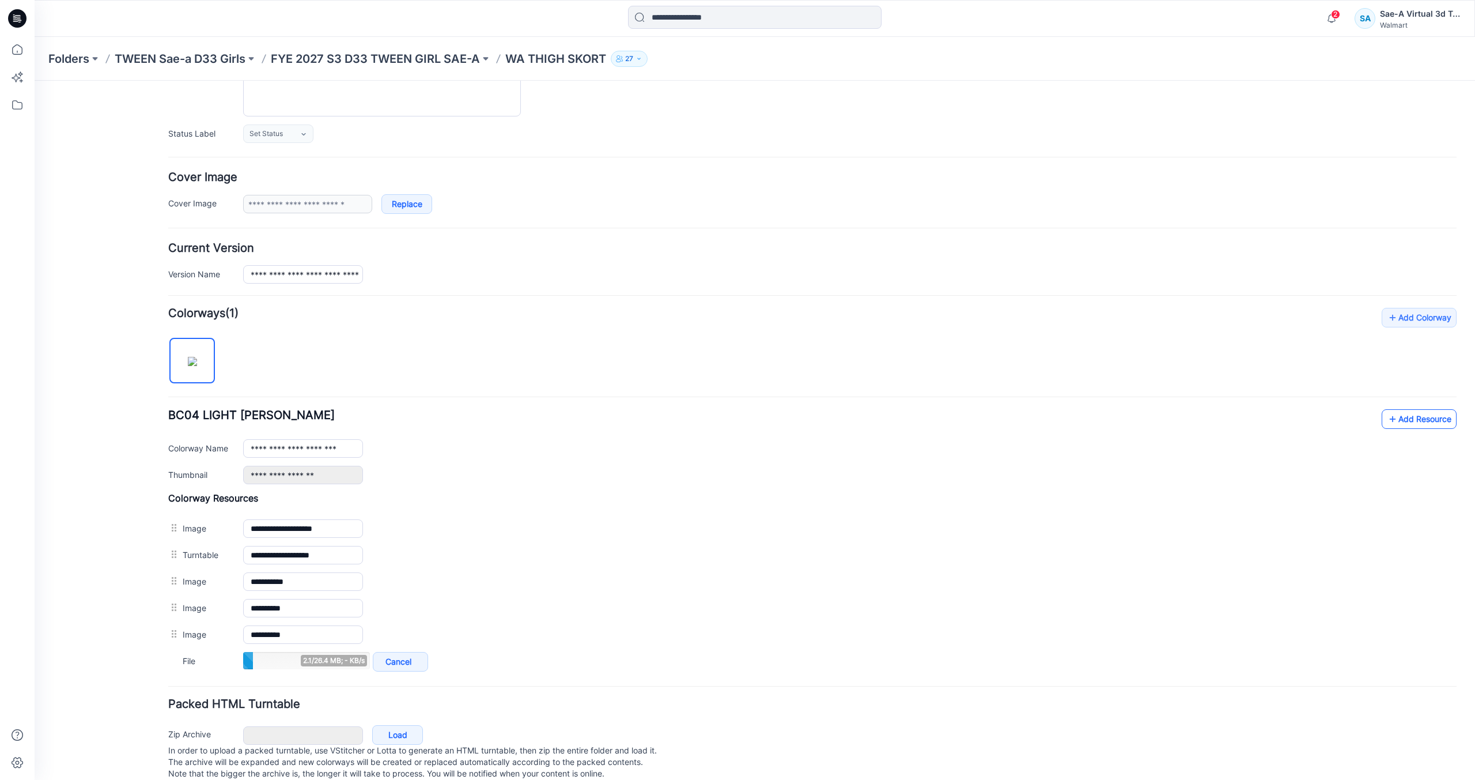
click at [1431, 419] on link "Add Resource" at bounding box center [1419, 419] width 75 height 20
click at [1413, 414] on link "Add Resource" at bounding box center [1419, 419] width 75 height 20
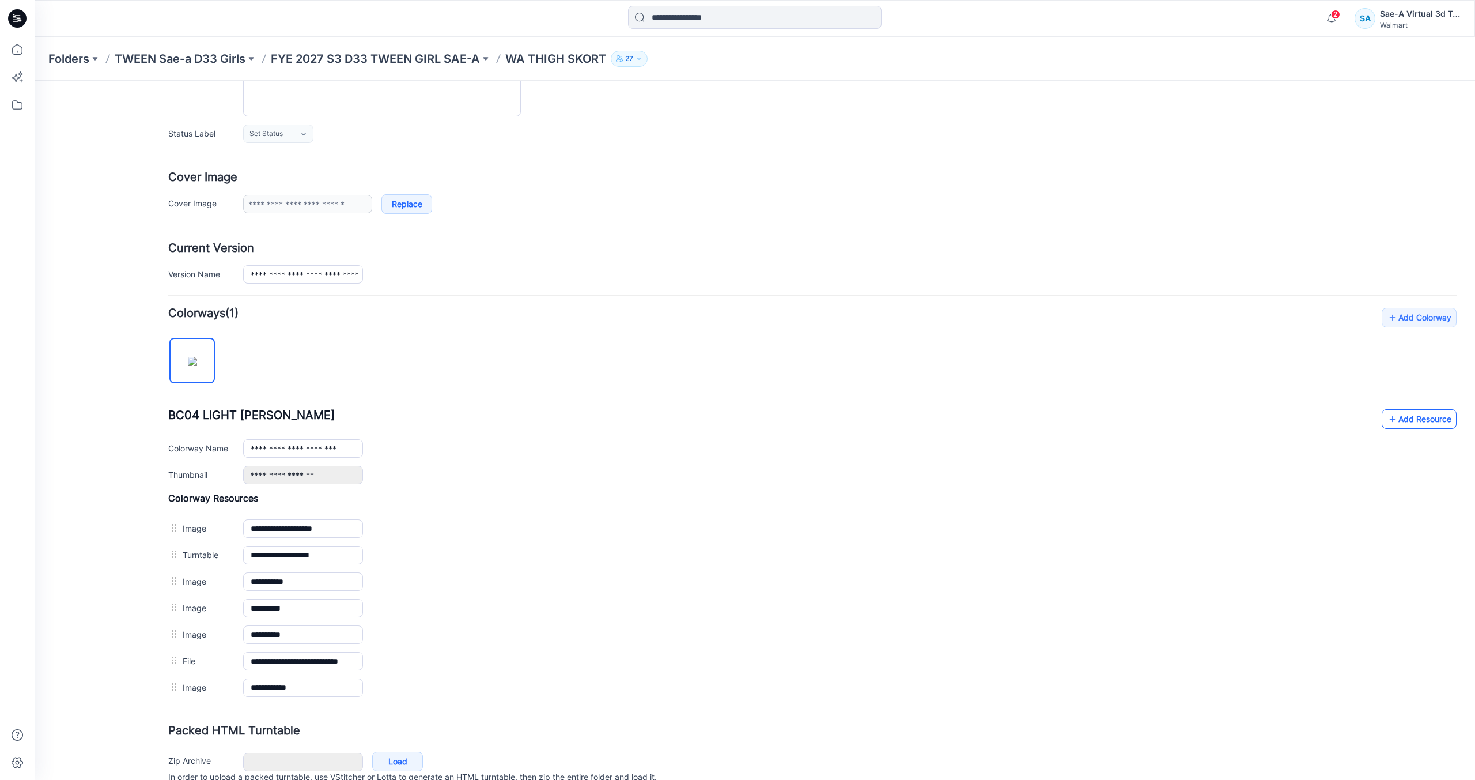
click at [1425, 412] on link "Add Resource" at bounding box center [1419, 419] width 75 height 20
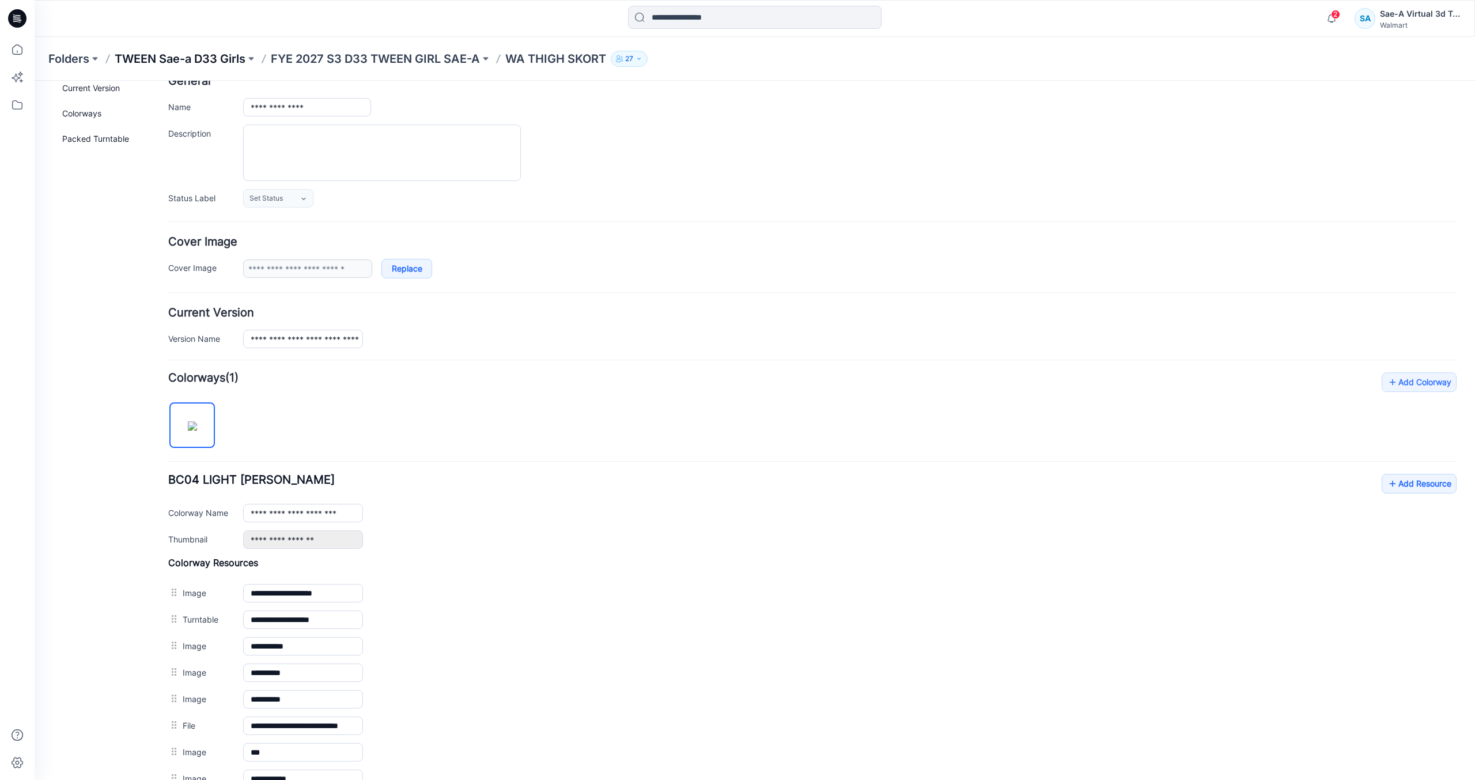
scroll to position [0, 0]
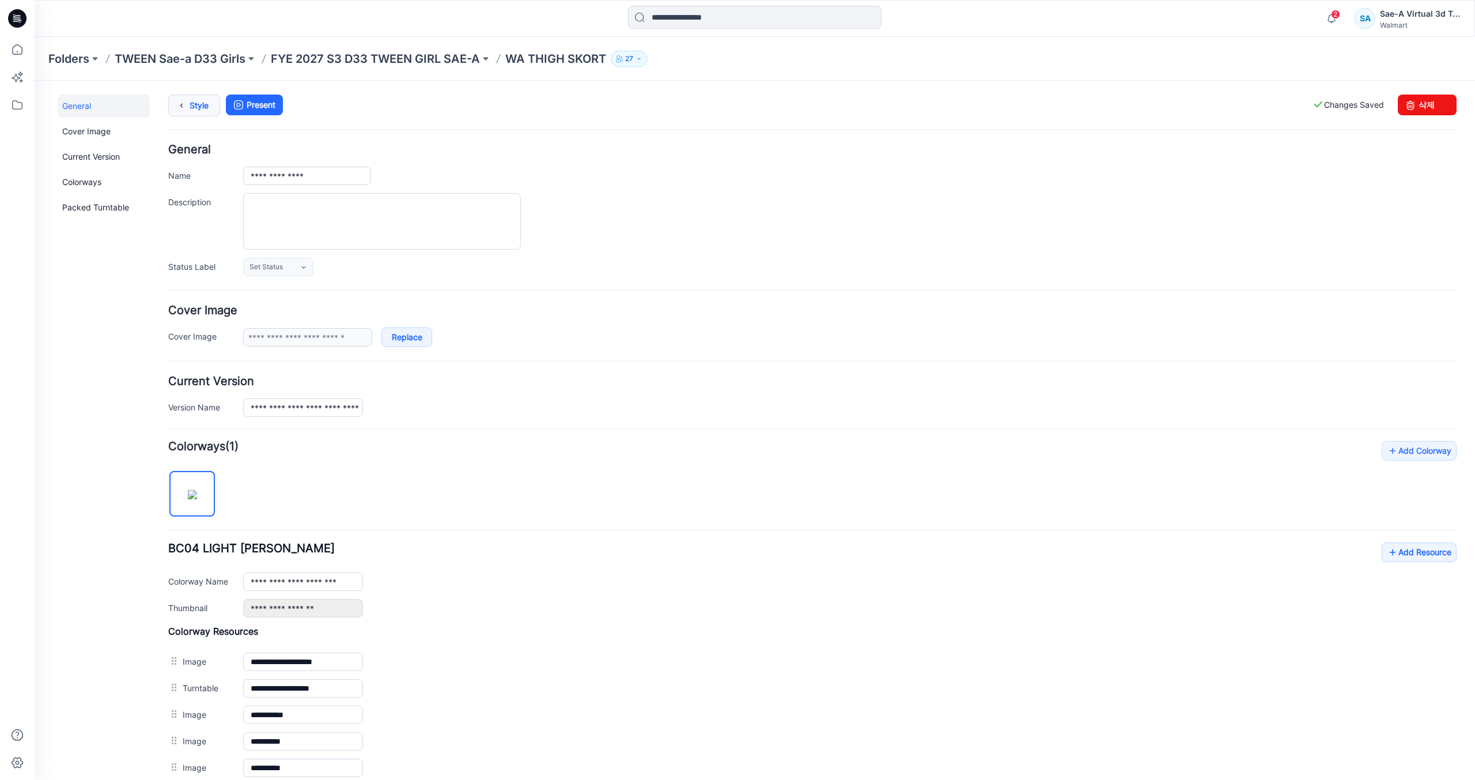
click at [206, 106] on link "Style" at bounding box center [194, 105] width 52 height 22
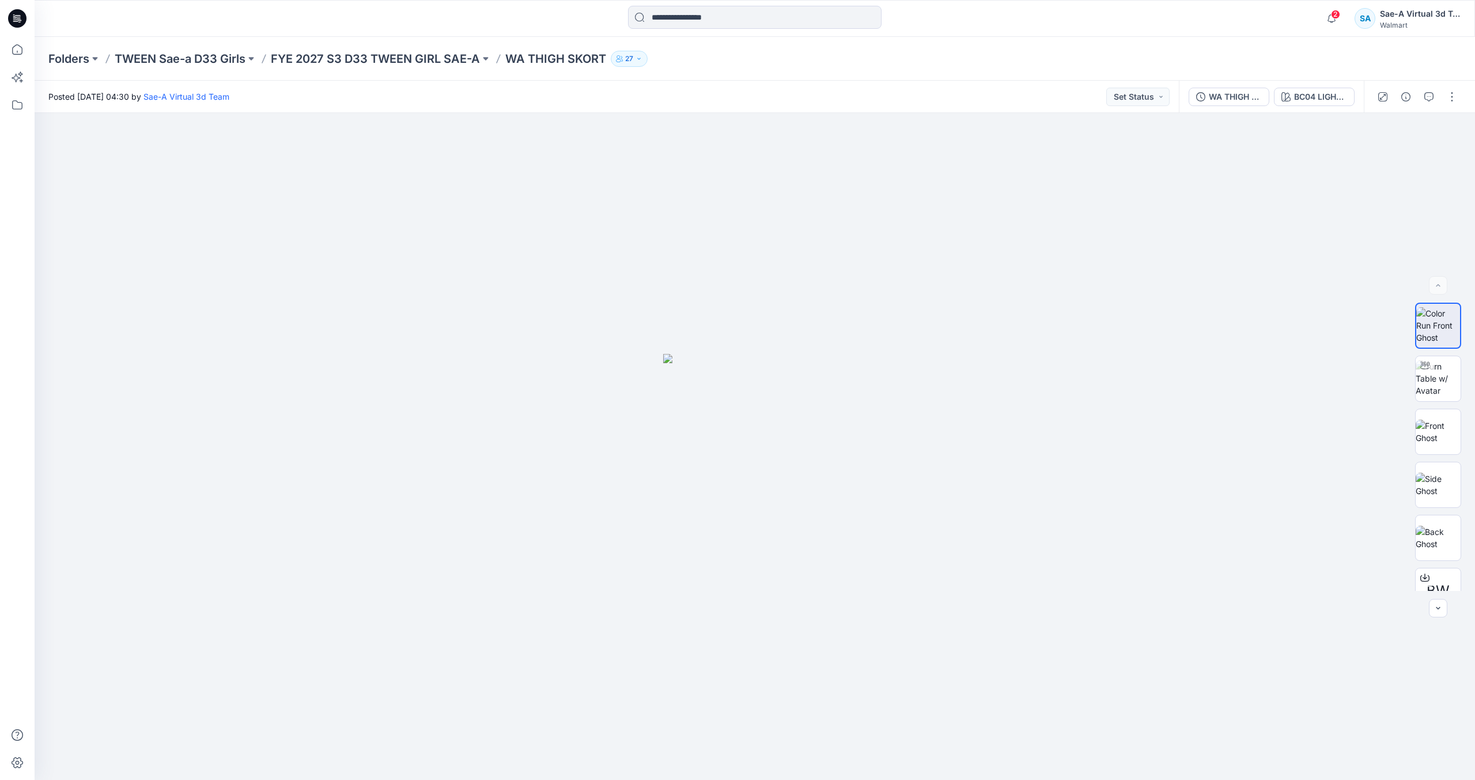
click at [24, 24] on icon at bounding box center [17, 18] width 18 height 18
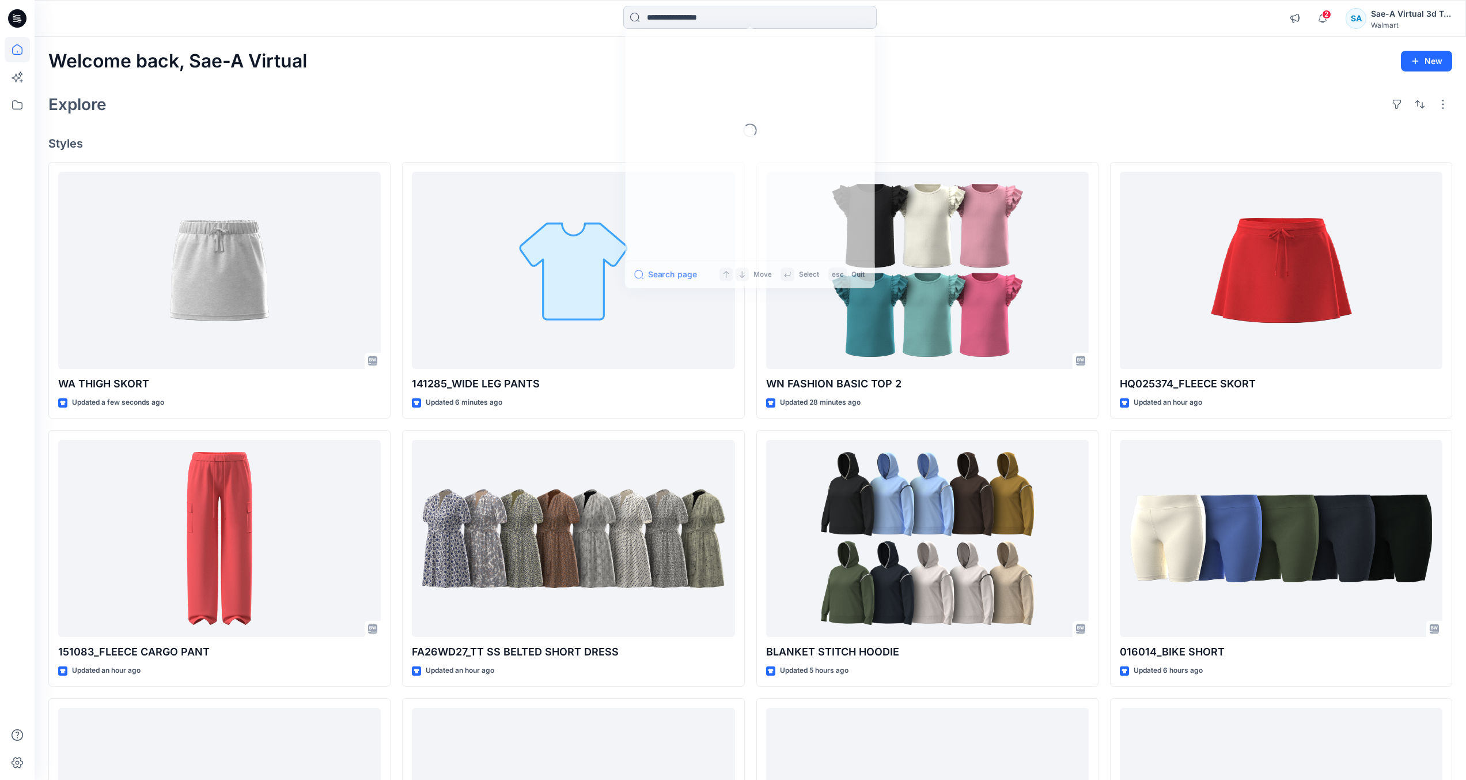
click at [793, 19] on input at bounding box center [750, 17] width 254 height 23
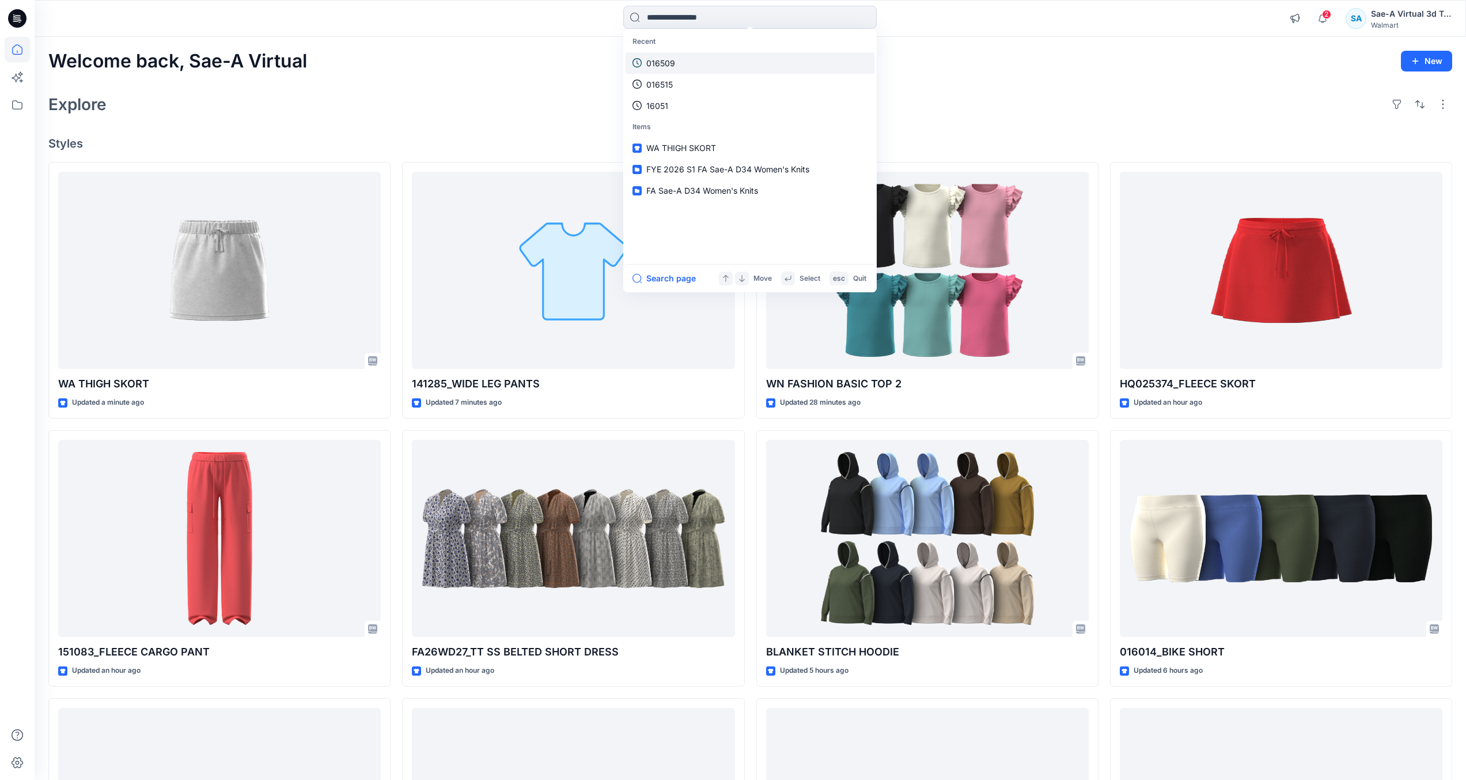
click at [784, 55] on link "016509" at bounding box center [750, 62] width 249 height 21
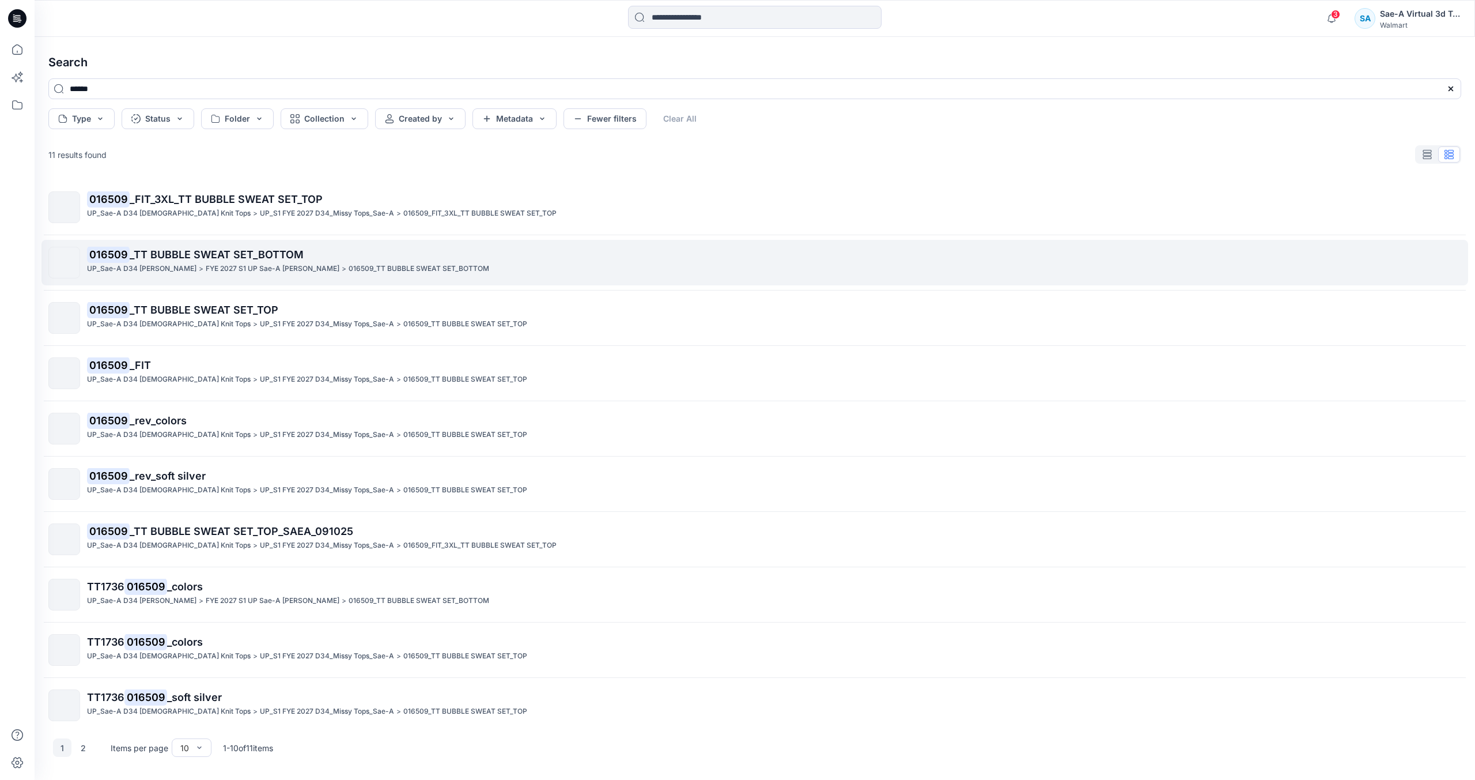
click at [156, 256] on span "_TT BUBBLE SWEAT SET_BOTTOM" at bounding box center [217, 254] width 174 height 12
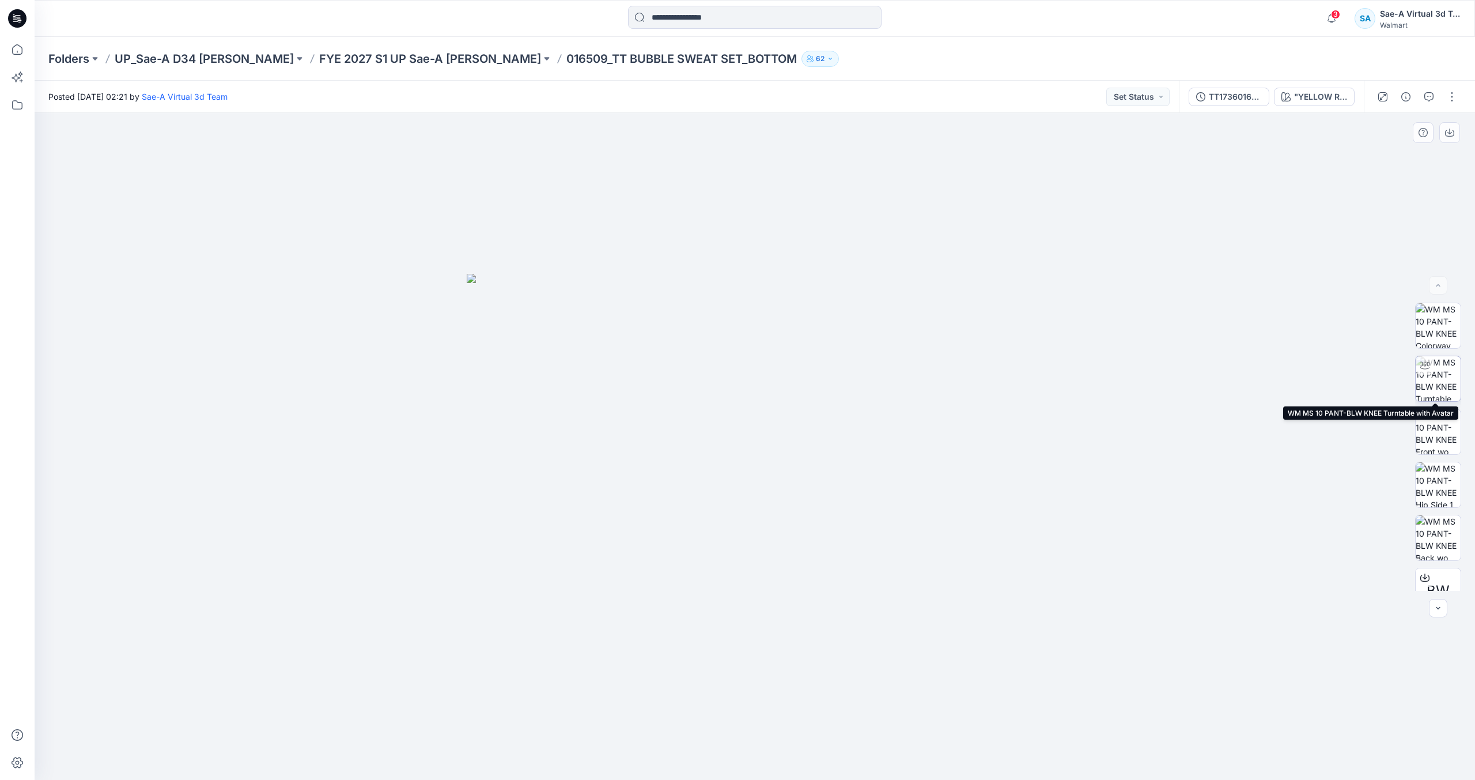
click at [1447, 387] on img at bounding box center [1438, 378] width 45 height 45
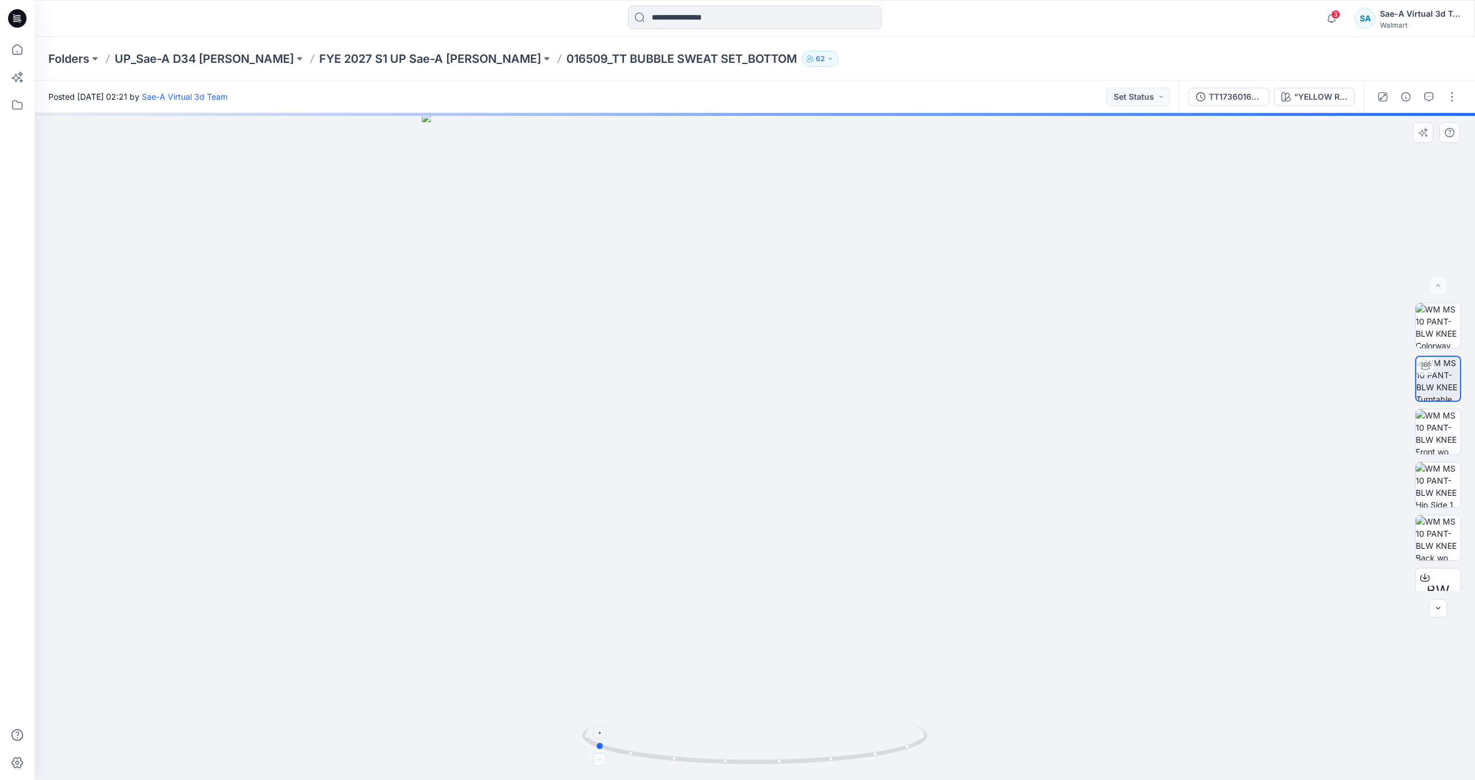
drag, startPoint x: 860, startPoint y: 748, endPoint x: 700, endPoint y: 756, distance: 160.4
click at [700, 756] on icon at bounding box center [756, 745] width 349 height 43
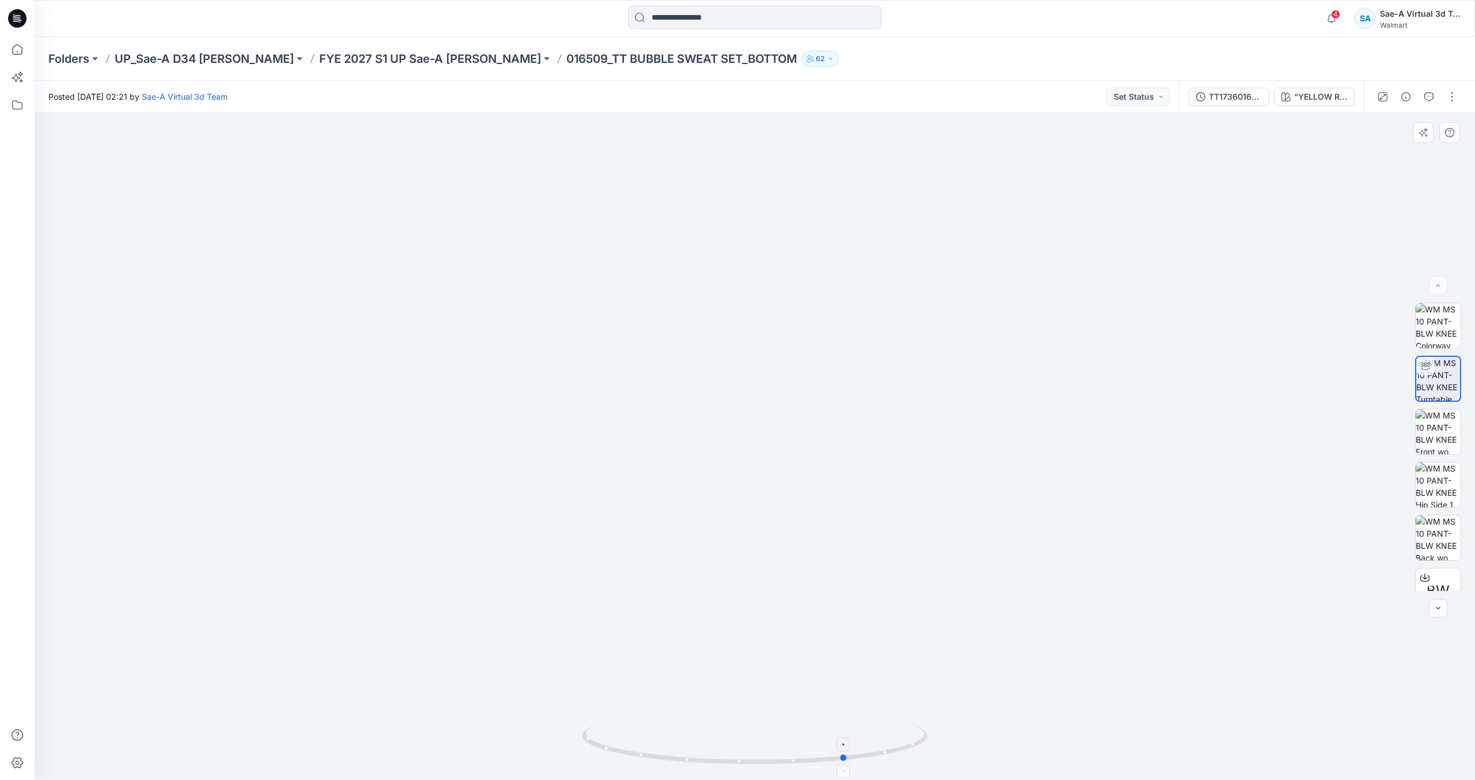
drag, startPoint x: 921, startPoint y: 747, endPoint x: 831, endPoint y: 759, distance: 90.1
click at [831, 759] on icon at bounding box center [756, 745] width 349 height 43
drag, startPoint x: 891, startPoint y: 746, endPoint x: 833, endPoint y: 761, distance: 60.1
click at [833, 761] on icon at bounding box center [756, 745] width 349 height 43
drag, startPoint x: 896, startPoint y: 739, endPoint x: 707, endPoint y: 748, distance: 189.2
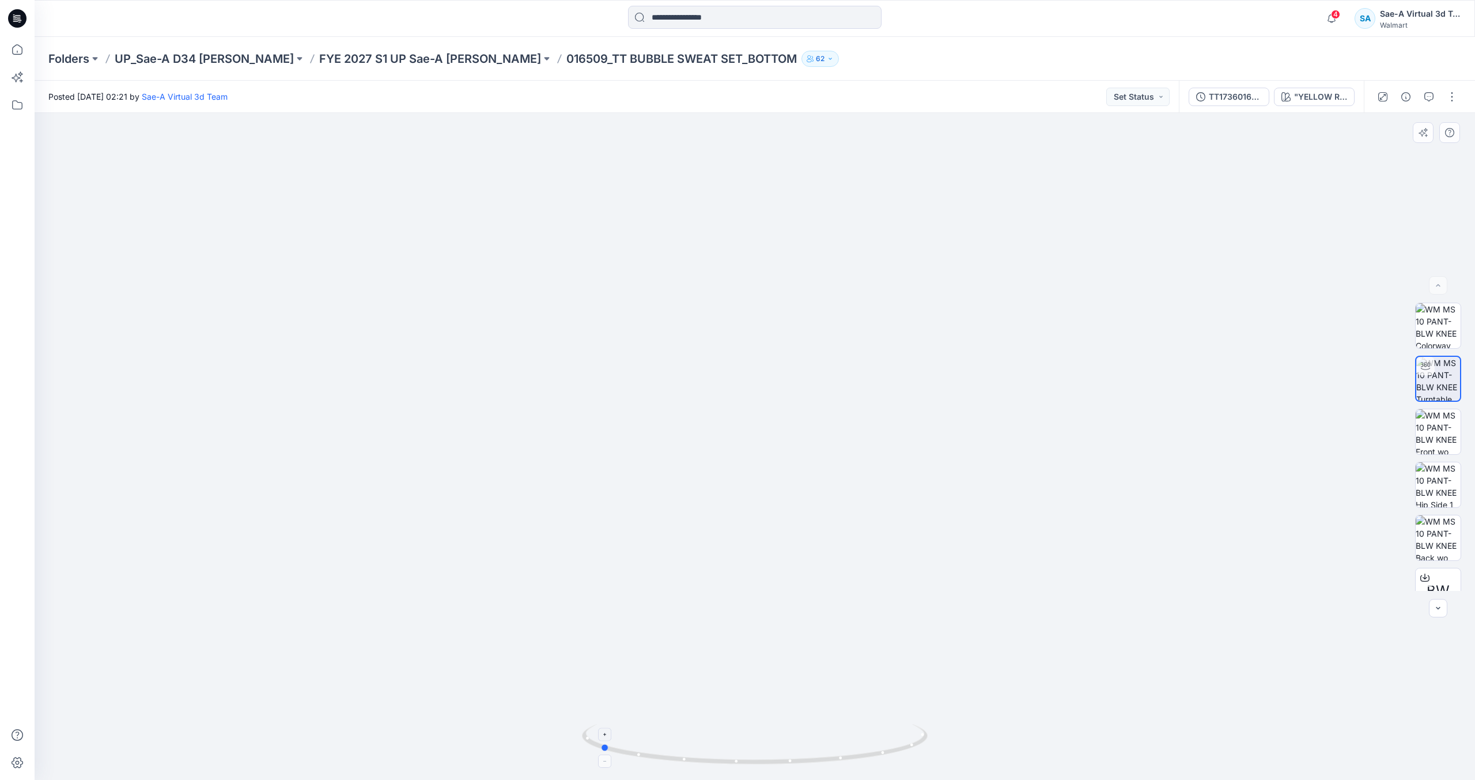
click at [707, 748] on icon at bounding box center [756, 745] width 349 height 43
click at [1431, 101] on icon "button" at bounding box center [1428, 96] width 9 height 9
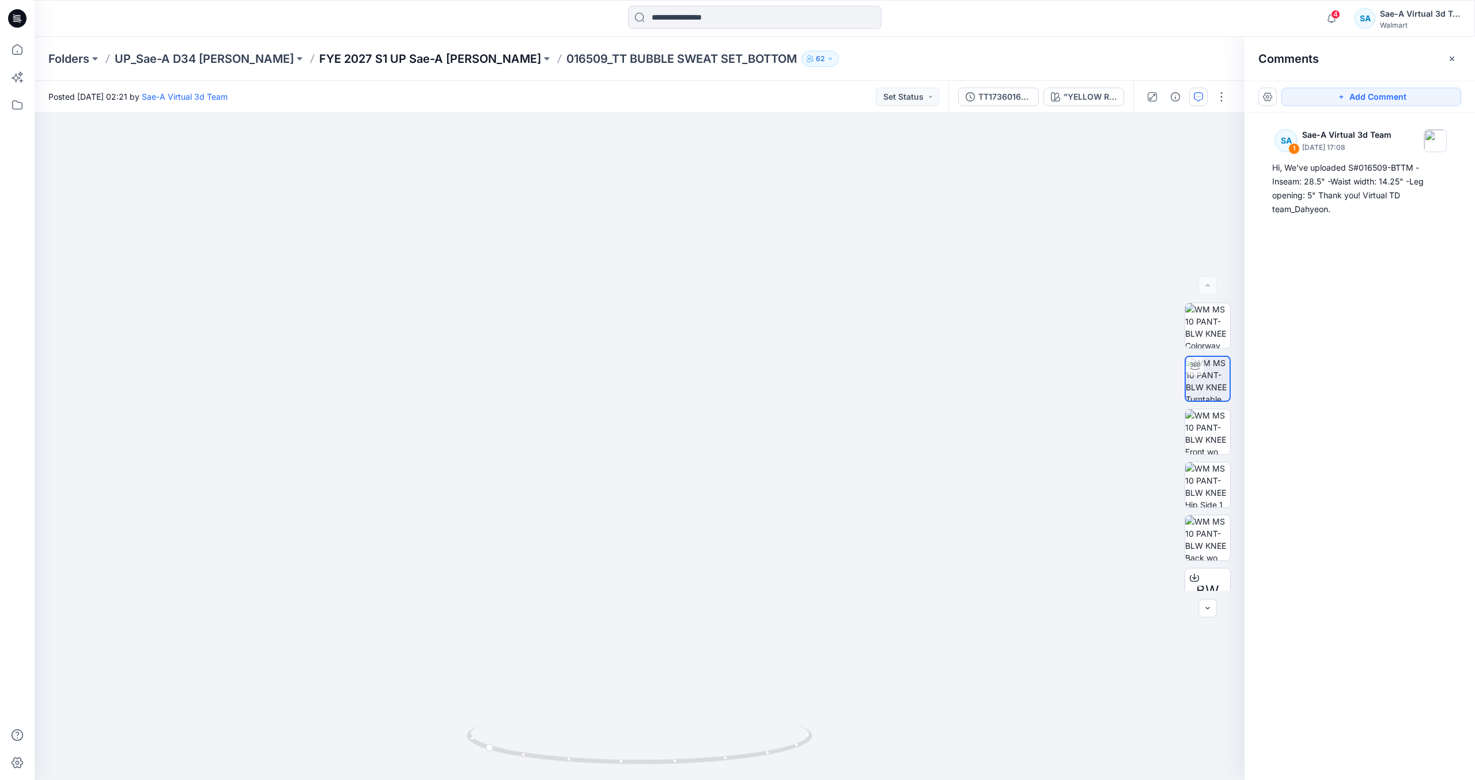
click at [477, 52] on p "FYE 2027 S1 UP Sae-A [PERSON_NAME]" at bounding box center [430, 59] width 222 height 16
